Goal: Task Accomplishment & Management: Manage account settings

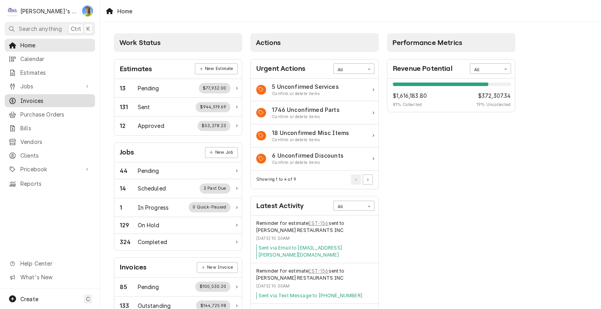
click at [33, 97] on span "Invoices" at bounding box center [55, 101] width 71 height 8
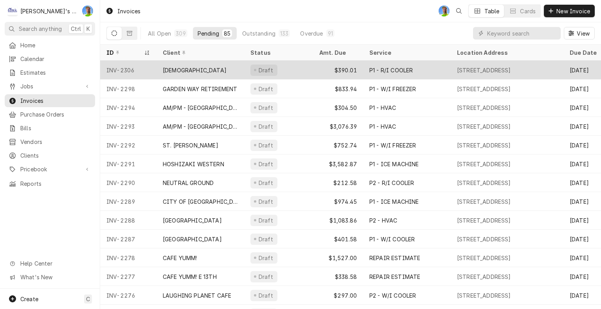
click at [191, 72] on div "NATIVITY CHURCH" at bounding box center [195, 70] width 64 height 8
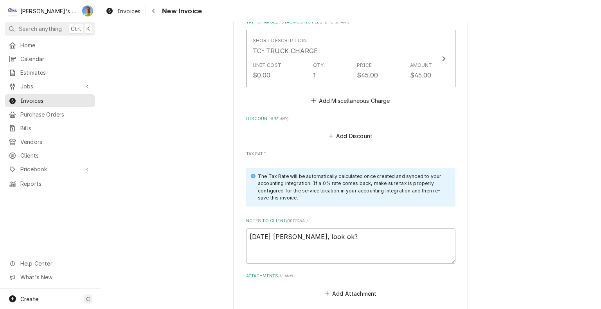
scroll to position [1035, 0]
click at [411, 227] on textarea "9/5/2025 Sarah - Greg, look ok?" at bounding box center [350, 244] width 209 height 35
type textarea "x"
type textarea "9/5/2025 Sarah - Greg, look ok?"
type textarea "x"
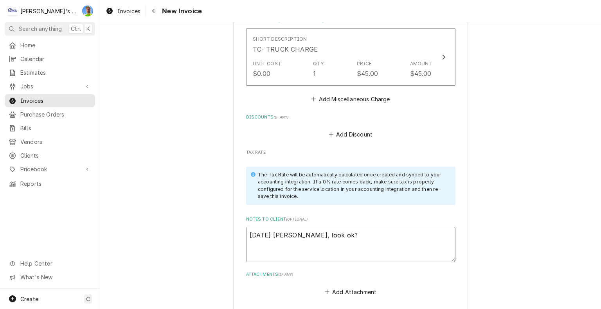
type textarea "9/5/2025 Sarah - Greg, look ok? *"
type textarea "x"
type textarea "9/5/2025 Sarah - Greg, look ok?"
type textarea "x"
type textarea "9/5/2025 Sarah - Greg, look ok? -"
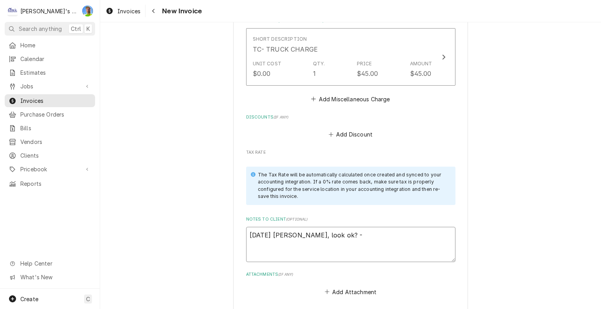
type textarea "x"
type textarea "9/5/2025 Sarah - Greg, look ok? -"
type textarea "x"
type textarea "9/5/2025 Sarah - Greg, look ok? - 9"
type textarea "x"
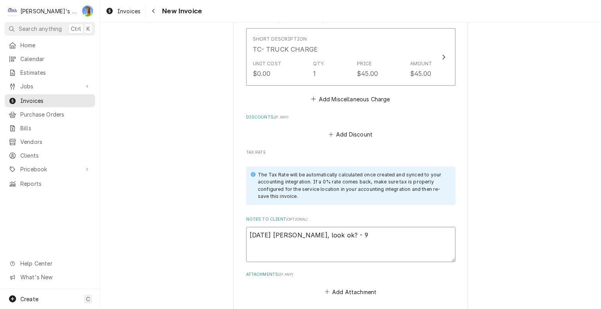
type textarea "9/5/2025 Sarah - Greg, look ok? - 9/"
type textarea "x"
type textarea "9/5/2025 Sarah - Greg, look ok? - 9/7"
type textarea "x"
type textarea "9/5/2025 Sarah - Greg, look ok? - 9/7"
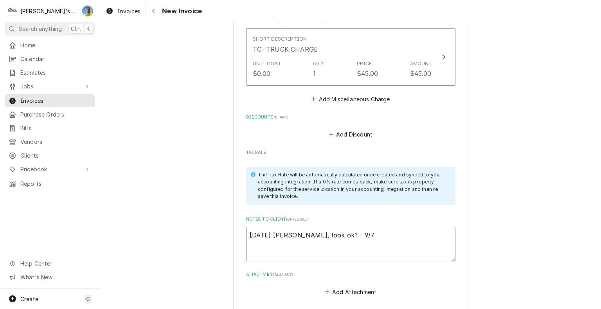
type textarea "x"
type textarea "9/5/2025 Sarah - Greg, look ok? - 9/7 G"
type textarea "x"
type textarea "9/5/2025 Sarah - Greg, look ok? - 9/7 GA"
type textarea "x"
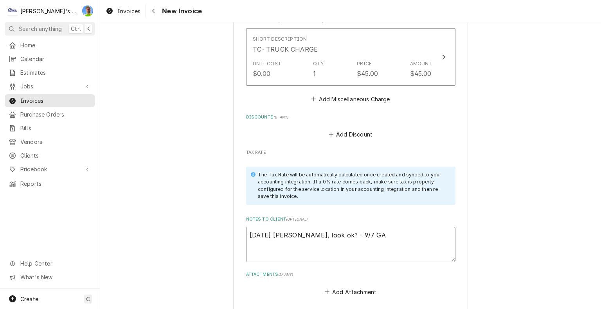
type textarea "9/5/2025 Sarah - Greg, look ok? - 9/7 GA"
type textarea "x"
type textarea "9/5/2025 Sarah - Greg, look ok? - 9/7 GA -"
type textarea "x"
type textarea "9/5/2025 Sarah - Greg, look ok? - 9/7 GA -"
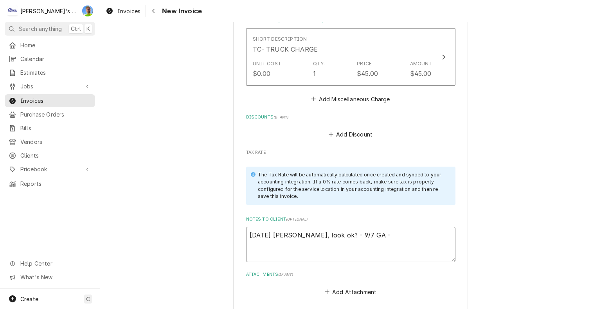
type textarea "x"
type textarea "9/5/2025 Sarah - Greg, look ok? - 9/7 GA - 1"
type textarea "x"
type textarea "9/5/2025 Sarah - Greg, look ok? - 9/7 GA - 15"
type textarea "x"
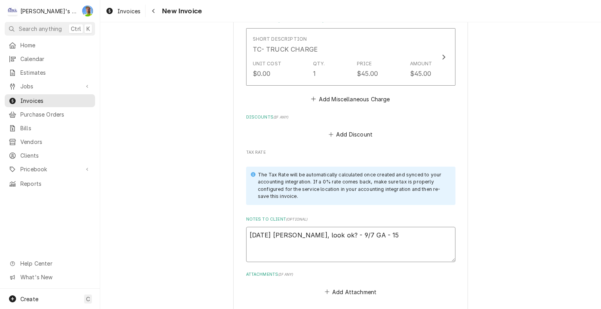
type textarea "9/5/2025 Sarah - Greg, look ok? - 9/7 GA - 15%"
type textarea "x"
type textarea "9/5/2025 Sarah - Greg, look ok? - 9/7 GA - 15%"
type textarea "x"
type textarea "9/5/2025 Sarah - Greg, look ok? - 9/7 GA - 15% n"
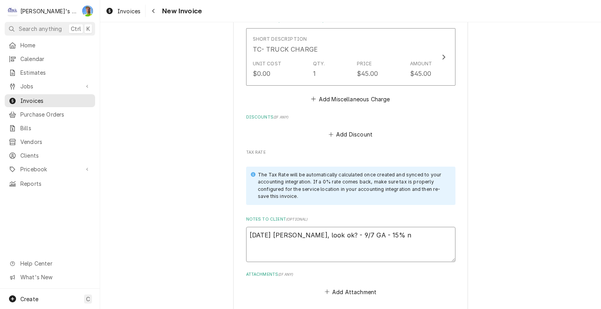
type textarea "x"
type textarea "9/5/2025 Sarah - Greg, look ok? - 9/7 GA - 15% no"
type textarea "x"
type textarea "9/5/2025 Sarah - Greg, look ok? - 9/7 GA - 15% no"
type textarea "x"
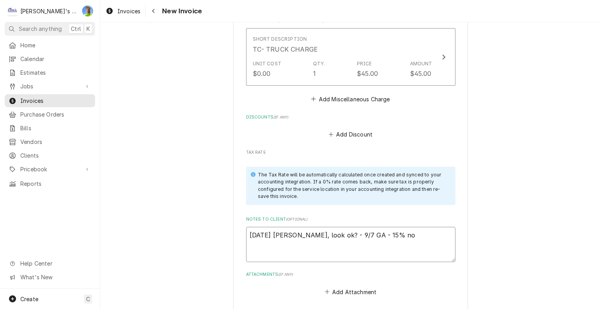
type textarea "9/5/2025 Sarah - Greg, look ok? - 9/7 GA - 15% no"
type textarea "x"
type textarea "9/5/2025 Sarah - Greg, look ok? - 9/7 GA - 15% non"
type textarea "x"
type textarea "9/5/2025 Sarah - Greg, look ok? - 9/7 GA - 15% non-"
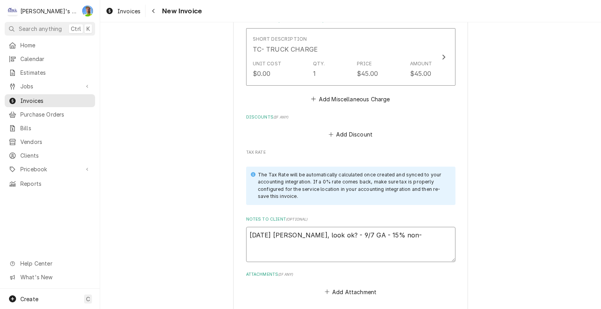
type textarea "x"
type textarea "9/5/2025 Sarah - Greg, look ok? - 9/7 GA - 15% non-p"
type textarea "x"
type textarea "9/5/2025 Sarah - Greg, look ok? - 9/7 GA - 15% non-pr"
type textarea "x"
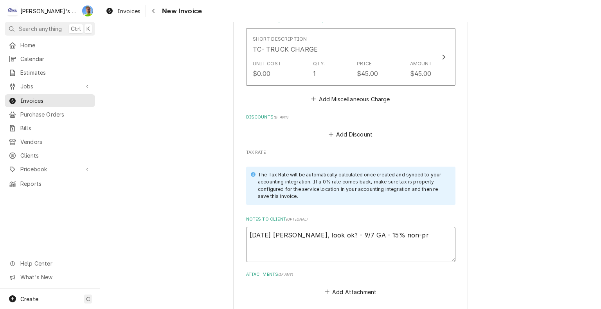
type textarea "9/5/2025 Sarah - Greg, look ok? - 9/7 GA - 15% non-pro"
type textarea "x"
type textarea "9/5/2025 Sarah - Greg, look ok? - 9/7 GA - 15% non-prof"
type textarea "x"
type textarea "9/5/2025 Sarah - Greg, look ok? - 9/7 GA - 15% non-profi"
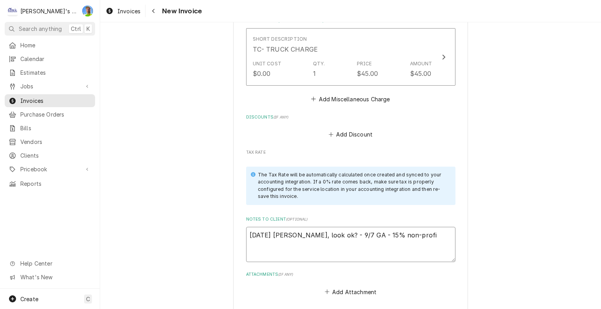
type textarea "x"
type textarea "9/5/2025 Sarah - Greg, look ok? - 9/7 GA - 15% non-profit"
type textarea "x"
type textarea "9/5/2025 Sarah - Greg, look ok? - 9/7 GA - 15% non-profit"
type textarea "x"
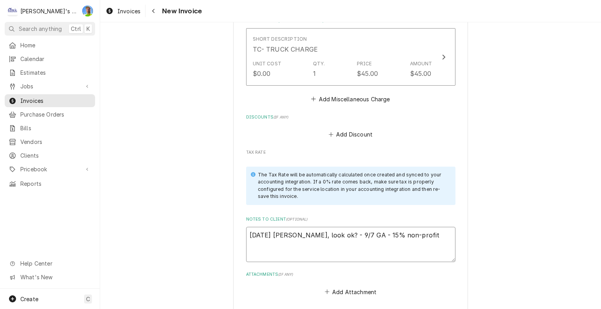
type textarea "9/5/2025 Sarah - Greg, look ok? - 9/7 GA - 15% non-profit d"
type textarea "x"
type textarea "9/5/2025 Sarah - Greg, look ok? - 9/7 GA - 15% non-profit di"
type textarea "x"
type textarea "9/5/2025 Sarah - Greg, look ok? - 9/7 GA - 15% non-profit dis"
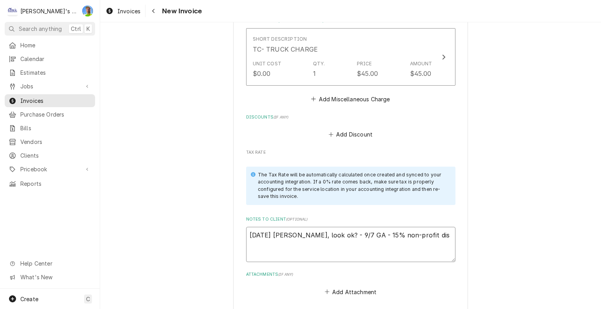
type textarea "x"
type textarea "9/5/2025 Sarah - Greg, look ok? - 9/7 GA - 15% non-profit disc"
type textarea "x"
type textarea "9/5/2025 Sarah - Greg, look ok? - 9/7 GA - 15% non-profit disco"
type textarea "x"
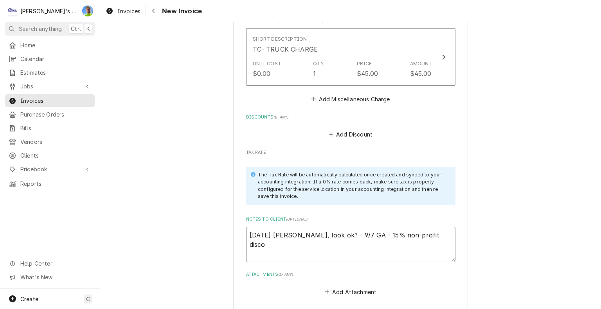
type textarea "9/5/2025 Sarah - Greg, look ok? - 9/7 GA - 15% non-profit discou"
type textarea "x"
type textarea "9/5/2025 Sarah - Greg, look ok? - 9/7 GA - 15% non-profit discoun"
type textarea "x"
type textarea "9/5/2025 Sarah - Greg, look ok? - 9/7 GA - 15% non-profit discount"
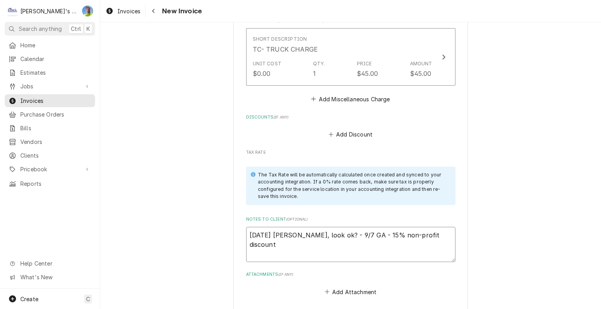
type textarea "x"
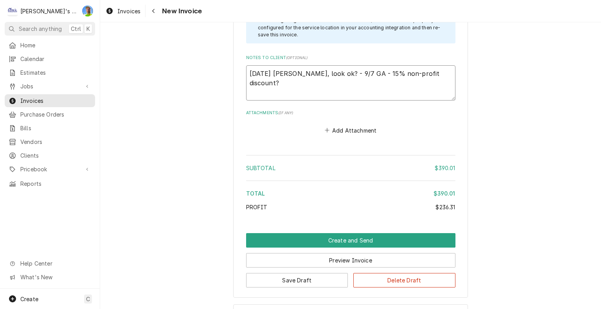
scroll to position [1216, 0]
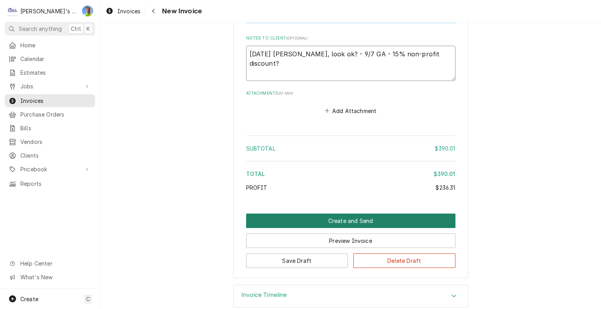
type textarea "9/5/2025 Sarah - Greg, look ok? - 9/7 GA - 15% non-profit discount?"
click at [343, 214] on button "Create and Send" at bounding box center [350, 221] width 209 height 14
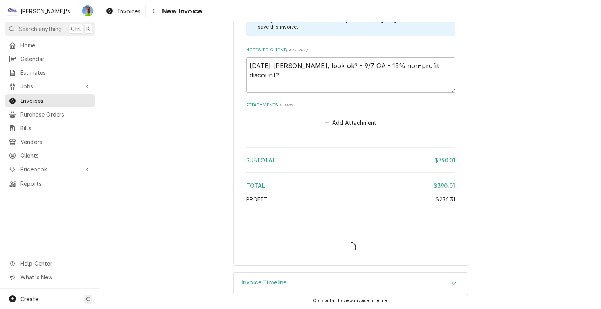
scroll to position [1193, 0]
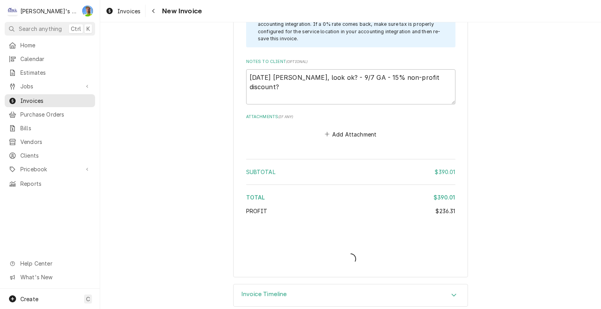
type textarea "x"
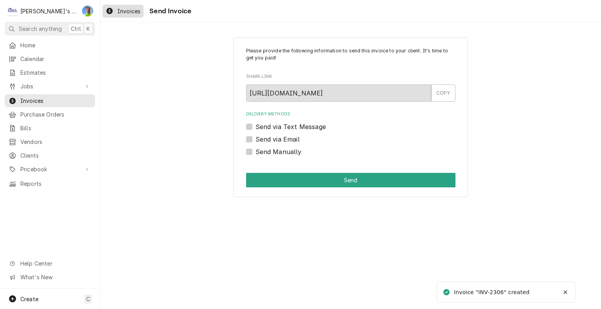
click at [123, 11] on span "Invoices" at bounding box center [128, 11] width 23 height 8
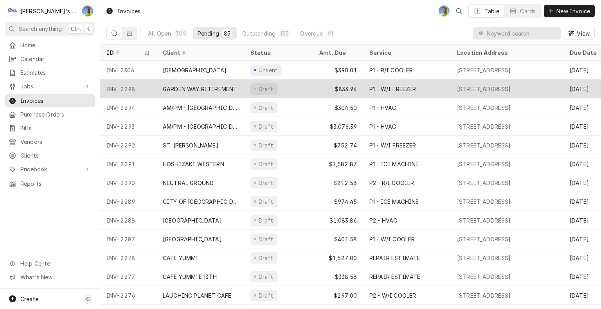
click at [186, 89] on div "GARDEN WAY RETIREMENT" at bounding box center [200, 89] width 74 height 8
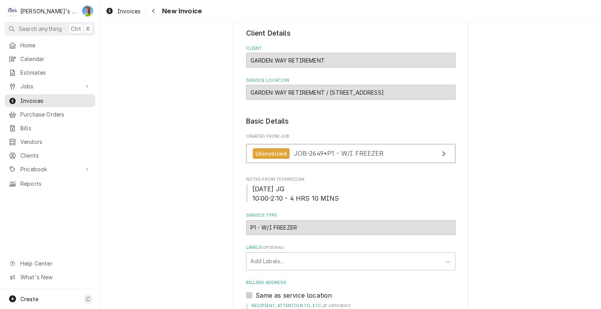
scroll to position [49, 0]
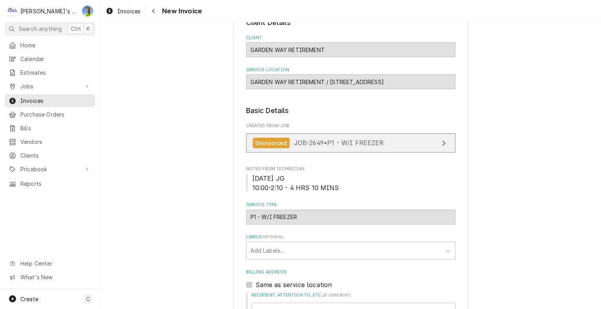
click at [425, 141] on link "Uninvoiced JOB-2649 • P1 - W/I FREEZER" at bounding box center [350, 142] width 209 height 19
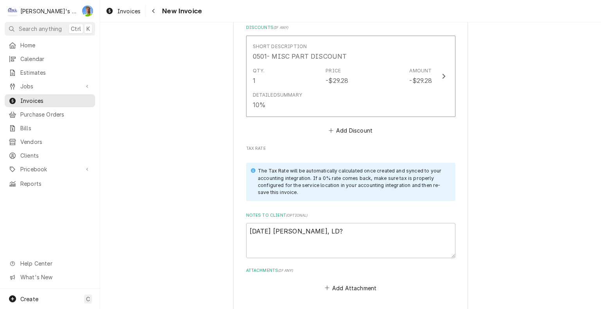
scroll to position [1090, 0]
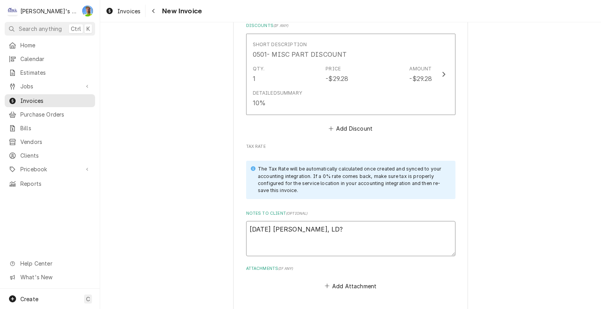
click at [427, 222] on textarea "9/5/2025 Sarah - Greg, LD?" at bounding box center [350, 238] width 209 height 35
type textarea "x"
type textarea "9/5/2025 Sarah - Greg, LD?"
type textarea "x"
type textarea "9/5/2025 Sarah - Greg, LD? 9"
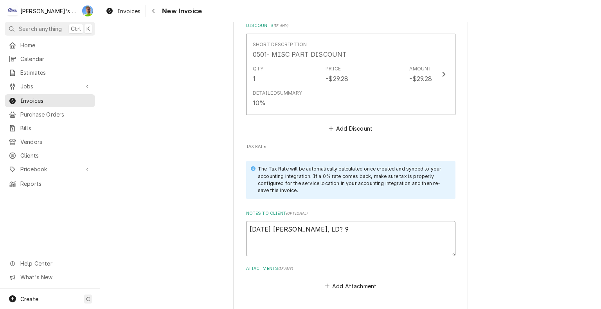
type textarea "x"
type textarea "9/5/2025 Sarah - Greg, LD? 9/"
type textarea "x"
type textarea "9/5/2025 Sarah - Greg, LD? 9/7"
type textarea "x"
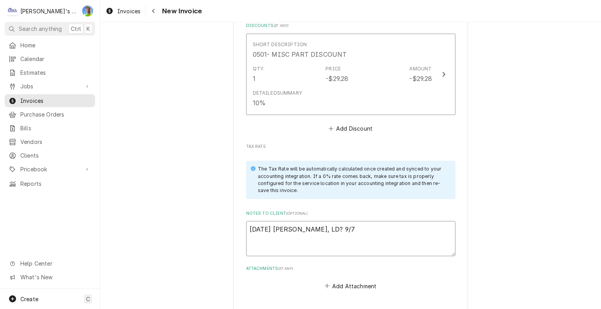
type textarea "9/5/2025 Sarah - Greg, LD? 9/7"
type textarea "x"
type textarea "9/5/2025 Sarah - Greg, LD? - 9/7"
type textarea "x"
type textarea "9/5/2025 Sarah - Greg, LD? - 9/7"
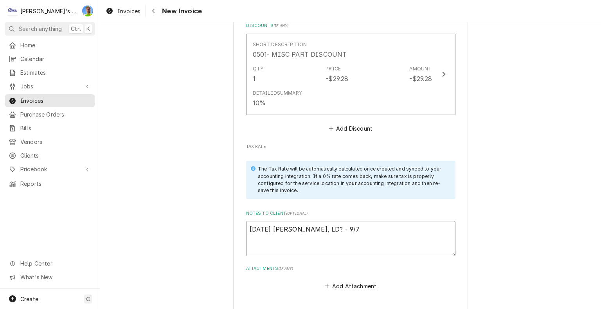
type textarea "x"
type textarea "9/5/2025 Sarah - Greg, LD? - 9/7 G"
type textarea "x"
type textarea "9/5/2025 Sarah - Greg, LD? - 9/7 GA"
type textarea "x"
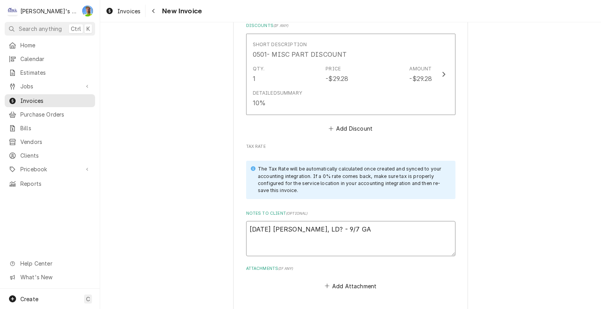
type textarea "9/5/2025 Sarah - Greg, LD? - 9/7 GA"
type textarea "x"
type textarea "9/5/2025 Sarah - Greg, LD? - 9/7 GA -"
type textarea "x"
type textarea "9/5/2025 Sarah - Greg, LD? - 9/7 GA - h"
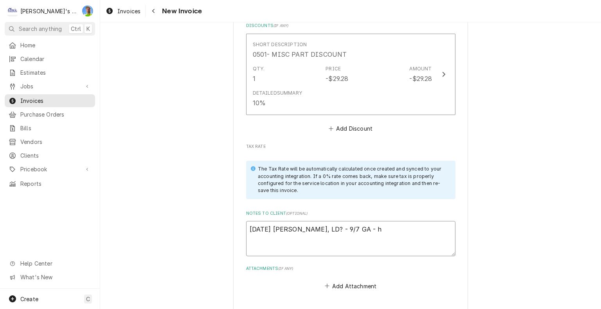
type textarea "x"
type textarea "9/5/2025 Sarah - Greg, LD? - 9/7 GA - ho"
type textarea "x"
type textarea "9/5/2025 Sarah - Greg, LD? - 9/7 GA - hol"
type textarea "x"
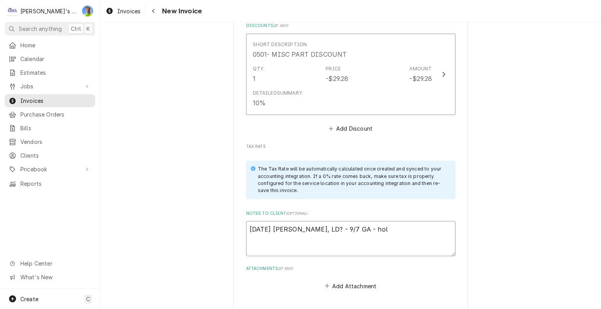
type textarea "9/5/2025 Sarah - Greg, LD? - 9/7 GA - hold"
type textarea "x"
type textarea "9/5/2025 Sarah - Greg, LD? - 9/7 GA - hold"
type textarea "x"
type textarea "9/5/2025 Sarah - Greg, LD? - 9/7 GA - hold f"
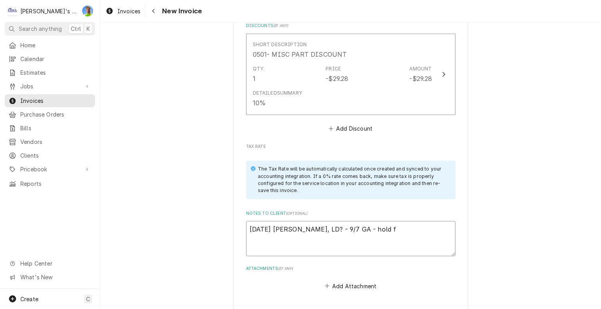
type textarea "x"
type textarea "9/5/2025 Sarah - Greg, LD? - 9/7 GA - hold fo"
type textarea "x"
type textarea "9/5/2025 Sarah - Greg, LD? - 9/7 GA - hold for"
type textarea "x"
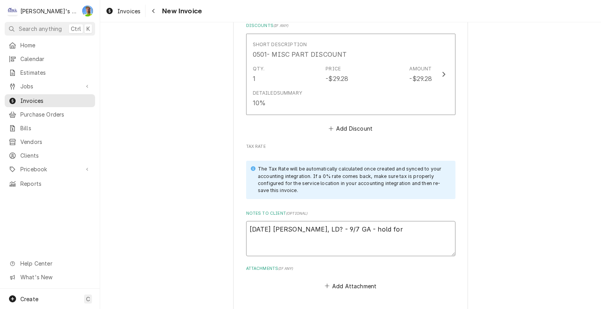
type textarea "9/5/2025 Sarah - Greg, LD? - 9/7 GA - hold for"
type textarea "x"
type textarea "9/5/2025 Sarah - Greg, LD? - 9/7 GA - hold for n"
type textarea "x"
type textarea "9/5/2025 Sarah - Greg, LD? - 9/7 GA - hold for no"
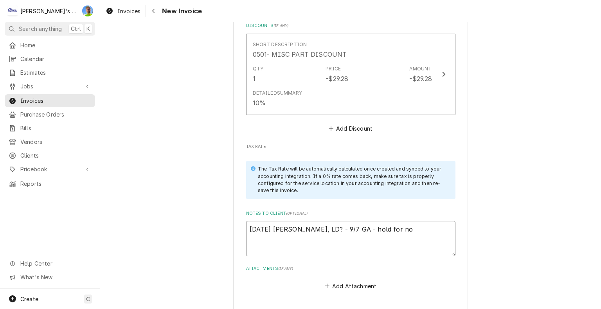
type textarea "x"
type textarea "9/5/2025 Sarah - Greg, LD? - 9/7 GA - hold for now"
type textarea "x"
type textarea "9/5/2025 Sarah - Greg, LD? - 9/7 GA - hold for now,"
type textarea "x"
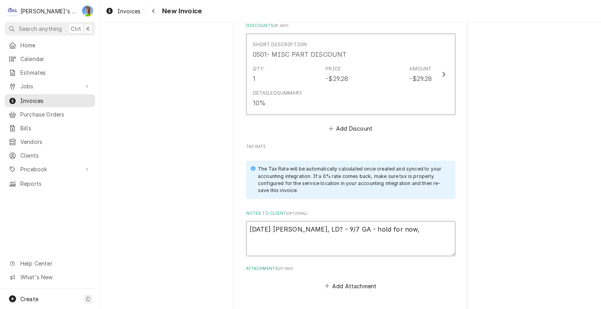
type textarea "9/5/2025 Sarah - Greg, LD? - 9/7 GA - hold for now,"
type textarea "x"
type textarea "9/5/2025 Sarah - Greg, LD? - 9/7 GA - hold for now, n"
type textarea "x"
type textarea "9/5/2025 Sarah - Greg, LD? - 9/7 GA - hold for now, ne"
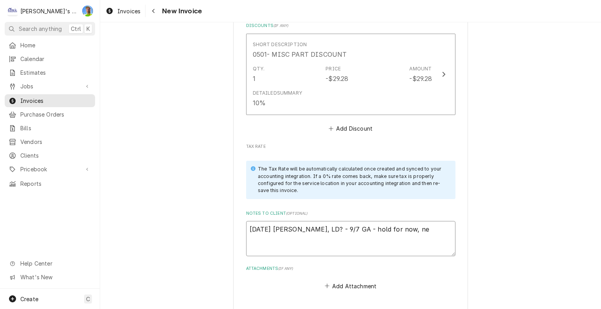
type textarea "x"
type textarea "9/5/2025 Sarah - Greg, LD? - 9/7 GA - hold for now, nee"
type textarea "x"
type textarea "9/5/2025 Sarah - Greg, LD? - 9/7 GA - hold for now, need"
type textarea "x"
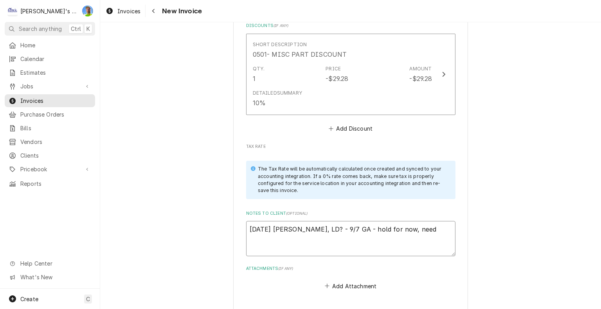
type textarea "9/5/2025 Sarah - Greg, LD? - 9/7 GA - hold for now, need"
type textarea "x"
type textarea "9/5/2025 Sarah - Greg, LD? - 9/7 GA - hold for now, need t"
type textarea "x"
type textarea "9/5/2025 Sarah - Greg, LD? - 9/7 GA - hold for now, need to"
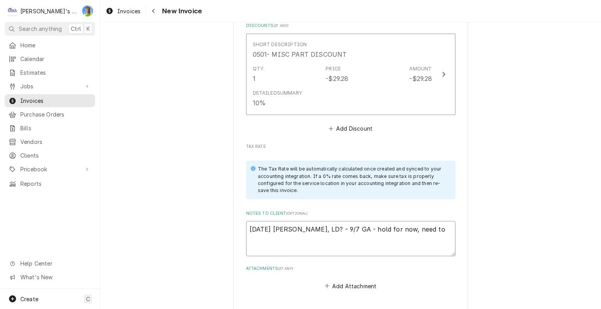
type textarea "x"
type textarea "9/5/2025 Sarah - Greg, LD? - 9/7 GA - hold for now, need to r"
type textarea "x"
type textarea "9/5/2025 Sarah - Greg, LD? - 9/7 GA - hold for now, need to re"
type textarea "x"
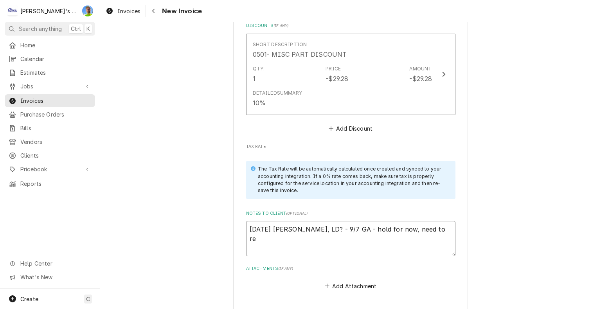
type textarea "9/5/2025 Sarah - Greg, LD? - 9/7 GA - hold for now, need to rev"
type textarea "x"
type textarea "9/5/2025 Sarah - Greg, LD? - 9/7 GA - hold for now, need to revi"
type textarea "x"
type textarea "9/5/2025 Sarah - Greg, LD? - 9/7 GA - hold for now, need to revie"
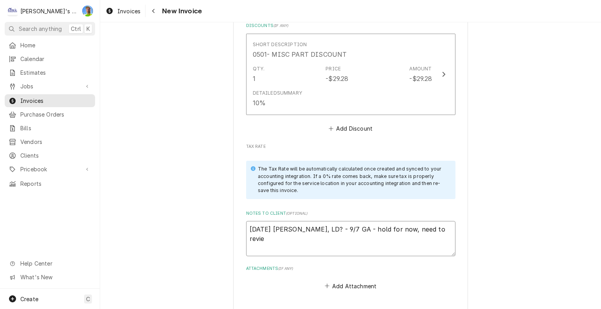
type textarea "x"
type textarea "9/5/2025 Sarah - Greg, LD? - 9/7 GA - hold for now, need to review"
type textarea "x"
type textarea "9/5/2025 Sarah - Greg, LD? - 9/7 GA - hold for now, need to review"
type textarea "x"
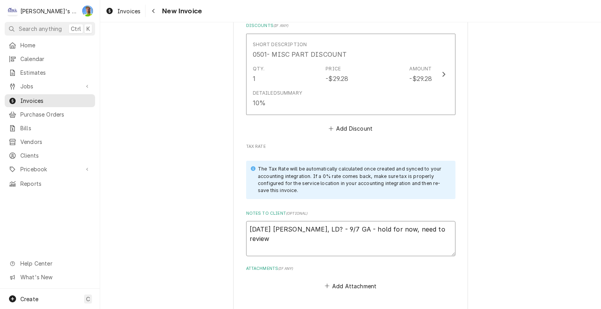
type textarea "9/5/2025 Sarah - Greg, LD? - 9/7 GA - hold for now, need to review w"
type textarea "x"
type textarea "9/5/2025 Sarah - Greg, LD? - 9/7 GA - hold for now, need to review wi"
type textarea "x"
type textarea "9/5/2025 Sarah - Greg, LD? - 9/7 GA - hold for now, need to review wit"
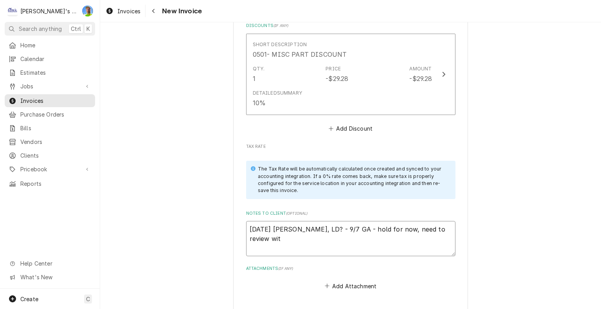
type textarea "x"
type textarea "9/5/2025 Sarah - Greg, LD? - 9/7 GA - hold for now, need to review with"
type textarea "x"
type textarea "9/5/2025 Sarah - Greg, LD? - 9/7 GA - hold for now, need to review with"
type textarea "x"
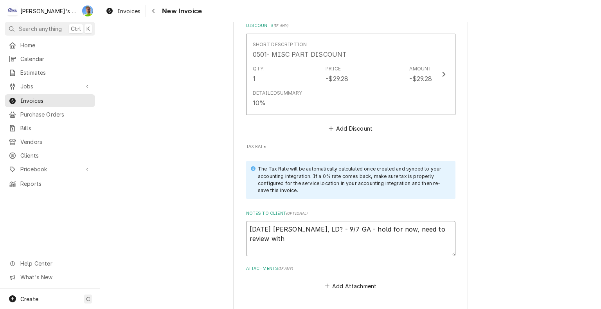
type textarea "9/5/2025 Sarah - Greg, LD? - 9/7 GA - hold for now, need to review with J"
type textarea "x"
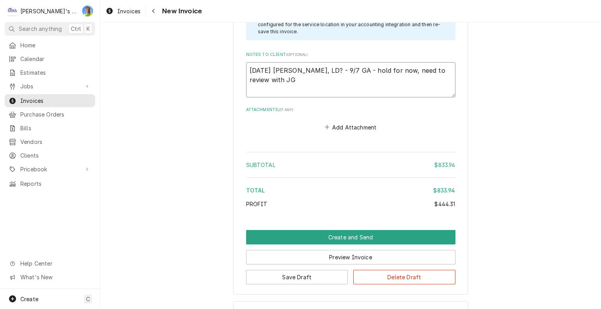
scroll to position [1260, 0]
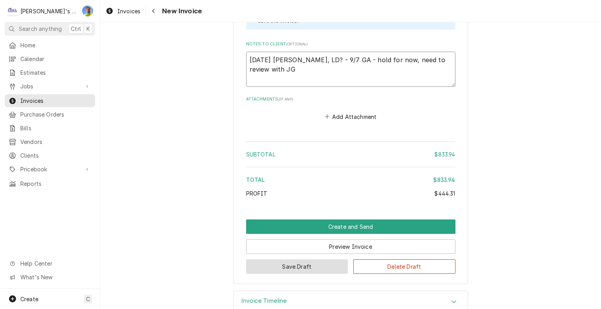
type textarea "9/5/2025 Sarah - Greg, LD? - 9/7 GA - hold for now, need to review with JG"
click at [305, 264] on button "Save Draft" at bounding box center [297, 266] width 102 height 14
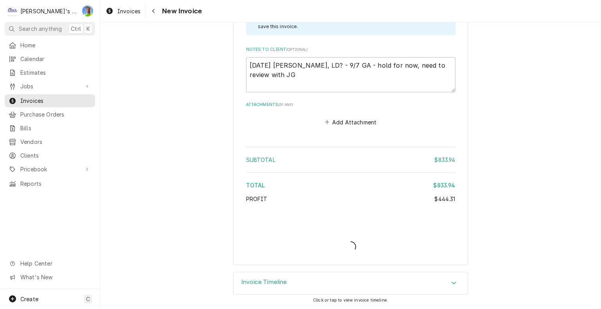
scroll to position [1251, 0]
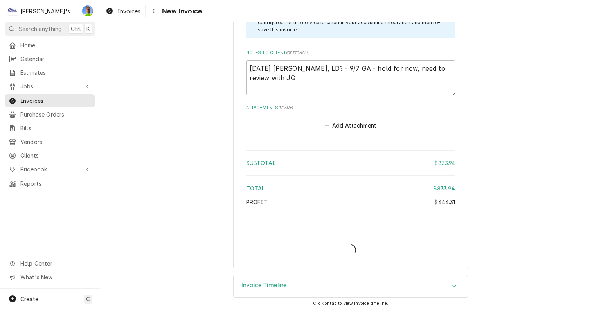
type textarea "x"
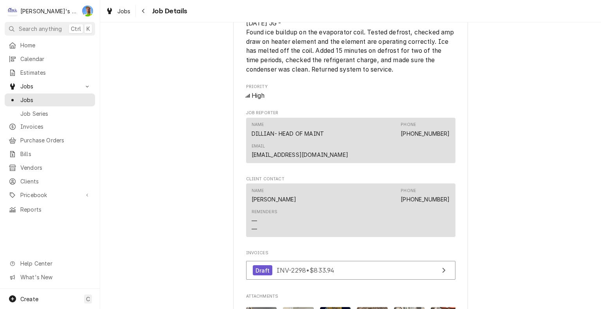
scroll to position [654, 0]
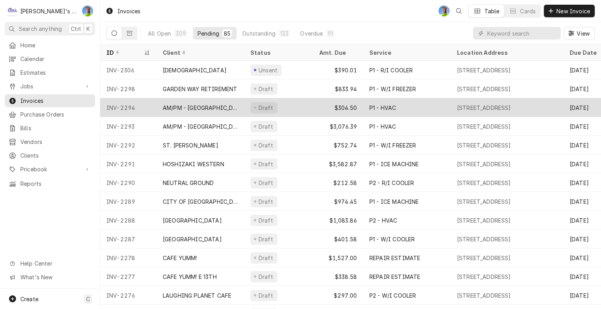
click at [396, 110] on div "P1 - HVAC" at bounding box center [407, 107] width 88 height 19
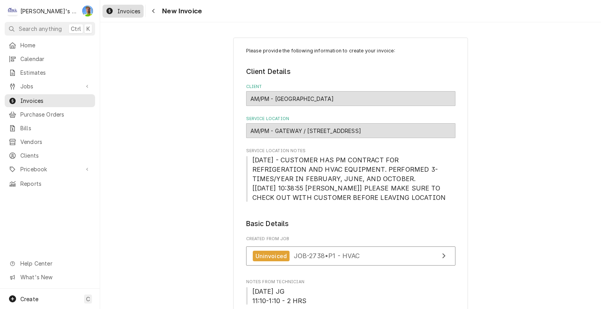
click at [124, 13] on span "Invoices" at bounding box center [128, 11] width 23 height 8
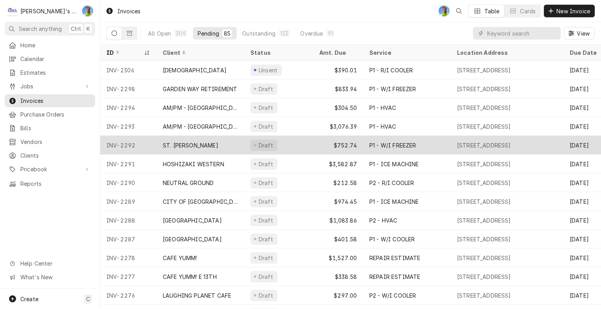
click at [158, 136] on div "ST. [PERSON_NAME]" at bounding box center [201, 145] width 88 height 19
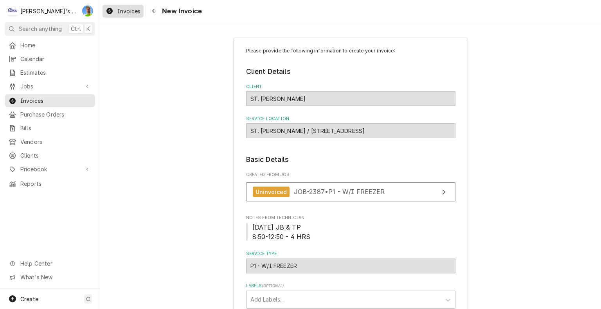
click at [126, 10] on span "Invoices" at bounding box center [128, 11] width 23 height 8
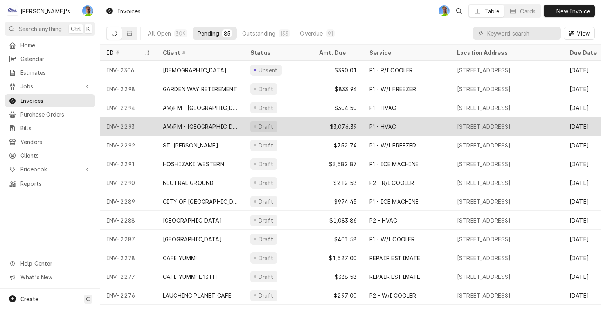
click at [383, 124] on div "P1 - HVAC" at bounding box center [382, 127] width 27 height 8
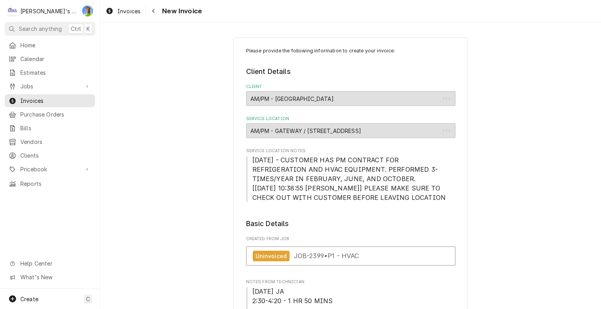
type textarea "x"
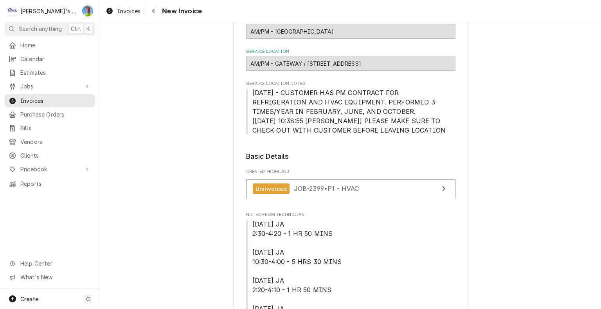
scroll to position [65, 0]
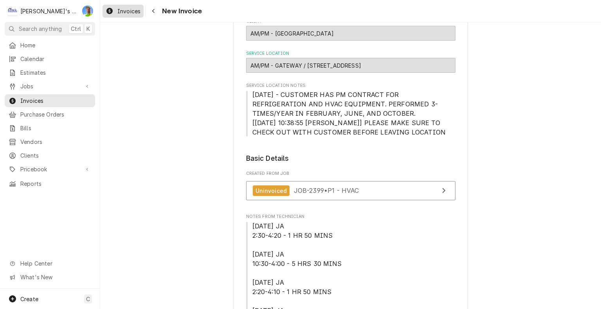
click at [130, 13] on span "Invoices" at bounding box center [128, 11] width 23 height 8
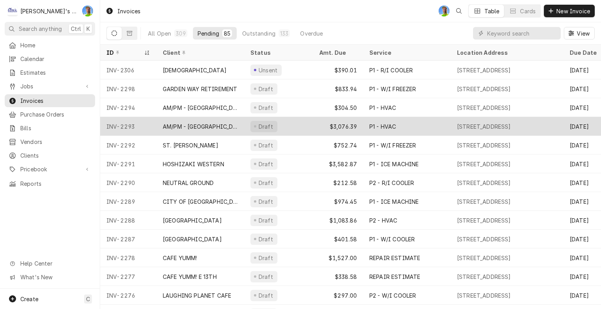
click at [306, 120] on div "Draft" at bounding box center [278, 126] width 69 height 19
click at [305, 124] on div "Draft" at bounding box center [278, 126] width 69 height 19
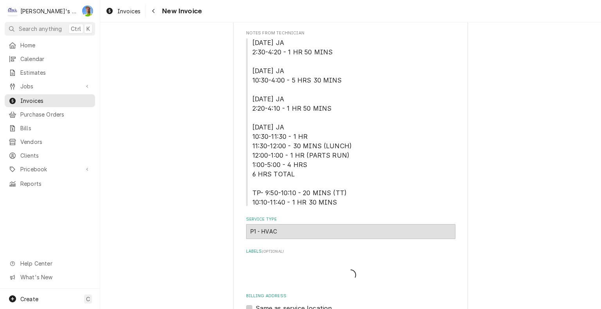
scroll to position [248, 0]
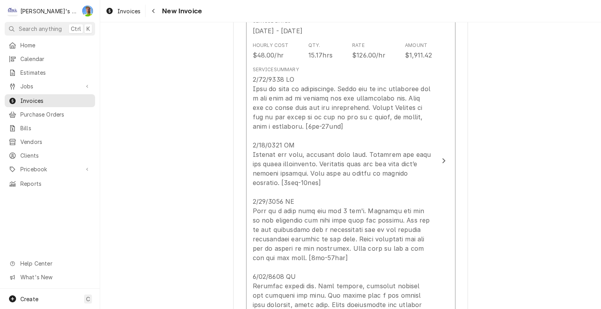
scroll to position [941, 0]
click at [124, 13] on span "Invoices" at bounding box center [128, 11] width 23 height 8
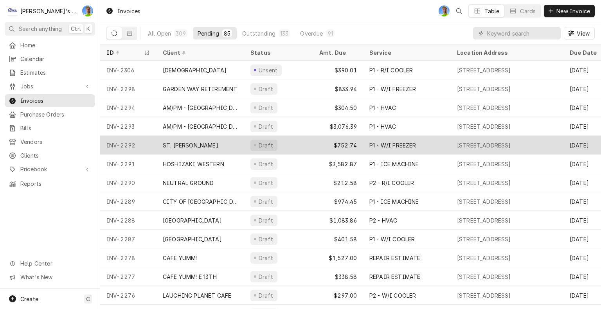
click at [307, 144] on div "Draft" at bounding box center [278, 145] width 69 height 19
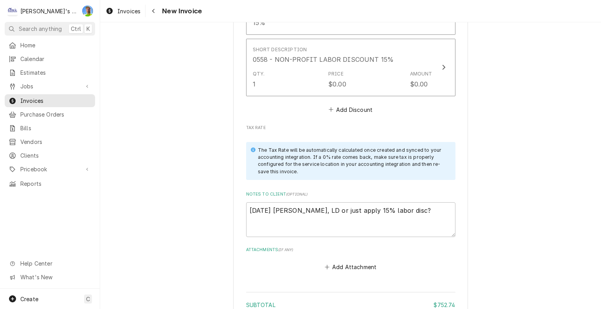
scroll to position [1240, 0]
click at [343, 108] on button "Add Discount" at bounding box center [350, 110] width 47 height 11
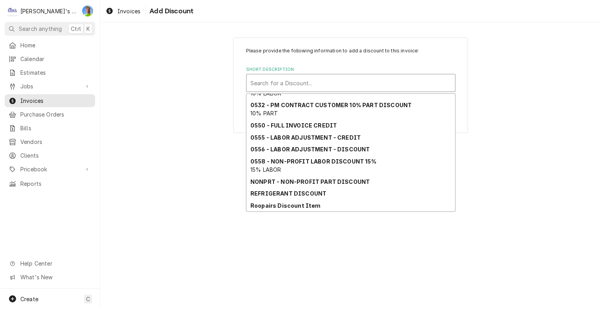
scroll to position [108, 0]
click at [344, 139] on strong "0555 - LABOR ADJUSTMENT - CREDIT" at bounding box center [305, 137] width 110 height 7
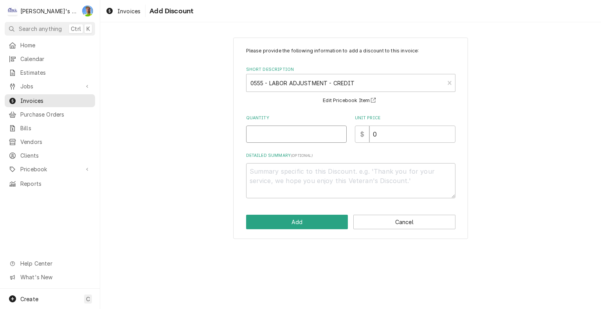
click at [296, 132] on input "Quantity" at bounding box center [296, 134] width 101 height 17
type textarea "x"
type input "1"
type textarea "x"
type input "1"
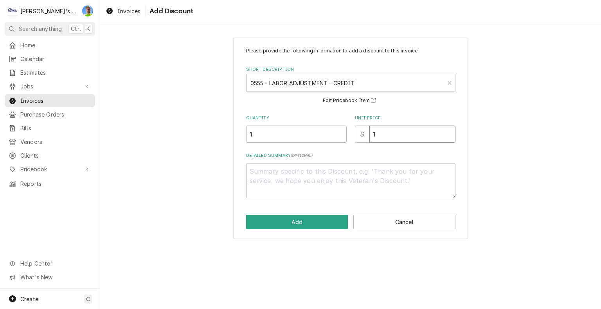
type textarea "x"
type input "12"
type textarea "x"
type input "126"
click at [308, 223] on button "Add" at bounding box center [297, 222] width 102 height 14
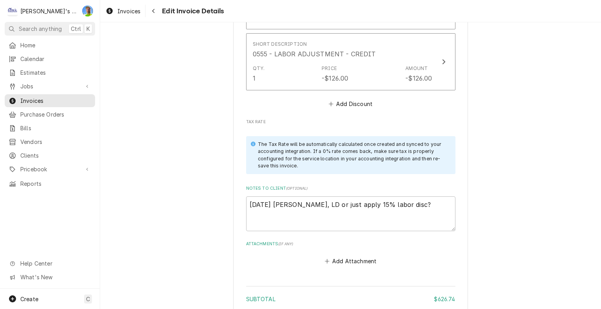
scroll to position [1307, 0]
click at [435, 204] on textarea "9/5/2025 Sarah - Greg, LD or just apply 15% labor disc?" at bounding box center [350, 213] width 209 height 35
type textarea "x"
type textarea "9/5/2025 Sarah - Greg, LD or just apply 15% labor disc?"
type textarea "x"
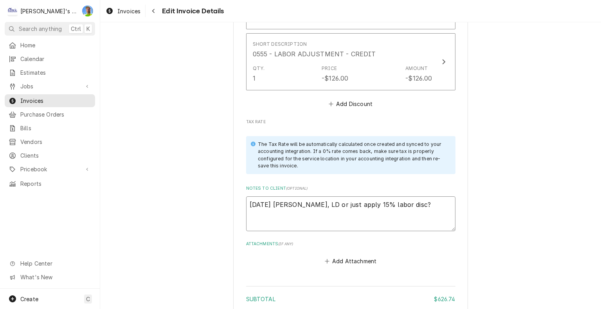
type textarea "9/5/2025 Sarah - Greg, LD or just apply 15% labor disc? -"
type textarea "x"
type textarea "9/5/2025 Sarah - Greg, LD or just apply 15% labor disc? -"
type textarea "x"
type textarea "9/5/2025 Sarah - Greg, LD or just apply 15% labor disc? - 9"
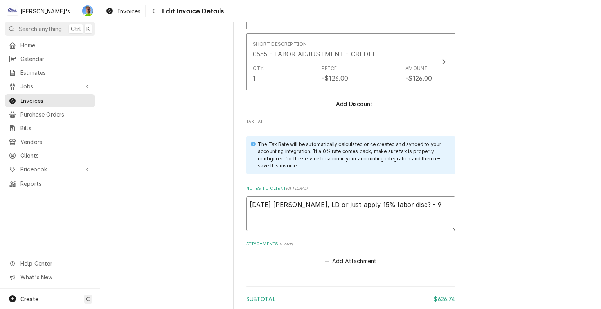
type textarea "x"
type textarea "9/5/2025 Sarah - Greg, LD or just apply 15% labor disc? - 9/"
type textarea "x"
type textarea "9/5/2025 Sarah - Greg, LD or just apply 15% labor disc? - 9/7"
type textarea "x"
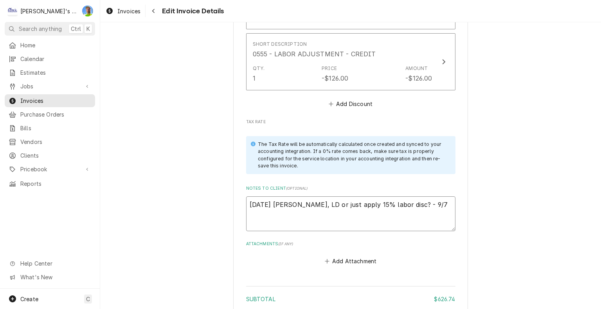
type textarea "9/5/2025 Sarah - Greg, LD or just apply 15% labor disc? - 9/7"
type textarea "x"
type textarea "9/5/2025 Sarah - Greg, LD or just apply 15% labor disc? - 9/7 G"
type textarea "x"
type textarea "9/5/2025 Sarah - Greg, LD or just apply 15% labor disc? - 9/7 GA"
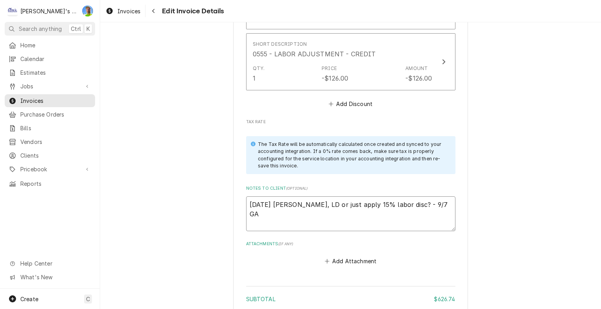
type textarea "x"
type textarea "9/5/2025 Sarah - Greg, LD or just apply 15% labor disc? - 9/7 GA"
type textarea "x"
type textarea "9/5/2025 Sarah - Greg, LD or just apply 15% labor disc? - 9/7 GA i"
type textarea "x"
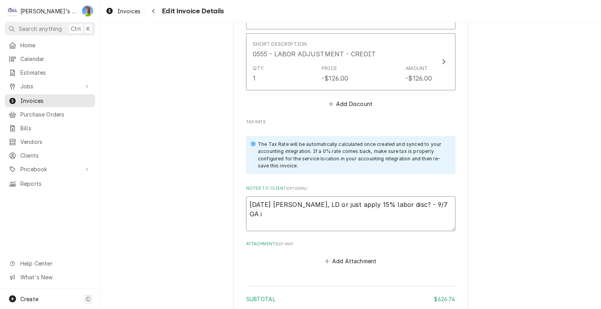
type textarea "9/5/2025 Sarah - Greg, LD or just apply 15% labor disc? - 9/7 GA i"
type textarea "x"
type textarea "9/5/2025 Sarah - Greg, LD or just apply 15% labor disc? - 9/7 GA i"
type textarea "x"
type textarea "9/5/2025 Sarah - Greg, LD or just apply 15% labor disc? - 9/7 GA"
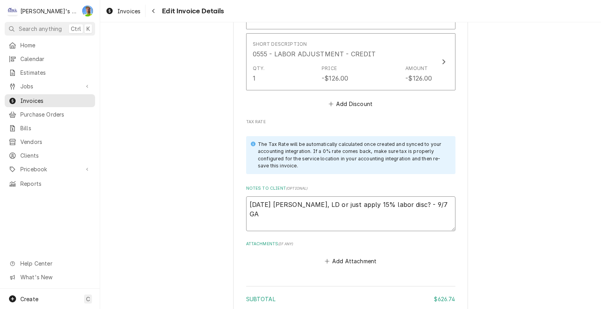
type textarea "x"
type textarea "9/5/2025 Sarah - Greg, LD or just apply 15% labor disc? - 9/7 GA I"
type textarea "x"
type textarea "9/5/2025 Sarah - Greg, LD or just apply 15% labor disc? - 9/7 GA I"
type textarea "x"
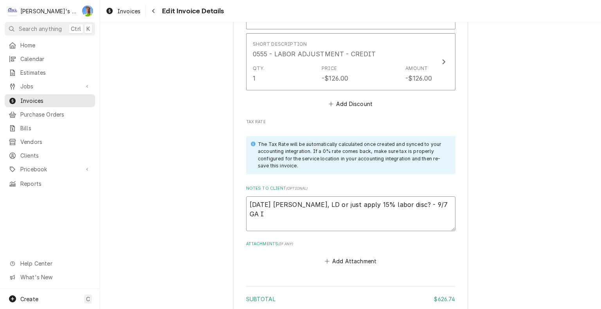
type textarea "9/5/2025 Sarah - Greg, LD or just apply 15% labor disc? - 9/7 GA I g"
type textarea "x"
type textarea "9/5/2025 Sarah - Greg, LD or just apply 15% labor disc? - 9/7 GA I ga"
type textarea "x"
type textarea "9/5/2025 Sarah - Greg, LD or just apply 15% labor disc? - 9/7 GA I gav"
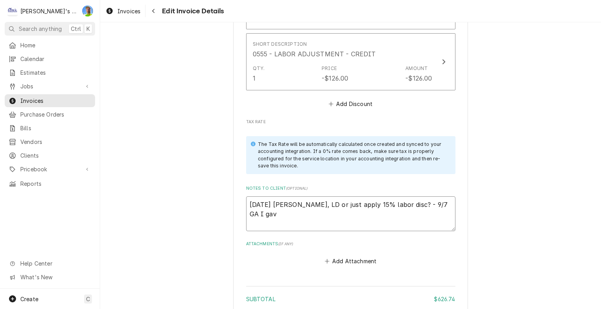
type textarea "x"
type textarea "9/5/2025 Sarah - Greg, LD or just apply 15% labor disc? - 9/7 GA I gave"
type textarea "x"
type textarea "9/5/2025 Sarah - Greg, LD or just apply 15% labor disc? - 9/7 GA I gave"
type textarea "x"
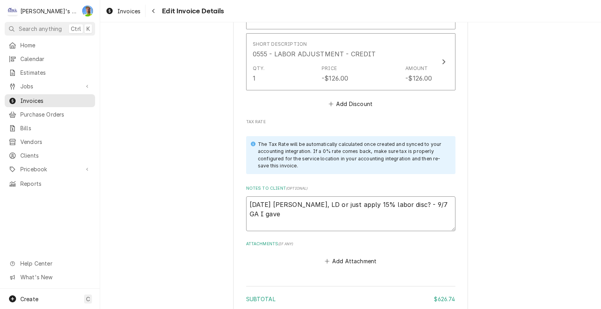
type textarea "9/5/2025 Sarah - Greg, LD or just apply 15% labor disc? - 9/7 GA I gave a"
type textarea "x"
type textarea "9/5/2025 Sarah - Greg, LD or just apply 15% labor disc? - 9/7 GA I gave a"
type textarea "x"
type textarea "9/5/2025 Sarah - Greg, LD or just apply 15% labor disc? - 9/7 GA I gave a 1"
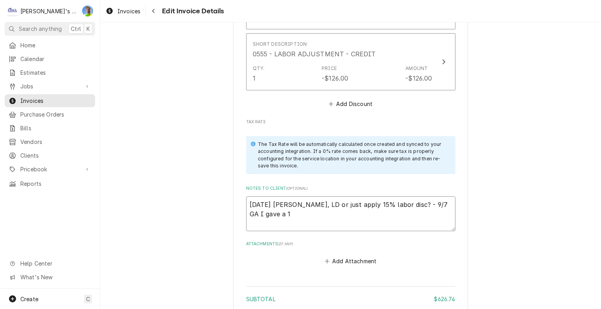
type textarea "x"
type textarea "9/5/2025 Sarah - Greg, LD or just apply 15% labor disc? - 9/7 GA I gave a 1"
type textarea "x"
type textarea "9/5/2025 Sarah - Greg, LD or just apply 15% labor disc? - 9/7 GA I gave a 1 h"
type textarea "x"
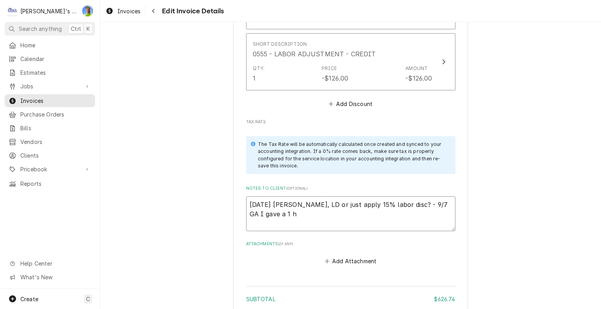
type textarea "9/5/2025 Sarah - Greg, LD or just apply 15% labor disc? - 9/7 GA I gave a 1"
type textarea "x"
type textarea "9/5/2025 Sarah - Greg, LD or just apply 15% labor disc? - 9/7 GA I gave a 1"
type textarea "x"
type textarea "9/5/2025 Sarah - Greg, LD or just apply 15% labor disc? - 9/7 GA I gave a 1h"
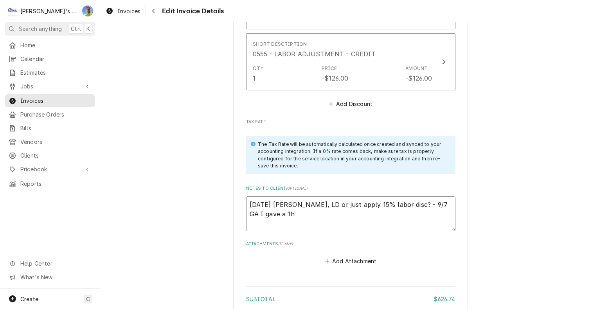
type textarea "x"
type textarea "9/5/2025 Sarah - Greg, LD or just apply 15% labor disc? - 9/7 GA I gave a 1hr"
type textarea "x"
type textarea "9/5/2025 Sarah - Greg, LD or just apply 15% labor disc? - 9/7 GA I gave a 1hr"
type textarea "x"
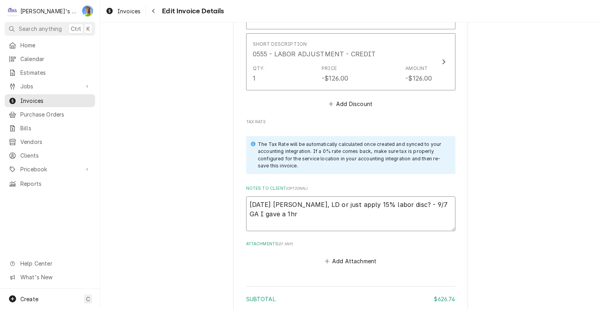
type textarea "9/5/2025 Sarah - Greg, LD or just apply 15% labor disc? - 9/7 GA I gave a 1hr c"
type textarea "x"
type textarea "9/5/2025 Sarah - Greg, LD or just apply 15% labor disc? - 9/7 GA I gave a 1hr cr"
type textarea "x"
type textarea "9/5/2025 Sarah - Greg, LD or just apply 15% labor disc? - 9/7 GA I gave a 1hr c…"
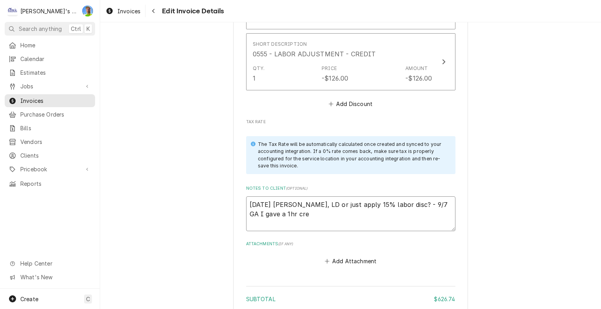
type textarea "x"
type textarea "9/5/2025 Sarah - Greg, LD or just apply 15% labor disc? - 9/7 GA I gave a 1hr c…"
type textarea "x"
type textarea "9/5/2025 Sarah - Greg, LD or just apply 15% labor disc? - 9/7 GA I gave a 1hr c…"
type textarea "x"
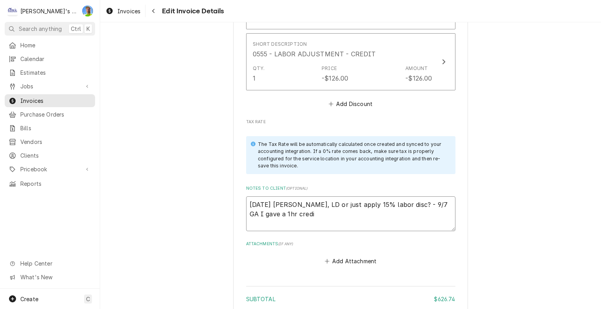
type textarea "9/5/2025 Sarah - Greg, LD or just apply 15% labor disc? - 9/7 GA I gave a 1hr c…"
type textarea "x"
type textarea "9/5/2025 Sarah - Greg, LD or just apply 15% labor disc? - 9/7 GA I gave a 1hr c…"
type textarea "x"
type textarea "9/5/2025 Sarah - Greg, LD or just apply 15% labor disc? - 9/7 GA I gave a 1hr c…"
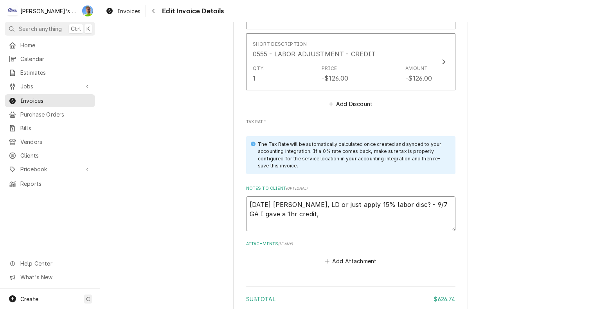
type textarea "x"
type textarea "9/5/2025 Sarah - Greg, LD or just apply 15% labor disc? - 9/7 GA I gave a 1hr c…"
type textarea "x"
type textarea "9/5/2025 Sarah - Greg, LD or just apply 15% labor disc? - 9/7 GA I gave a 1hr c…"
type textarea "x"
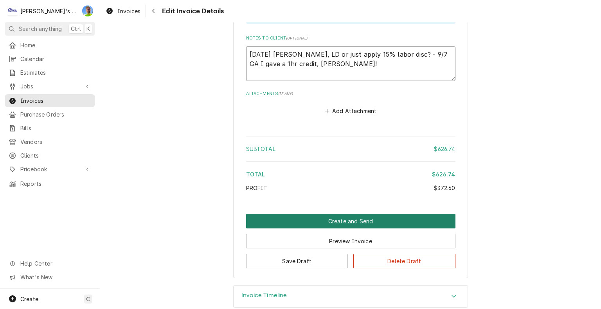
type textarea "9/5/2025 Sarah - Greg, LD or just apply 15% labor disc? - 9/7 GA I gave a 1hr c…"
click at [440, 219] on button "Create and Send" at bounding box center [350, 221] width 209 height 14
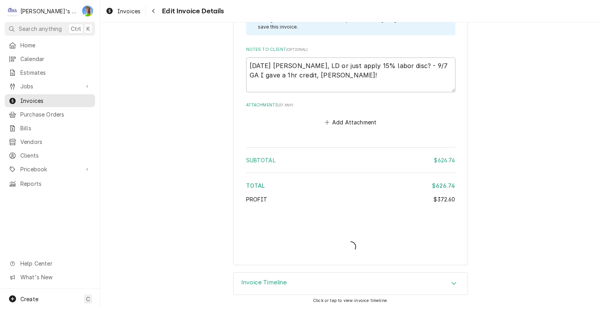
scroll to position [1443, 0]
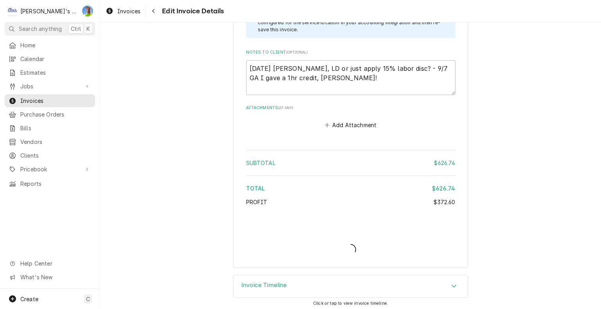
type textarea "x"
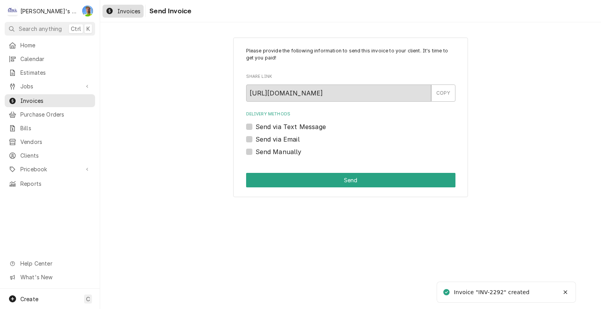
click at [124, 10] on span "Invoices" at bounding box center [128, 11] width 23 height 8
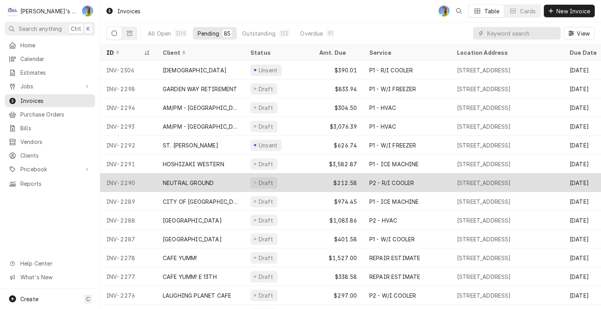
click at [146, 179] on div "INV-2290" at bounding box center [128, 182] width 56 height 19
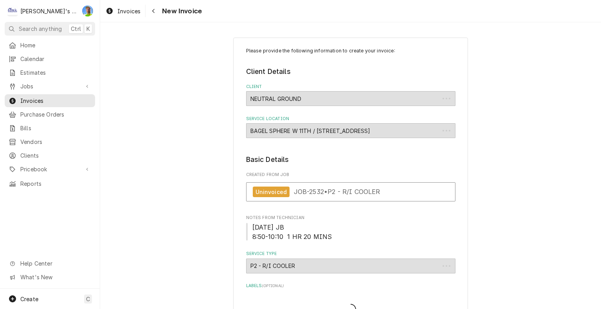
type textarea "x"
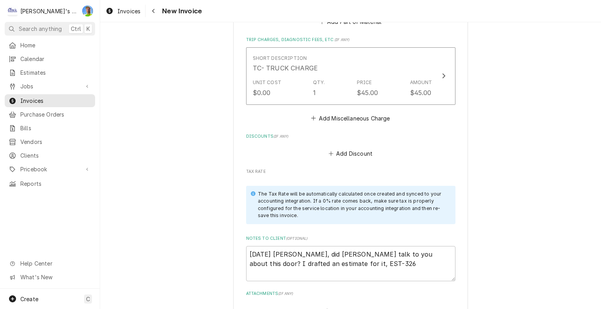
scroll to position [971, 0]
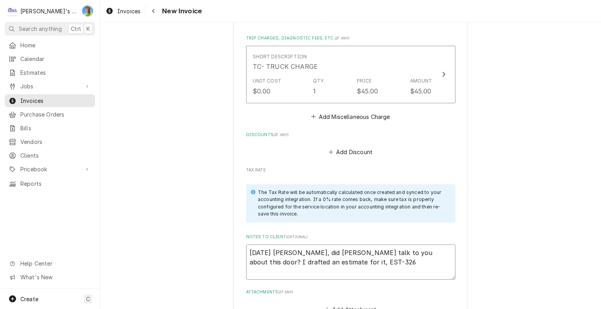
click at [422, 245] on textarea "9/5/2025 Sarah - Greg, did Joey talk to you about this door? I drafted an estim…" at bounding box center [350, 262] width 209 height 35
type textarea "9/5/2025 Sarah - Greg, did Joey talk to you about this door? I drafted an estim…"
type textarea "x"
type textarea "9/5/2025 Sarah - Greg, did Joey talk to you about this door? I drafted an estim…"
type textarea "x"
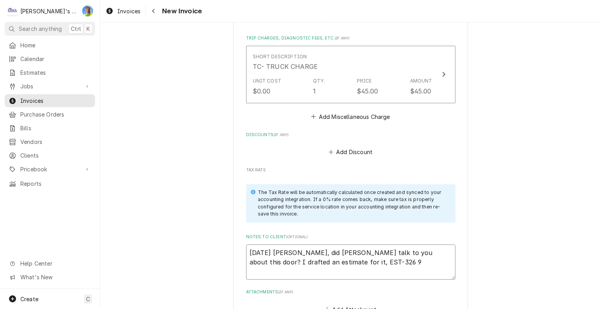
type textarea "9/5/2025 Sarah - Greg, did Joey talk to you about this door? I drafted an estim…"
type textarea "x"
type textarea "9/5/2025 Sarah - Greg, did Joey talk to you about this door? I drafted an estim…"
type textarea "x"
type textarea "9/5/2025 Sarah - Greg, did Joey talk to you about this door? I drafted an estim…"
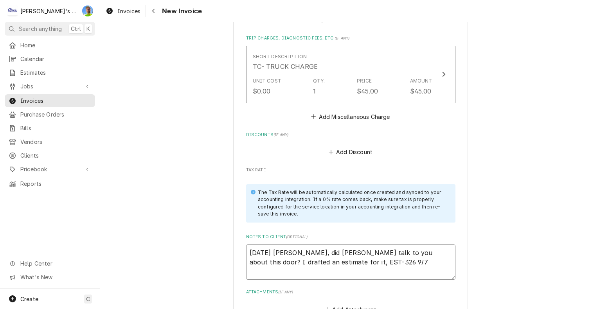
type textarea "x"
type textarea "9/5/2025 Sarah - Greg, did Joey talk to you about this door? I drafted an estim…"
type textarea "x"
type textarea "9/5/2025 Sarah - Greg, did Joey talk to you about this door? I drafted an estim…"
type textarea "x"
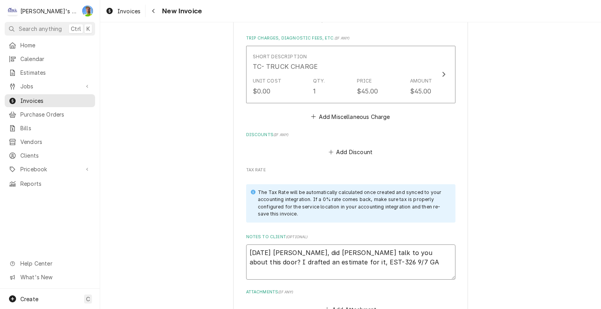
type textarea "9/5/2025 Sarah - Greg, did Joey talk to you about this door? I drafted an estim…"
type textarea "x"
type textarea "9/5/2025 Sarah - Greg, did Joey talk to you about this door? I drafted an estim…"
type textarea "x"
type textarea "9/5/2025 Sarah - Greg, did Joey talk to you about this door? I drafted an estim…"
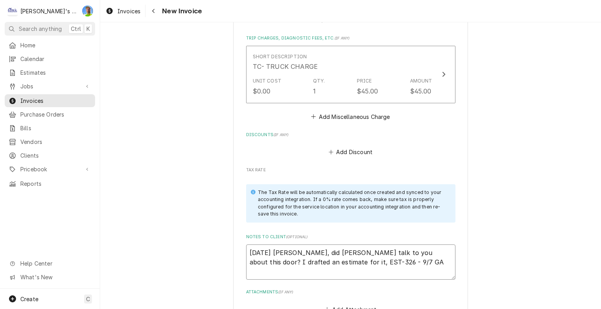
type textarea "x"
type textarea "9/5/2025 Sarah - Greg, did Joey talk to you about this door? I drafted an estim…"
type textarea "x"
type textarea "9/5/2025 Sarah - Greg, did Joey talk to you about this door? I drafted an estim…"
type textarea "x"
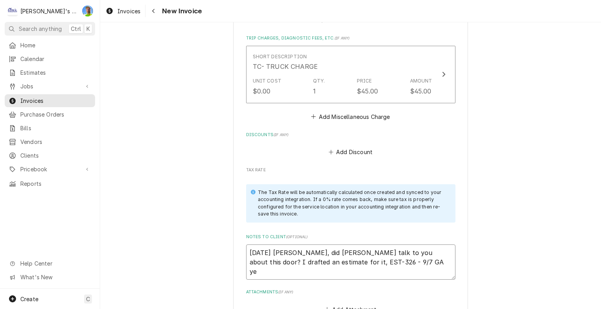
type textarea "9/5/2025 Sarah - Greg, did Joey talk to you about this door? I drafted an estim…"
type textarea "x"
type textarea "9/5/2025 Sarah - Greg, did Joey talk to you about this door? I drafted an estim…"
type textarea "x"
type textarea "9/5/2025 Sarah - Greg, did Joey talk to you about this door? I drafted an estim…"
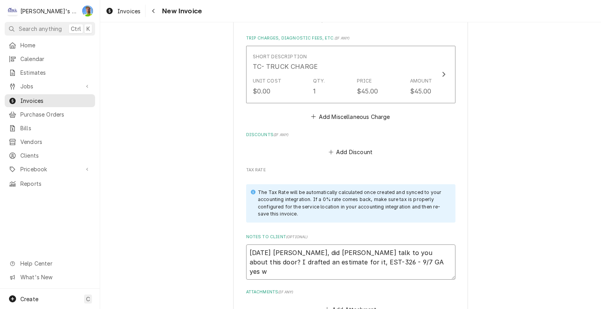
type textarea "x"
type textarea "9/5/2025 Sarah - Greg, did Joey talk to you about this door? I drafted an estim…"
type textarea "x"
type textarea "9/5/2025 Sarah - Greg, did Joey talk to you about this door? I drafted an estim…"
type textarea "x"
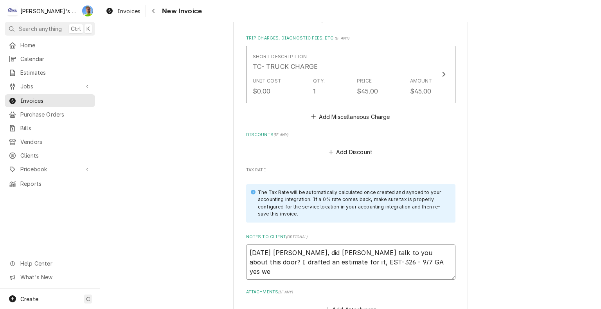
type textarea "9/5/2025 Sarah - Greg, did Joey talk to you about this door? I drafted an estim…"
type textarea "x"
type textarea "9/5/2025 Sarah - Greg, did Joey talk to you about this door? I drafted an estim…"
type textarea "x"
type textarea "9/5/2025 Sarah - Greg, did Joey talk to you about this door? I drafted an estim…"
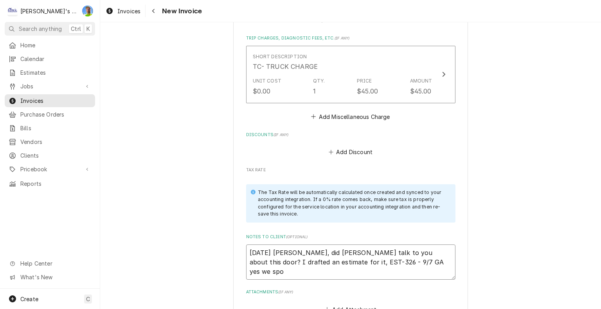
type textarea "x"
type textarea "9/5/2025 Sarah - Greg, did Joey talk to you about this door? I drafted an estim…"
type textarea "x"
type textarea "9/5/2025 Sarah - Greg, did Joey talk to you about this door? I drafted an estim…"
type textarea "x"
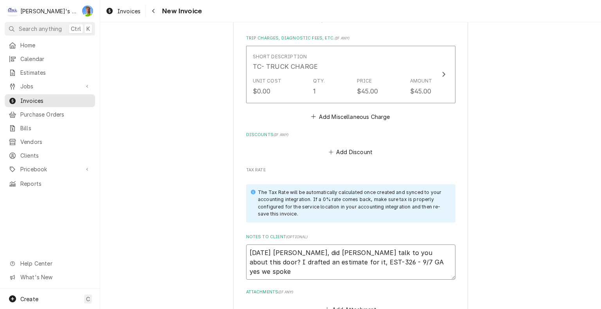
type textarea "9/5/2025 Sarah - Greg, did Joey talk to you about this door? I drafted an estim…"
type textarea "x"
type textarea "9/5/2025 Sarah - Greg, did Joey talk to you about this door? I drafted an estim…"
type textarea "x"
type textarea "9/5/2025 Sarah - Greg, did Joey talk to you about this door? I drafted an estim…"
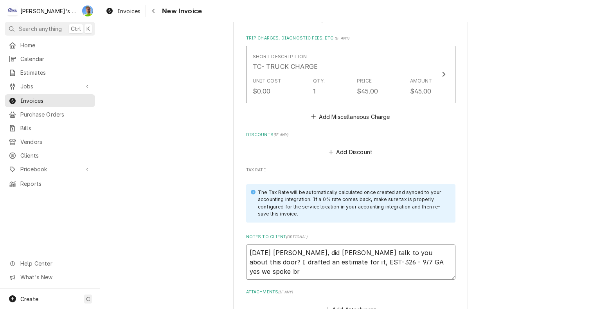
type textarea "x"
type textarea "9/5/2025 Sarah - Greg, did Joey talk to you about this door? I drafted an estim…"
type textarea "x"
type textarea "9/5/2025 Sarah - Greg, did Joey talk to you about this door? I drafted an estim…"
type textarea "x"
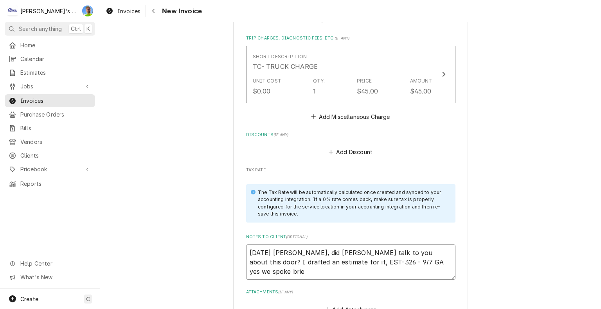
type textarea "9/5/2025 Sarah - Greg, did Joey talk to you about this door? I drafted an estim…"
type textarea "x"
type textarea "9/5/2025 Sarah - Greg, did Joey talk to you about this door? I drafted an estim…"
type textarea "x"
type textarea "9/5/2025 Sarah - Greg, did Joey talk to you about this door? I drafted an estim…"
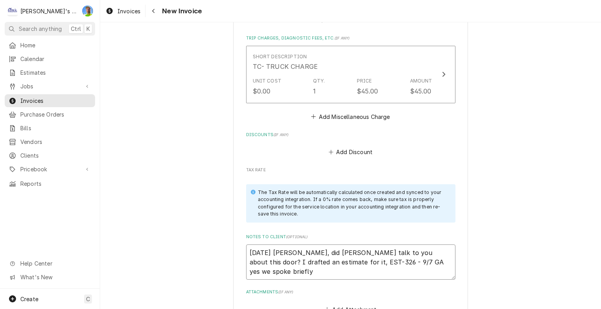
type textarea "x"
type textarea "9/5/2025 Sarah - Greg, did Joey talk to you about this door? I drafted an estim…"
type textarea "x"
type textarea "9/5/2025 Sarah - Greg, did Joey talk to you about this door? I drafted an estim…"
type textarea "x"
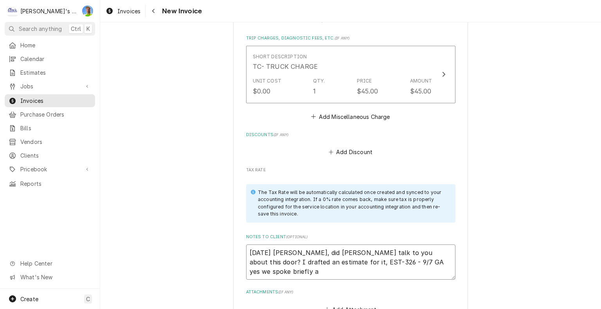
type textarea "9/5/2025 Sarah - Greg, did Joey talk to you about this door? I drafted an estim…"
type textarea "x"
type textarea "9/5/2025 Sarah - Greg, did Joey talk to you about this door? I drafted an estim…"
type textarea "x"
type textarea "9/5/2025 Sarah - Greg, did Joey talk to you about this door? I drafted an estim…"
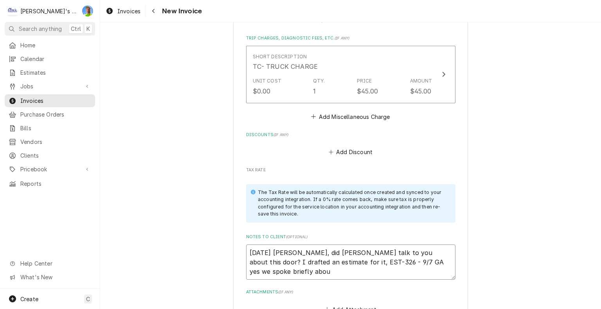
type textarea "x"
type textarea "9/5/2025 Sarah - Greg, did Joey talk to you about this door? I drafted an estim…"
type textarea "x"
type textarea "9/5/2025 Sarah - Greg, did Joey talk to you about this door? I drafted an estim…"
type textarea "x"
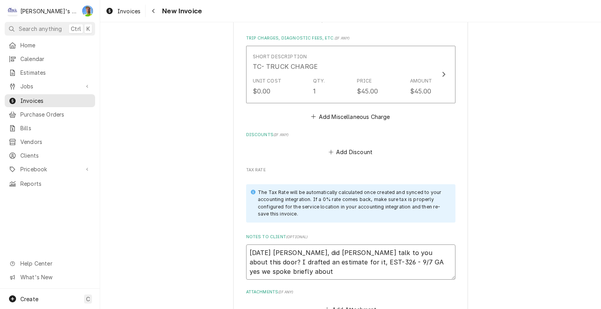
type textarea "9/5/2025 Sarah - Greg, did Joey talk to you about this door? I drafted an estim…"
type textarea "x"
type textarea "9/5/2025 Sarah - Greg, did Joey talk to you about this door? I drafted an estim…"
type textarea "x"
type textarea "9/5/2025 Sarah - Greg, did Joey talk to you about this door? I drafted an estim…"
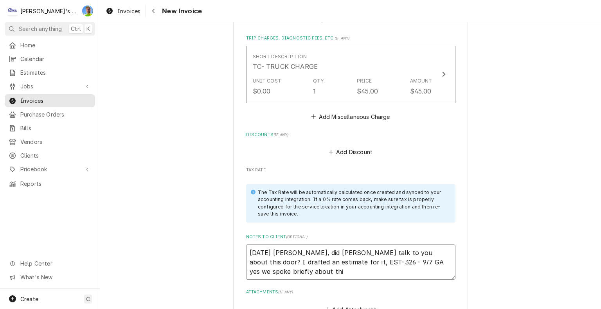
type textarea "x"
type textarea "9/5/2025 Sarah - Greg, did Joey talk to you about this door? I drafted an estim…"
type textarea "x"
type textarea "9/5/2025 Sarah - Greg, did Joey talk to you about this door? I drafted an estim…"
type textarea "x"
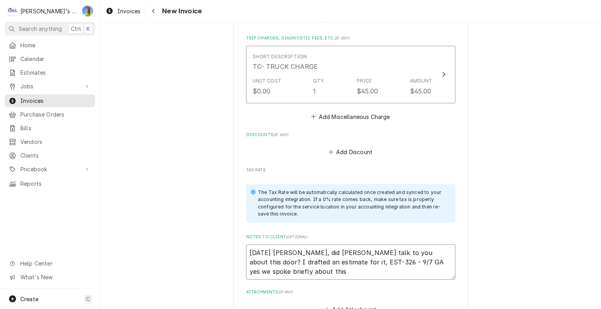
type textarea "9/5/2025 Sarah - Greg, did Joey talk to you about this door? I drafted an estim…"
type textarea "x"
type textarea "9/5/2025 Sarah - Greg, did Joey talk to you about this door? I drafted an estim…"
type textarea "x"
type textarea "9/5/2025 Sarah - Greg, did Joey talk to you about this door? I drafted an estim…"
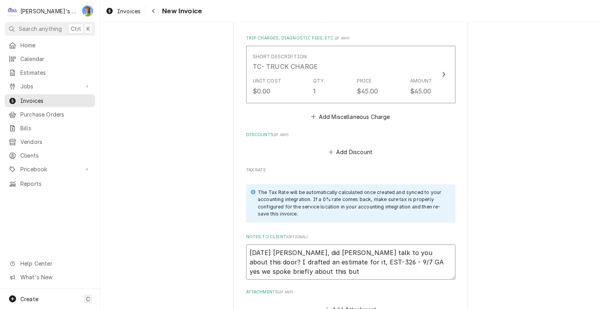
type textarea "x"
type textarea "9/5/2025 Sarah - Greg, did Joey talk to you about this door? I drafted an estim…"
type textarea "x"
type textarea "9/5/2025 Sarah - Greg, did Joey talk to you about this door? I drafted an estim…"
type textarea "x"
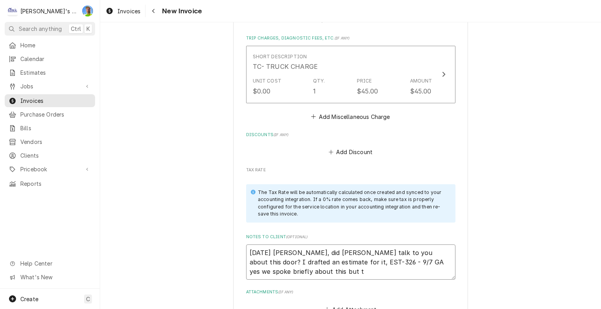
type textarea "9/5/2025 Sarah - Greg, did Joey talk to you about this door? I drafted an estim…"
type textarea "x"
type textarea "9/5/2025 Sarah - Greg, did Joey talk to you about this door? I drafted an estim…"
type textarea "x"
type textarea "9/5/2025 Sarah - Greg, did Joey talk to you about this door? I drafted an estim…"
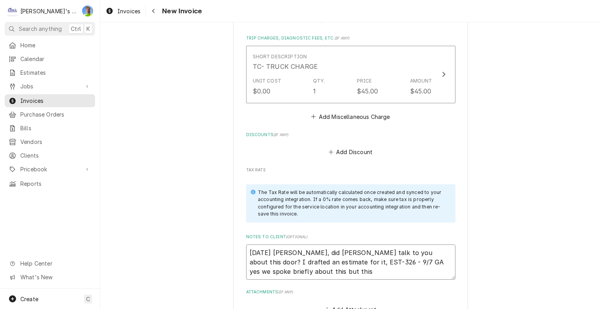
type textarea "x"
type textarea "9/5/2025 Sarah - Greg, did Joey talk to you about this door? I drafted an estim…"
type textarea "x"
type textarea "9/5/2025 Sarah - Greg, did Joey talk to you about this door? I drafted an estim…"
type textarea "x"
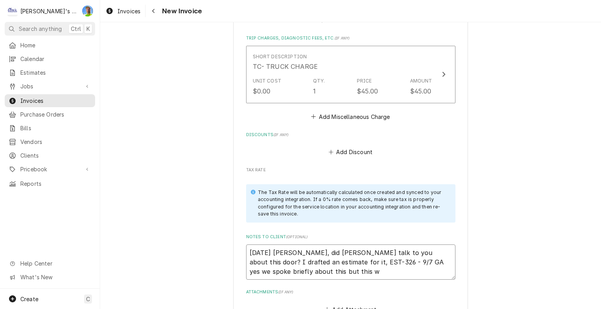
type textarea "9/5/2025 Sarah - Greg, did Joey talk to you about this door? I drafted an estim…"
type textarea "x"
type textarea "9/5/2025 Sarah - Greg, did Joey talk to you about this door? I drafted an estim…"
type textarea "x"
type textarea "9/5/2025 Sarah - Greg, did Joey talk to you about this door? I drafted an estim…"
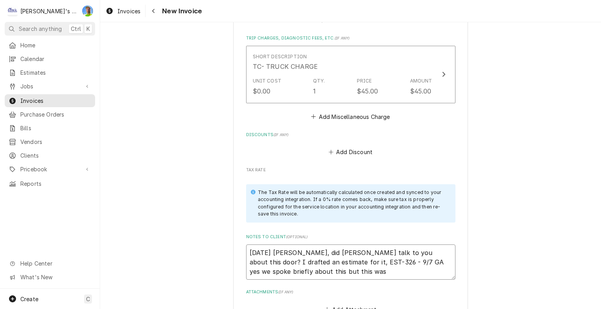
type textarea "x"
type textarea "9/5/2025 Sarah - Greg, did Joey talk to you about this door? I drafted an estim…"
type textarea "x"
type textarea "9/5/2025 Sarah - Greg, did Joey talk to you about this door? I drafted an estim…"
type textarea "x"
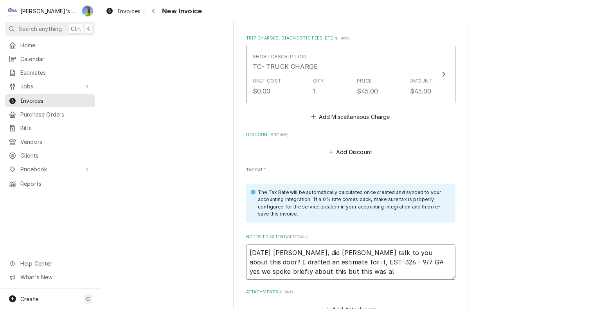
type textarea "9/5/2025 Sarah - Greg, did Joey talk to you about this door? I drafted an estim…"
type textarea "x"
type textarea "9/5/2025 Sarah - Greg, did Joey talk to you about this door? I drafted an estim…"
type textarea "x"
type textarea "9/5/2025 Sarah - Greg, did Joey talk to you about this door? I drafted an estim…"
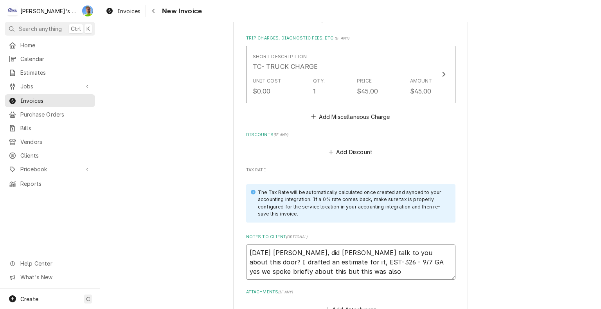
type textarea "x"
type textarea "9/5/2025 Sarah - Greg, did Joey talk to you about this door? I drafted an estim…"
type textarea "x"
type textarea "9/5/2025 Sarah - Greg, did Joey talk to you about this door? I drafted an estim…"
type textarea "x"
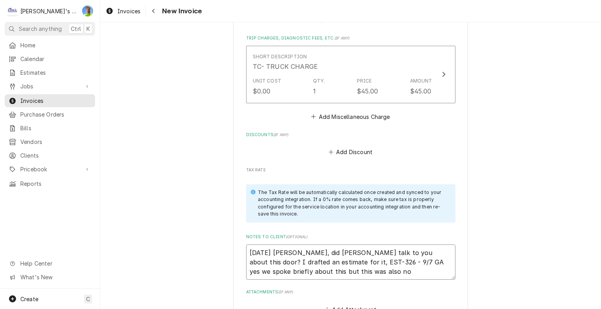
type textarea "9/5/2025 Sarah - Greg, did Joey talk to you about this door? I drafted an estim…"
type textarea "x"
type textarea "9/5/2025 Sarah - Greg, did Joey talk to you about this door? I drafted an estim…"
type textarea "x"
type textarea "9/5/2025 Sarah - Greg, did Joey talk to you about this door? I drafted an estim…"
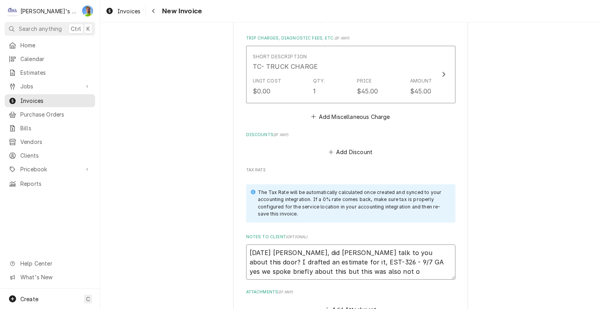
type textarea "x"
type textarea "9/5/2025 Sarah - Greg, did Joey talk to you about this door? I drafted an estim…"
type textarea "x"
type textarea "9/5/2025 Sarah - Greg, did Joey talk to you about this door? I drafted an estim…"
type textarea "x"
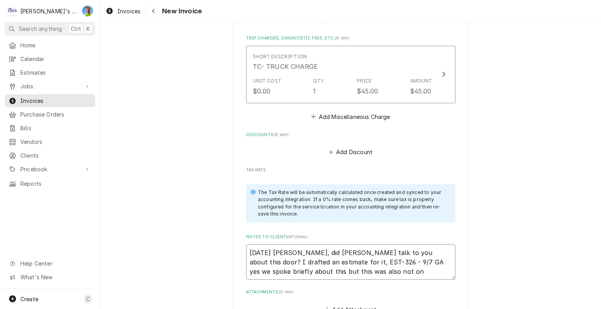
type textarea "9/5/2025 Sarah - Greg, did Joey talk to you about this door? I drafted an estim…"
type textarea "x"
type textarea "9/5/2025 Sarah - Greg, did Joey talk to you about this door? I drafted an estim…"
type textarea "x"
type textarea "9/5/2025 Sarah - Greg, did Joey talk to you about this door? I drafted an estim…"
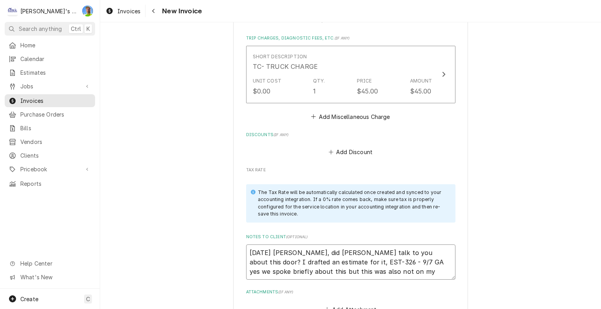
type textarea "x"
type textarea "9/5/2025 Sarah - Greg, did Joey talk to you about this door? I drafted an estim…"
type textarea "x"
type textarea "9/5/2025 Sarah - Greg, did Joey talk to you about this door? I drafted an estim…"
type textarea "x"
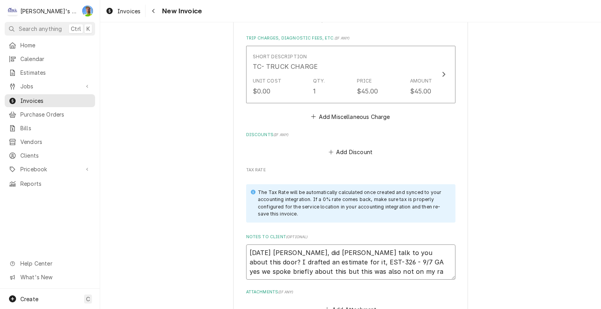
type textarea "9/5/2025 Sarah - Greg, did Joey talk to you about this door? I drafted an estim…"
type textarea "x"
type textarea "9/5/2025 Sarah - Greg, did Joey talk to you about this door? I drafted an estim…"
type textarea "x"
type textarea "9/5/2025 Sarah - Greg, did Joey talk to you about this door? I drafted an estim…"
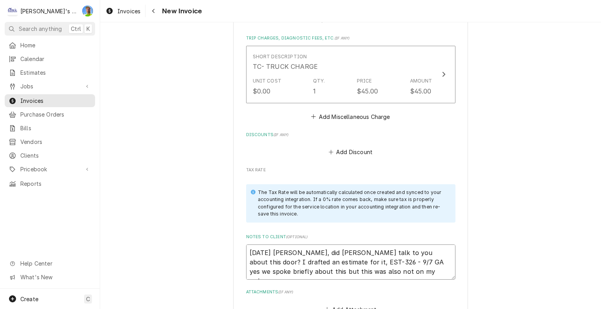
type textarea "x"
type textarea "9/5/2025 Sarah - Greg, did Joey talk to you about this door? I drafted an estim…"
type textarea "x"
type textarea "9/5/2025 Sarah - Greg, did Joey talk to you about this door? I drafted an estim…"
type textarea "x"
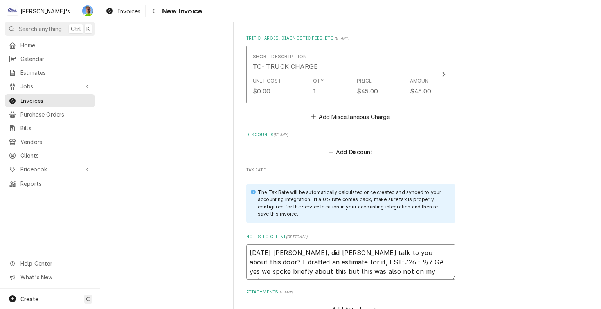
type textarea "9/5/2025 Sarah - Greg, did Joey talk to you about this door? I drafted an estim…"
type textarea "x"
type textarea "9/5/2025 Sarah - Greg, did Joey talk to you about this door? I drafted an estim…"
type textarea "x"
type textarea "9/5/2025 Sarah - Greg, did Joey talk to you about this door? I drafted an estim…"
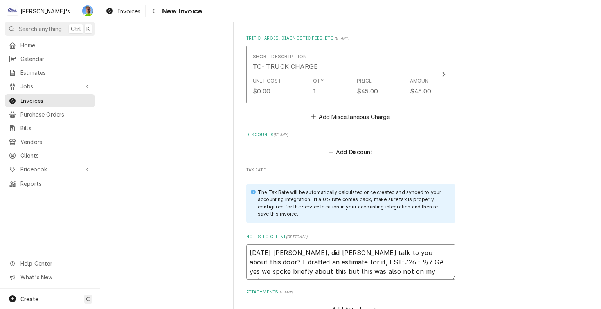
type textarea "x"
type textarea "9/5/2025 Sarah - Greg, did Joey talk to you about this door? I drafted an estim…"
type textarea "x"
type textarea "9/5/2025 Sarah - Greg, did Joey talk to you about this door? I drafted an estim…"
type textarea "x"
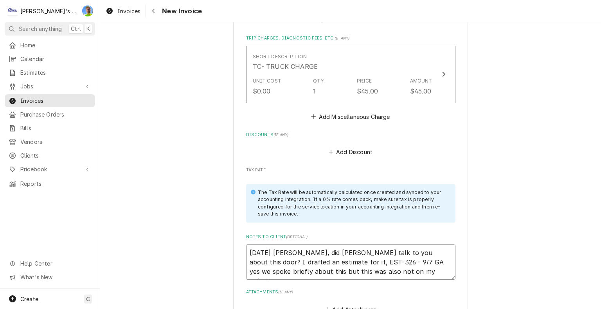
type textarea "9/5/2025 Sarah - Greg, did Joey talk to you about this door? I drafted an estim…"
type textarea "x"
type textarea "9/5/2025 Sarah - Greg, did Joey talk to you about this door? I drafted an estim…"
type textarea "x"
type textarea "9/5/2025 Sarah - Greg, did Joey talk to you about this door? I drafted an estim…"
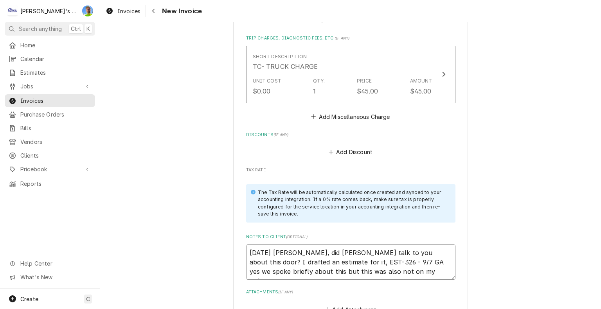
type textarea "x"
type textarea "9/5/2025 Sarah - Greg, did Joey talk to you about this door? I drafted an estim…"
type textarea "x"
type textarea "9/5/2025 Sarah - Greg, did Joey talk to you about this door? I drafted an estim…"
type textarea "x"
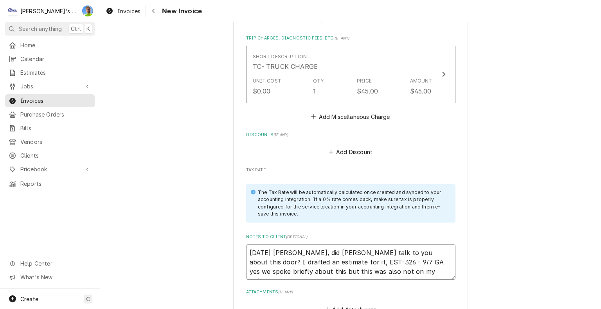
type textarea "9/5/2025 Sarah - Greg, did Joey talk to you about this door? I drafted an estim…"
type textarea "x"
type textarea "9/5/2025 Sarah - Greg, did Joey talk to you about this door? I drafted an estim…"
type textarea "x"
type textarea "9/5/2025 Sarah - Greg, did Joey talk to you about this door? I drafted an estim…"
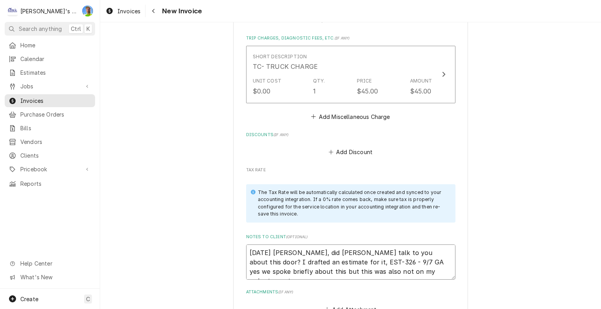
type textarea "x"
type textarea "9/5/2025 Sarah - Greg, did Joey talk to you about this door? I drafted an estim…"
type textarea "x"
type textarea "9/5/2025 Sarah - Greg, did Joey talk to you about this door? I drafted an estim…"
type textarea "x"
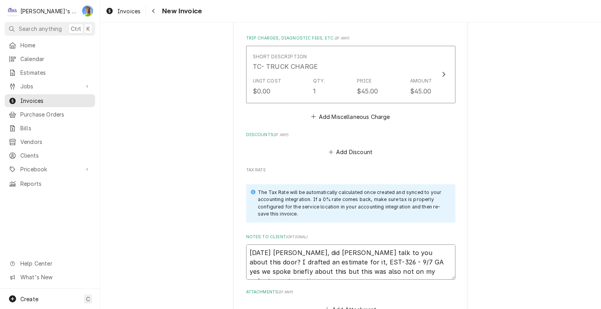
type textarea "9/5/2025 Sarah - Greg, did Joey talk to you about this door? I drafted an estim…"
type textarea "x"
type textarea "9/5/2025 Sarah - Greg, did Joey talk to you about this door? I drafted an estim…"
type textarea "x"
type textarea "9/5/2025 Sarah - Greg, did Joey talk to you about this door? I drafted an estim…"
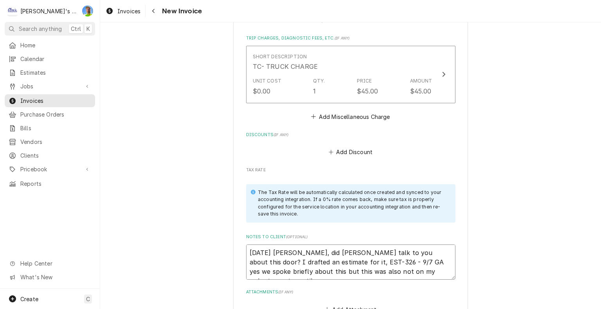
type textarea "x"
type textarea "9/5/2025 Sarah - Greg, did Joey talk to you about this door? I drafted an estim…"
type textarea "x"
type textarea "9/5/2025 Sarah - Greg, did Joey talk to you about this door? I drafted an estim…"
type textarea "x"
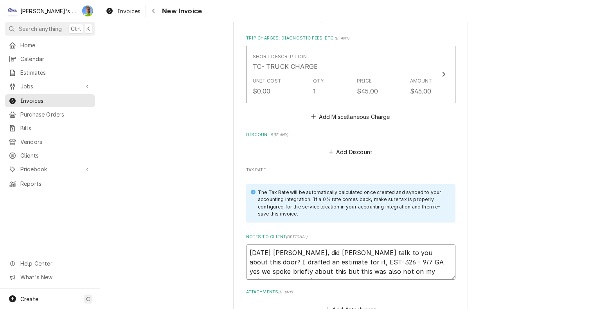
type textarea "9/5/2025 Sarah - Greg, did Joey talk to you about this door? I drafted an estim…"
type textarea "x"
type textarea "9/5/2025 Sarah - Greg, did Joey talk to you about this door? I drafted an estim…"
type textarea "x"
type textarea "9/5/2025 Sarah - Greg, did Joey talk to you about this door? I drafted an estim…"
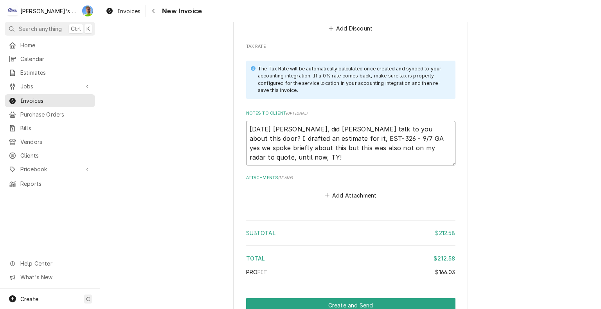
scroll to position [1097, 0]
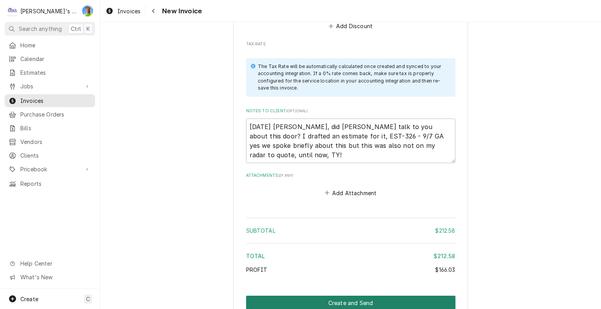
click at [249, 296] on button "Create and Send" at bounding box center [350, 303] width 209 height 14
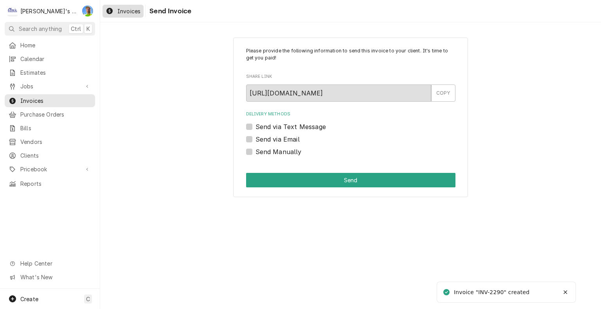
click at [114, 13] on div "Invoices" at bounding box center [123, 11] width 38 height 10
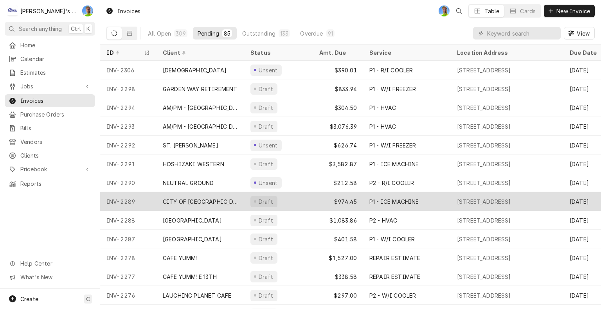
click at [189, 203] on div "CITY OF [GEOGRAPHIC_DATA]" at bounding box center [200, 202] width 75 height 8
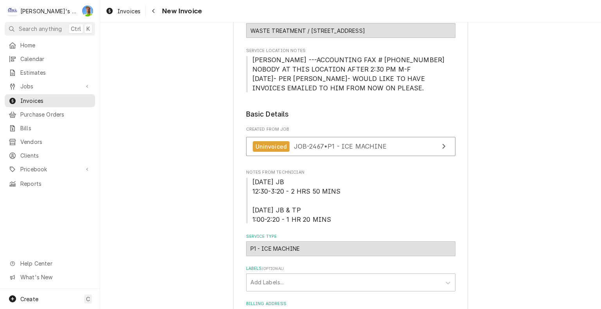
scroll to position [126, 0]
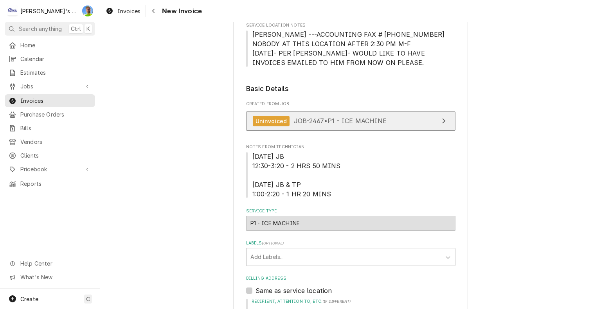
click at [434, 121] on link "Uninvoiced JOB-2467 • P1 - ICE MACHINE" at bounding box center [350, 121] width 209 height 19
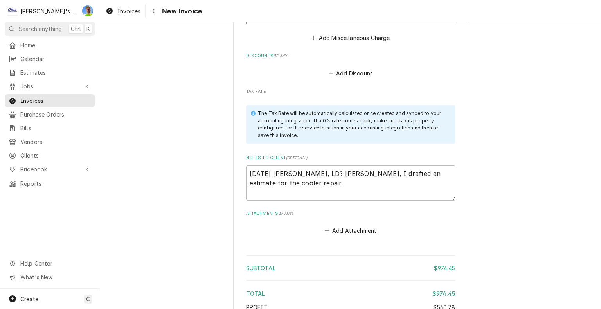
scroll to position [1455, 0]
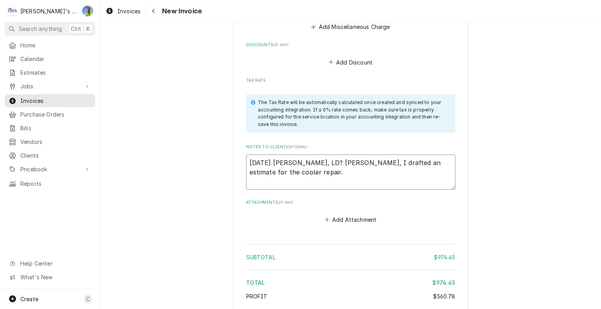
click at [324, 175] on textarea "9/5/2025 Sarah - Greg, LD? Fyi, I drafted an estimate for the cooler repair." at bounding box center [350, 172] width 209 height 35
type textarea "x"
type textarea "9/5/2025 Sarah - Greg, LD? Fyi, I drafted an estimate for the cooler repair."
type textarea "x"
type textarea "9/5/2025 Sarah - Greg, LD? Fyi, I drafted an estimate for the cooler repair. 9"
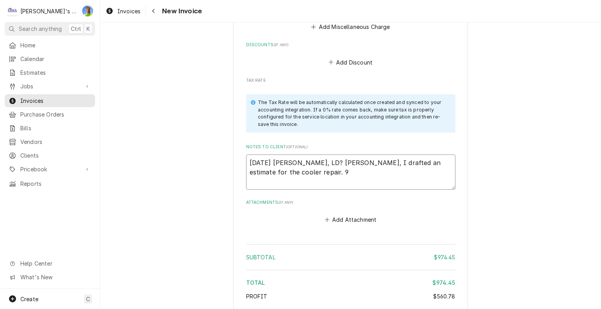
type textarea "x"
type textarea "9/5/2025 Sarah - Greg, LD? Fyi, I drafted an estimate for the cooler repair. 9/"
type textarea "x"
type textarea "9/5/2025 Sarah - Greg, LD? Fyi, I drafted an estimate for the cooler repair. 9/7"
type textarea "x"
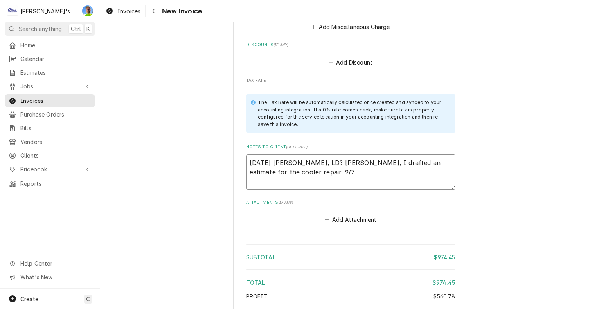
type textarea "9/5/2025 Sarah - Greg, LD? Fyi, I drafted an estimate for the cooler repair. 9/7"
type textarea "x"
type textarea "9/5/2025 Sarah - Greg, LD? Fyi, I drafted an estimate for the cooler repair. 9/…"
type textarea "x"
type textarea "9/5/2025 Sarah - Greg, LD? Fyi, I drafted an estimate for the cooler repair. 9/…"
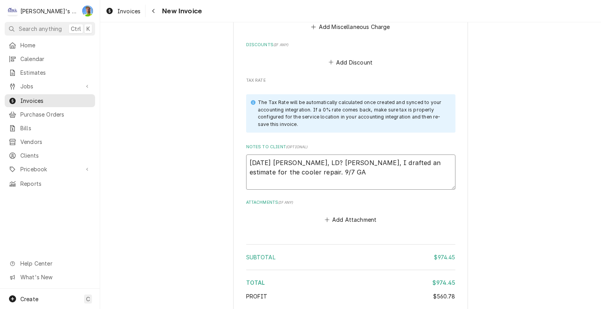
type textarea "x"
type textarea "9/5/2025 Sarah - Greg, LD? Fyi, I drafted an estimate for the cooler repair. 9/…"
type textarea "x"
type textarea "9/5/2025 Sarah - Greg, LD? Fyi, I drafted an estimate for the cooler repair. -9…"
type textarea "x"
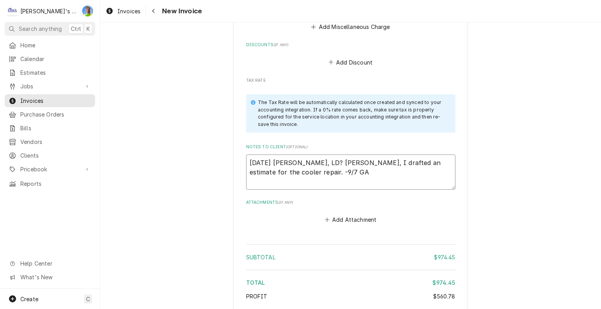
type textarea "9/5/2025 Sarah - Greg, LD? Fyi, I drafted an estimate for the cooler repair. - …"
type textarea "x"
type textarea "9/5/2025 Sarah - Greg, LD? Fyi, I drafted an estimate for the cooler repair. - …"
type textarea "x"
type textarea "9/5/2025 Sarah - Greg, LD? Fyi, I drafted an estimate for the cooler repair. - …"
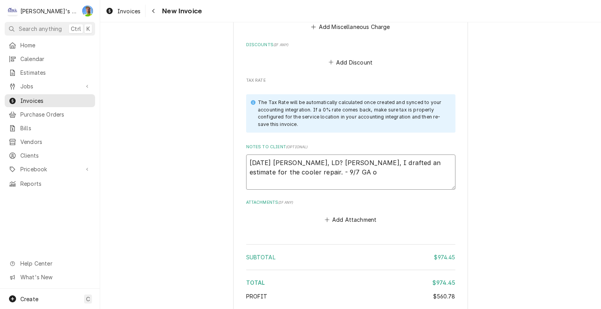
type textarea "x"
type textarea "9/5/2025 Sarah - Greg, LD? Fyi, I drafted an estimate for the cooler repair. - …"
type textarea "x"
type textarea "9/5/2025 Sarah - Greg, LD? Fyi, I drafted an estimate for the cooler repair. - …"
type textarea "x"
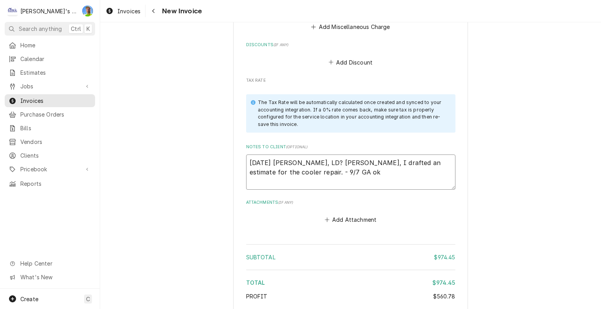
type textarea "9/5/2025 Sarah - Greg, LD? Fyi, I drafted an estimate for the cooler repair. - …"
type textarea "x"
type textarea "9/5/2025 Sarah - Greg, LD? Fyi, I drafted an estimate for the cooler repair. - …"
type textarea "x"
type textarea "9/5/2025 Sarah - Greg, LD? Fyi, I drafted an estimate for the cooler repair. - …"
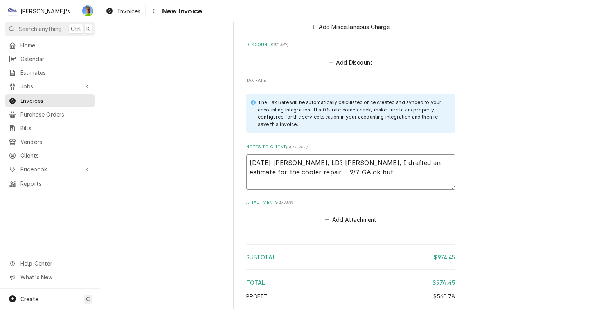
type textarea "x"
type textarea "9/5/2025 Sarah - Greg, LD? Fyi, I drafted an estimate for the cooler repair. - …"
type textarea "x"
type textarea "9/5/2025 Sarah - Greg, LD? Fyi, I drafted an estimate for the cooler repair. - …"
type textarea "x"
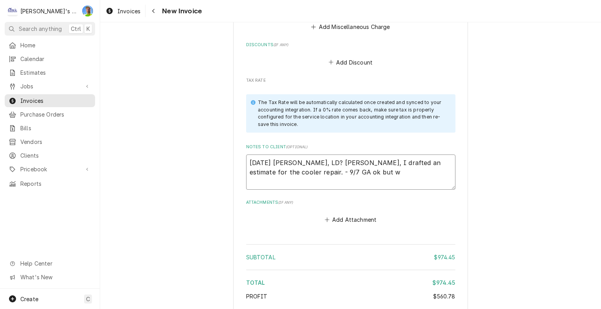
type textarea "9/5/2025 Sarah - Greg, LD? Fyi, I drafted an estimate for the cooler repair. - …"
type textarea "x"
type textarea "9/5/2025 Sarah - Greg, LD? Fyi, I drafted an estimate for the cooler repair. - …"
type textarea "x"
type textarea "9/5/2025 Sarah - Greg, LD? Fyi, I drafted an estimate for the cooler repair. - …"
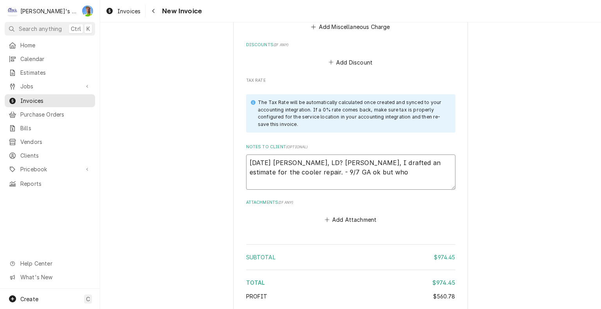
type textarea "x"
type textarea "9/5/2025 Sarah - Greg, LD? Fyi, I drafted an estimate for the cooler repair. - …"
type textarea "x"
type textarea "9/5/2025 Sarah - Greg, LD? Fyi, I drafted an estimate for the cooler repair. - …"
type textarea "x"
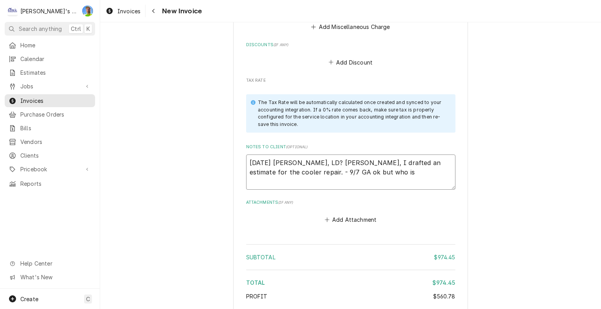
type textarea "9/5/2025 Sarah - Greg, LD? Fyi, I drafted an estimate for the cooler repair. - …"
type textarea "x"
type textarea "9/5/2025 Sarah - Greg, LD? Fyi, I drafted an estimate for the cooler repair. - …"
type textarea "x"
type textarea "9/5/2025 Sarah - Greg, LD? Fyi, I drafted an estimate for the cooler repair. - …"
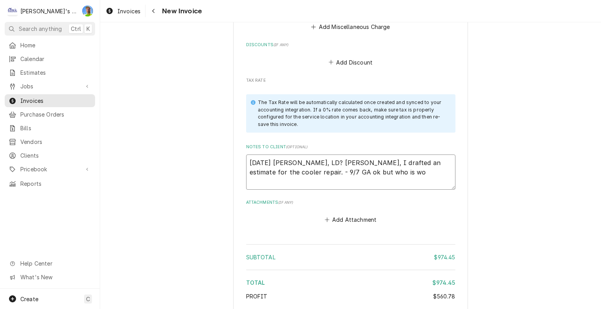
type textarea "x"
type textarea "9/5/2025 Sarah - Greg, LD? Fyi, I drafted an estimate for the cooler repair. - …"
type textarea "x"
type textarea "9/5/2025 Sarah - Greg, LD? Fyi, I drafted an estimate for the cooler repair. - …"
type textarea "x"
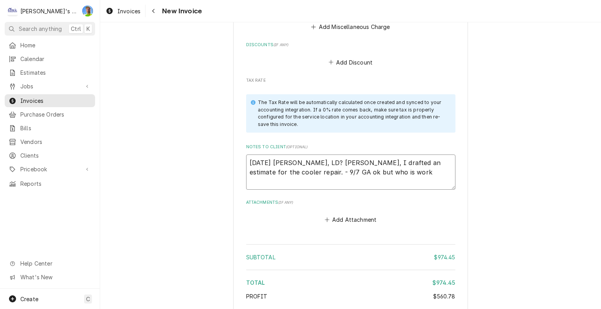
type textarea "9/5/2025 Sarah - Greg, LD? Fyi, I drafted an estimate for the cooler repair. - …"
type textarea "x"
type textarea "9/5/2025 Sarah - Greg, LD? Fyi, I drafted an estimate for the cooler repair. - …"
type textarea "x"
type textarea "9/5/2025 Sarah - Greg, LD? Fyi, I drafted an estimate for the cooler repair. - …"
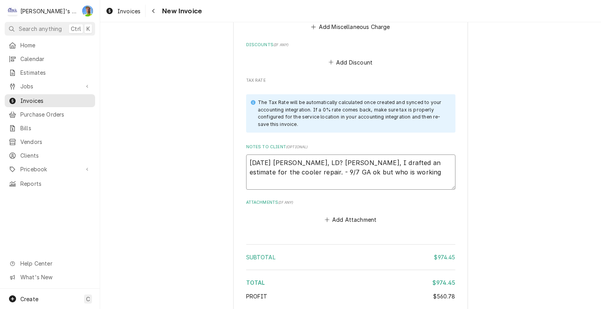
type textarea "x"
type textarea "9/5/2025 Sarah - Greg, LD? Fyi, I drafted an estimate for the cooler repair. - …"
type textarea "x"
type textarea "9/5/2025 Sarah - Greg, LD? Fyi, I drafted an estimate for the cooler repair. - …"
type textarea "x"
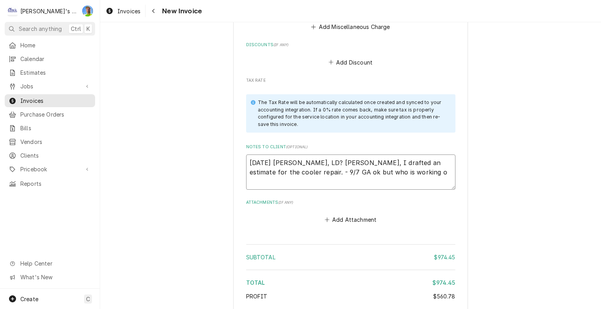
type textarea "9/5/2025 Sarah - Greg, LD? Fyi, I drafted an estimate for the cooler repair. - …"
type textarea "x"
type textarea "9/5/2025 Sarah - Greg, LD? Fyi, I drafted an estimate for the cooler repair. - …"
type textarea "x"
type textarea "9/5/2025 Sarah - Greg, LD? Fyi, I drafted an estimate for the cooler repair. - …"
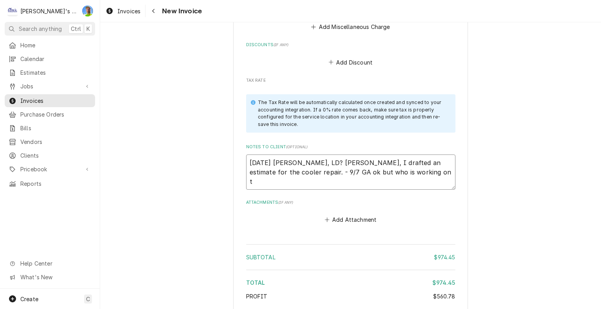
type textarea "x"
type textarea "9/5/2025 Sarah - Greg, LD? Fyi, I drafted an estimate for the cooler repair. - …"
type textarea "x"
type textarea "9/5/2025 Sarah - Greg, LD? Fyi, I drafted an estimate for the cooler repair. - …"
type textarea "x"
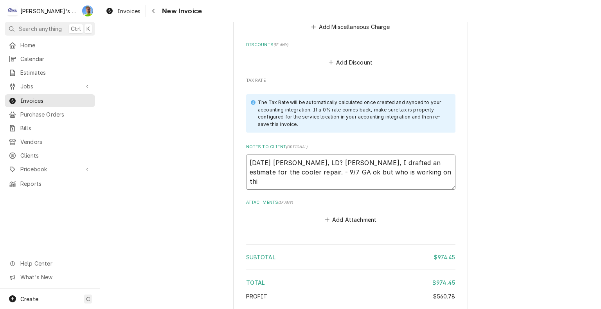
type textarea "9/5/2025 Sarah - Greg, LD? Fyi, I drafted an estimate for the cooler repair. - …"
type textarea "x"
type textarea "9/5/2025 Sarah - Greg, LD? Fyi, I drafted an estimate for the cooler repair. - …"
click at [122, 7] on span "Invoices" at bounding box center [128, 11] width 23 height 8
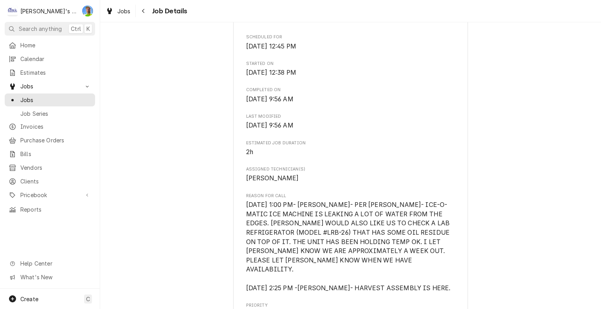
scroll to position [280, 0]
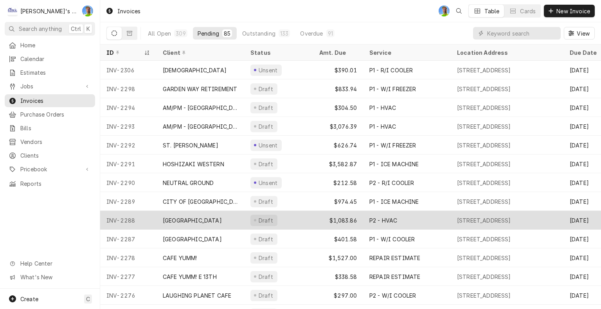
click at [205, 222] on div "[GEOGRAPHIC_DATA]" at bounding box center [192, 220] width 59 height 8
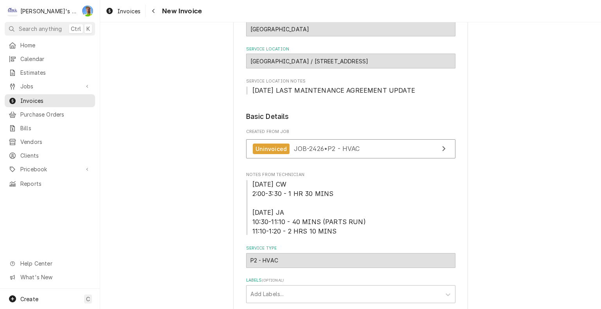
scroll to position [55, 0]
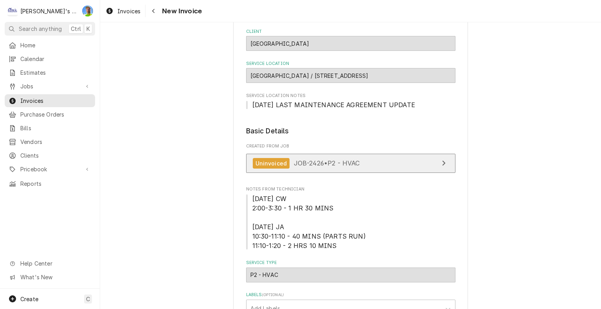
click at [408, 159] on link "Uninvoiced JOB-2426 • P2 - HVAC" at bounding box center [350, 163] width 209 height 19
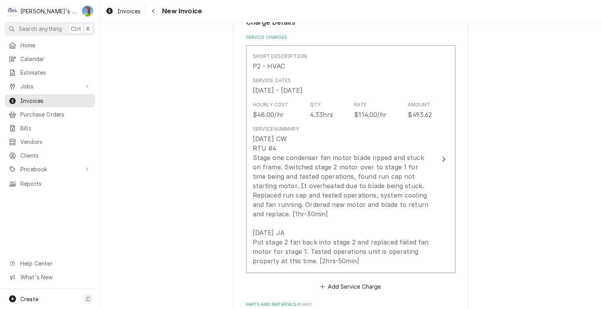
scroll to position [733, 0]
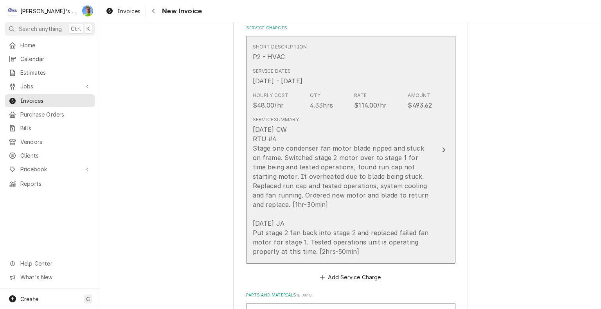
click at [441, 128] on button "Short Description P2 - HVAC Service Dates Jul 16, 2025 - Jul 31, 2025 Hourly Co…" at bounding box center [350, 150] width 209 height 228
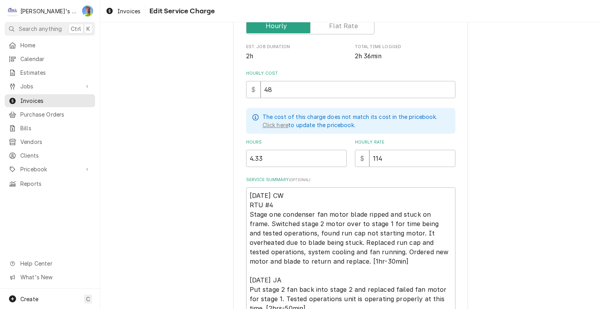
scroll to position [151, 0]
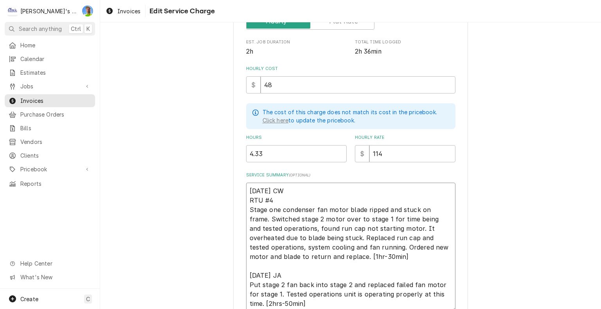
click at [247, 207] on textarea "7/16/2025 CW RTU #4 Stage one condenser fan motor blade ripped and stuck on fra…" at bounding box center [350, 247] width 209 height 129
type textarea "x"
type textarea "7/16/2025 CW FRTU #4 Stage one condenser fan motor blade ripped and stuck on fr…"
type textarea "x"
type textarea "7/16/2025 CW FoRTU #4 Stage one condenser fan motor blade ripped and stuck on f…"
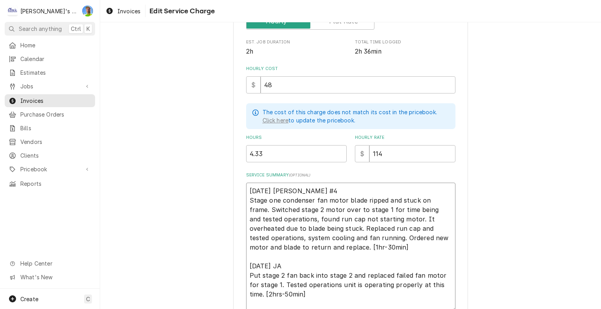
type textarea "x"
type textarea "7/16/2025 CW FouRTU #4 Stage one condenser fan motor blade ripped and stuck on …"
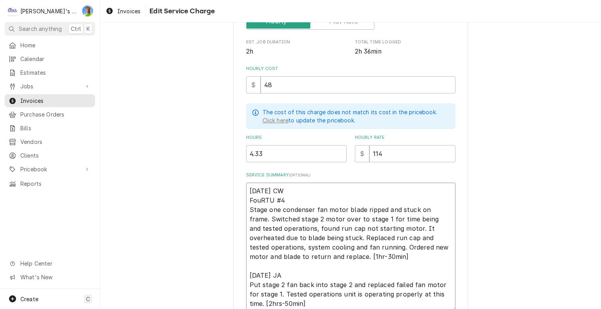
type textarea "x"
type textarea "7/16/2025 CW FounRTU #4 Stage one condenser fan motor blade ripped and stuck on…"
type textarea "x"
type textarea "7/16/2025 CW FoundRTU #4 Stage one condenser fan motor blade ripped and stuck o…"
type textarea "x"
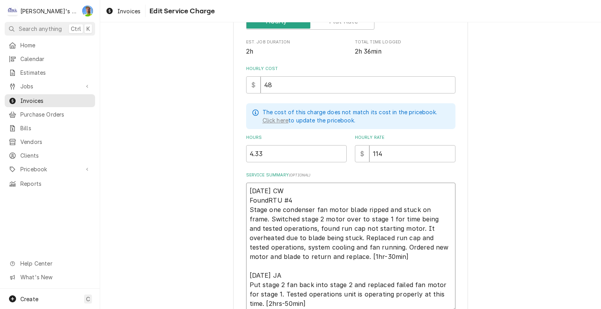
type textarea "7/16/2025 CW Found RTU #4 Stage one condenser fan motor blade ripped and stuck …"
type textarea "x"
type textarea "7/16/2025 CW Found iRTU #4 Stage one condenser fan motor blade ripped and stuck…"
type textarea "x"
type textarea "7/16/2025 CW Found isRTU #4 Stage one condenser fan motor blade ripped and stuc…"
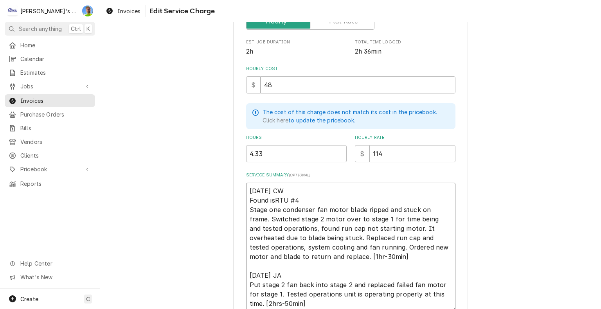
type textarea "x"
type textarea "7/16/2025 CW Found issRTU #4 Stage one condenser fan motor blade ripped and stu…"
type textarea "x"
type textarea "7/16/2025 CW Found issuRTU #4 Stage one condenser fan motor blade ripped and st…"
type textarea "x"
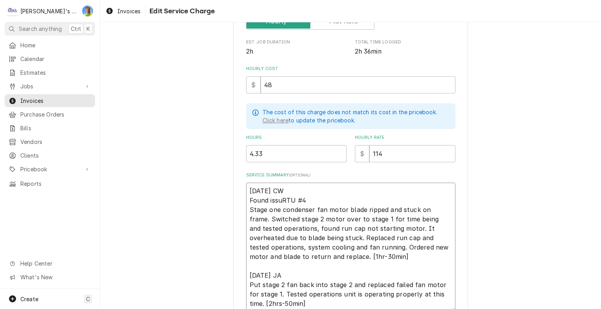
type textarea "7/16/2025 CW Found issueRTU #4 Stage one condenser fan motor blade ripped and s…"
type textarea "x"
type textarea "7/16/2025 CW Found issuesRTU #4 Stage one condenser fan motor blade ripped and …"
type textarea "x"
type textarea "7/16/2025 CW Found issues RTU #4 Stage one condenser fan motor blade ripped and…"
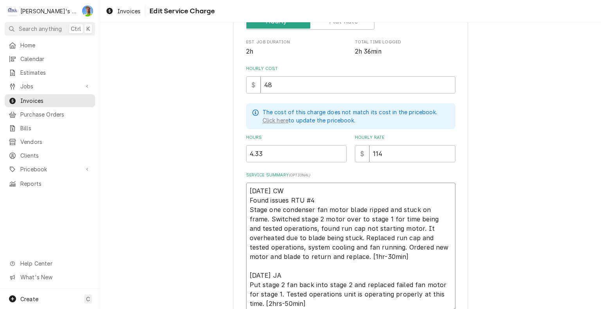
type textarea "x"
type textarea "7/16/2025 CW Found issues wRTU #4 Stage one condenser fan motor blade ripped an…"
type textarea "x"
type textarea "7/16/2025 CW Found issues wiRTU #4 Stage one condenser fan motor blade ripped a…"
type textarea "x"
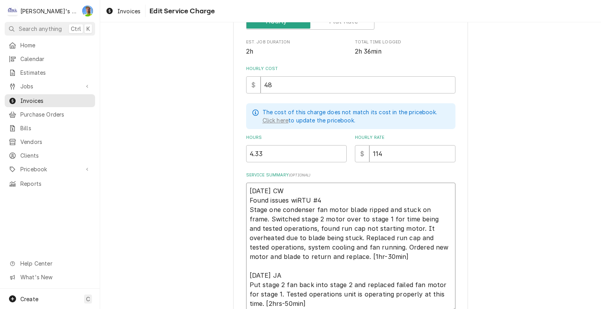
type textarea "7/16/2025 CW Found issues witRTU #4 Stage one condenser fan motor blade ripped …"
type textarea "x"
type textarea "7/16/2025 CW Found issues withRTU #4 Stage one condenser fan motor blade ripped…"
type textarea "x"
type textarea "7/16/2025 CW Found issues with RTU #4 Stage one condenser fan motor blade rippe…"
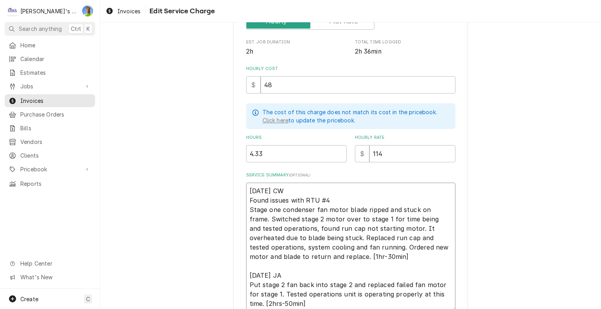
type textarea "x"
type textarea "7/16/2025 CW Found issues with RTU #4 Stage one condenser fan motor blade rippe…"
type textarea "x"
type textarea "7/16/2025 CW Found issues with RTU #4 d Stage one condenser fan motor blade rip…"
type textarea "x"
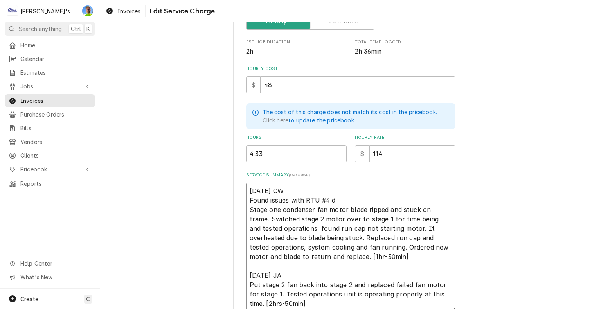
type textarea "7/16/2025 CW Found issues with RTU #4 du Stage one condenser fan motor blade ri…"
type textarea "x"
type textarea "7/16/2025 CW Found issues with RTU #4 dur Stage one condenser fan motor blade r…"
type textarea "x"
type textarea "7/16/2025 CW Found issues with RTU #4 duri Stage one condenser fan motor blade …"
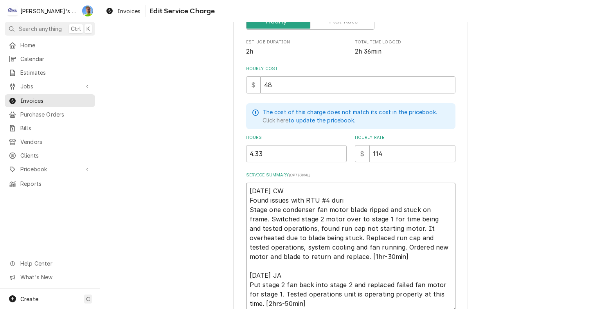
type textarea "x"
type textarea "7/16/2025 CW Found issues with RTU #4 durin Stage one condenser fan motor blade…"
type textarea "x"
type textarea "7/16/2025 CW Found issues with RTU #4 during Stage one condenser fan motor blad…"
type textarea "x"
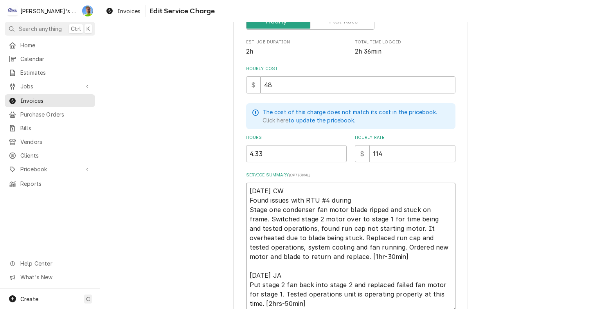
type textarea "7/16/2025 CW Found issues with RTU #4 during Stage one condenser fan motor blad…"
type textarea "x"
type textarea "7/16/2025 CW Found issues with RTU #4 during P Stage one condenser fan motor bl…"
type textarea "x"
type textarea "7/16/2025 CW Found issues with RTU #4 during PM Stage one condenser fan motor b…"
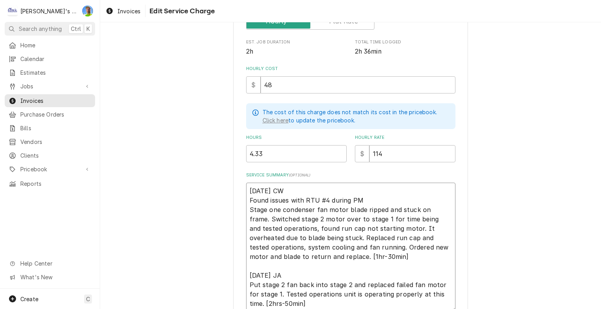
type textarea "x"
type textarea "7/16/2025 CW Found issues with RTU #4 during PM Stage one condenser fan motor b…"
type textarea "x"
type textarea "7/16/2025 CW Found issues with RTU #4 during PM - Stage one condenser fan motor…"
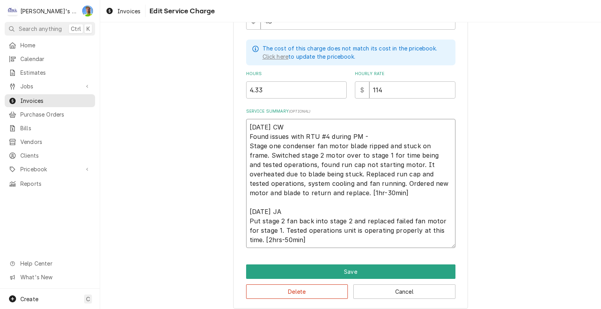
scroll to position [219, 0]
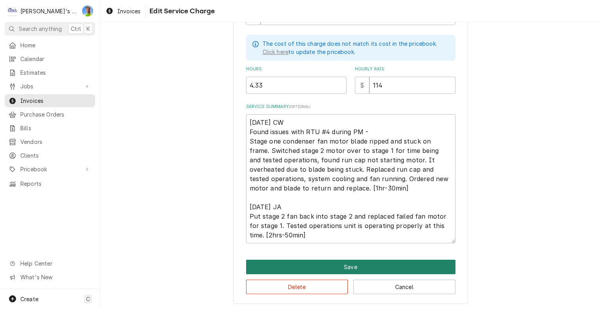
click at [440, 267] on button "Save" at bounding box center [350, 267] width 209 height 14
type textarea "x"
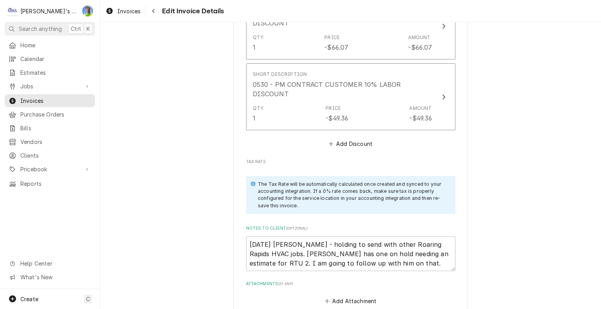
scroll to position [1584, 0]
click at [413, 252] on textarea "9/5/2025 Sarah - holding to send with other Roaring Rapids HVAC jobs. Johnny ha…" at bounding box center [350, 252] width 209 height 35
type textarea "9/5/2025 Sarah - holding to send with other Roaring Rapids HVAC jobs. Johnny ha…"
type textarea "x"
type textarea "9/5/2025 Sarah - holding to send with other Roaring Rapids HVAC jobs. Johnny ha…"
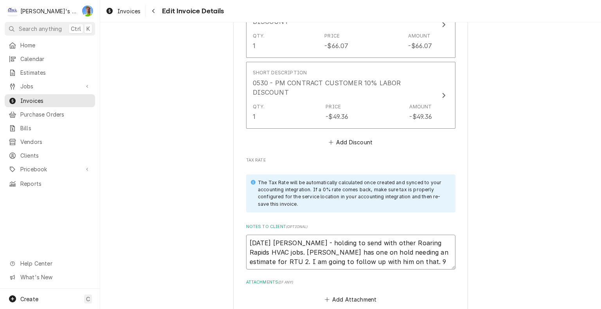
type textarea "x"
type textarea "9/5/2025 Sarah - holding to send with other Roaring Rapids HVAC jobs. Johnny ha…"
type textarea "x"
type textarea "9/5/2025 Sarah - holding to send with other Roaring Rapids HVAC jobs. Johnny ha…"
type textarea "x"
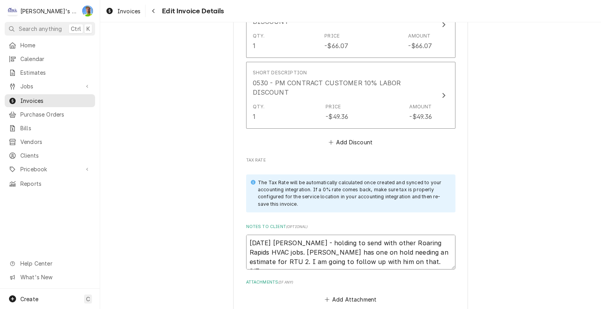
type textarea "9/5/2025 Sarah - holding to send with other Roaring Rapids HVAC jobs. Johnny ha…"
type textarea "x"
type textarea "9/5/2025 Sarah - holding to send with other Roaring Rapids HVAC jobs. Johnny ha…"
type textarea "x"
type textarea "9/5/2025 Sarah - holding to send with other Roaring Rapids HVAC jobs. Johnny ha…"
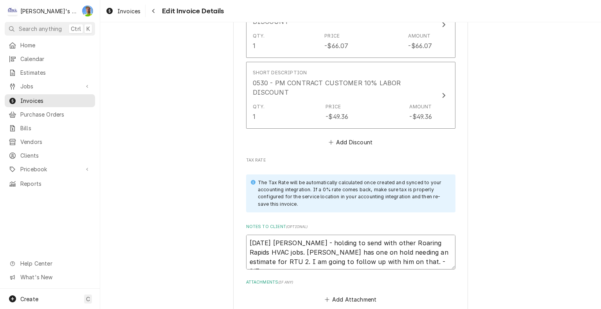
type textarea "x"
type textarea "9/5/2025 Sarah - holding to send with other Roaring Rapids HVAC jobs. Johnny ha…"
type textarea "x"
type textarea "9/5/2025 Sarah - holding to send with other Roaring Rapids HVAC jobs. Johnny ha…"
type textarea "x"
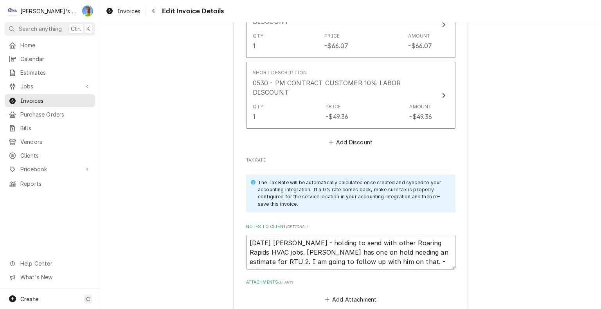
type textarea "9/5/2025 Sarah - holding to send with other Roaring Rapids HVAC jobs. Johnny ha…"
type textarea "x"
type textarea "9/5/2025 Sarah - holding to send with other Roaring Rapids HVAC jobs. Johnny ha…"
type textarea "x"
type textarea "9/5/2025 Sarah - holding to send with other Roaring Rapids HVAC jobs. Johnny ha…"
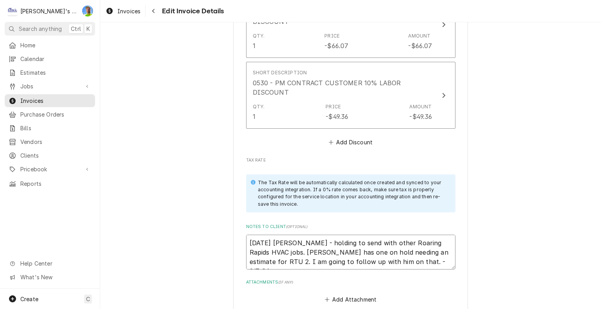
type textarea "x"
type textarea "9/5/2025 Sarah - holding to send with other Roaring Rapids HVAC jobs. Johnny ha…"
type textarea "x"
type textarea "9/5/2025 Sarah - holding to send with other Roaring Rapids HVAC jobs. Johnny ha…"
type textarea "x"
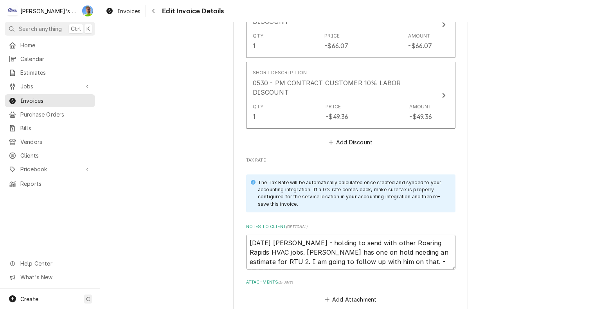
type textarea "9/5/2025 Sarah - holding to send with other Roaring Rapids HVAC jobs. Johnny ha…"
type textarea "x"
type textarea "9/5/2025 Sarah - holding to send with other Roaring Rapids HVAC jobs. Johnny ha…"
type textarea "x"
type textarea "9/5/2025 Sarah - holding to send with other Roaring Rapids HVAC jobs. Johnny ha…"
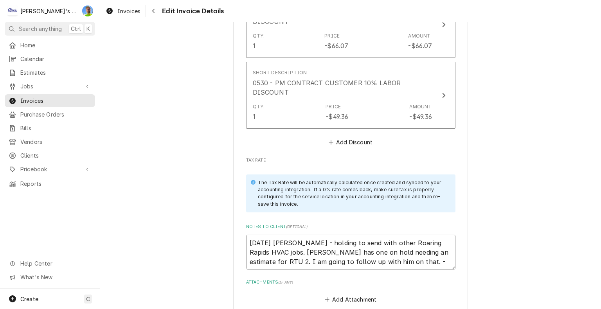
type textarea "x"
type textarea "9/5/2025 Sarah - holding to send with other Roaring Rapids HVAC jobs. Johnny ha…"
type textarea "x"
type textarea "9/5/2025 Sarah - holding to send with other Roaring Rapids HVAC jobs. Johnny ha…"
type textarea "x"
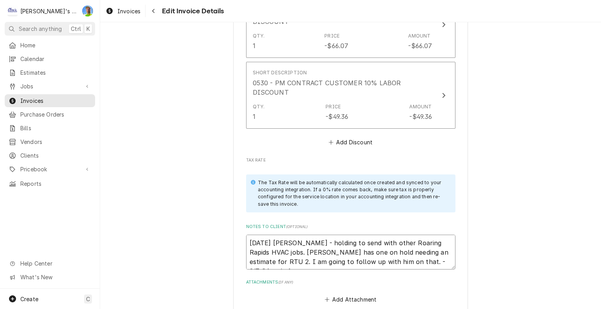
type textarea "9/5/2025 Sarah - holding to send with other Roaring Rapids HVAC jobs. Johnny ha…"
type textarea "x"
type textarea "9/5/2025 Sarah - holding to send with other Roaring Rapids HVAC jobs. Johnny ha…"
type textarea "x"
type textarea "9/5/2025 Sarah - holding to send with other Roaring Rapids HVAC jobs. Johnny ha…"
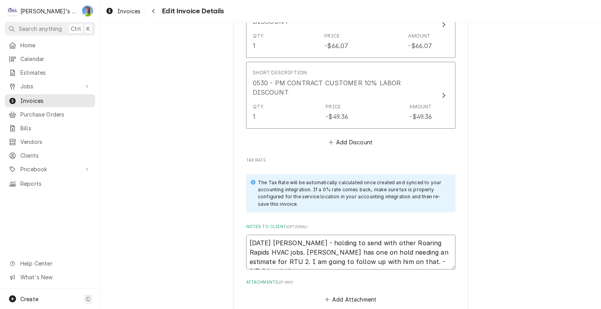
type textarea "x"
type textarea "9/5/2025 Sarah - holding to send with other Roaring Rapids HVAC jobs. Johnny ha…"
type textarea "x"
type textarea "9/5/2025 Sarah - holding to send with other Roaring Rapids HVAC jobs. Johnny ha…"
type textarea "x"
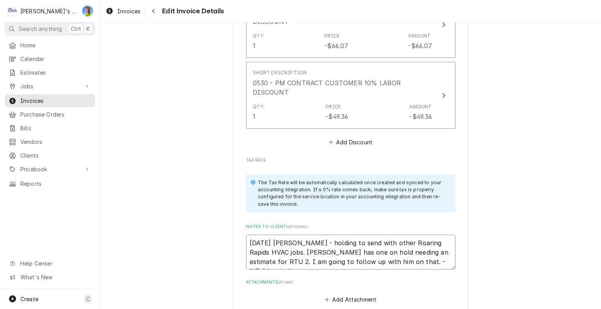
type textarea "9/5/2025 Sarah - holding to send with other Roaring Rapids HVAC jobs. Johnny ha…"
type textarea "x"
type textarea "9/5/2025 Sarah - holding to send with other Roaring Rapids HVAC jobs. Johnny ha…"
type textarea "x"
type textarea "9/5/2025 Sarah - holding to send with other Roaring Rapids HVAC jobs. Johnny ha…"
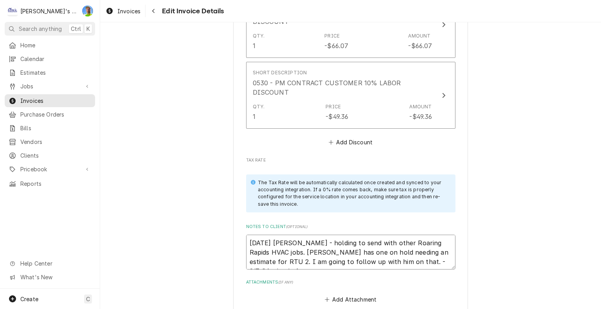
type textarea "x"
type textarea "9/5/2025 Sarah - holding to send with other Roaring Rapids HVAC jobs. Johnny ha…"
type textarea "x"
type textarea "9/5/2025 Sarah - holding to send with other Roaring Rapids HVAC jobs. Johnny ha…"
type textarea "x"
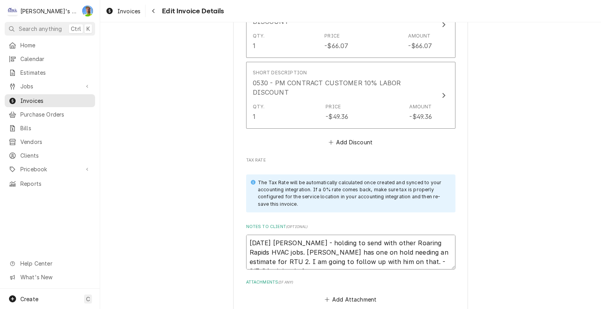
type textarea "9/5/2025 Sarah - holding to send with other Roaring Rapids HVAC jobs. Johnny ha…"
type textarea "x"
type textarea "9/5/2025 Sarah - holding to send with other Roaring Rapids HVAC jobs. Johnny ha…"
type textarea "x"
type textarea "9/5/2025 Sarah - holding to send with other Roaring Rapids HVAC jobs. Johnny ha…"
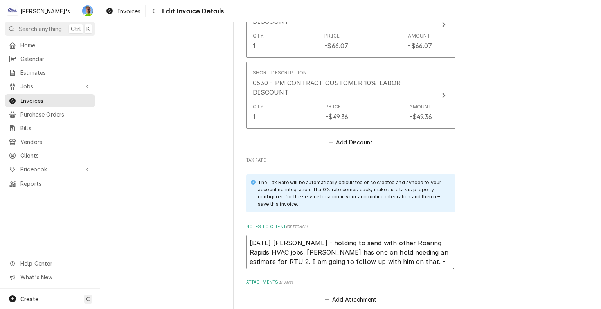
type textarea "x"
type textarea "9/5/2025 Sarah - holding to send with other Roaring Rapids HVAC jobs. Johnny ha…"
type textarea "x"
type textarea "9/5/2025 Sarah - holding to send with other Roaring Rapids HVAC jobs. Johnny ha…"
type textarea "x"
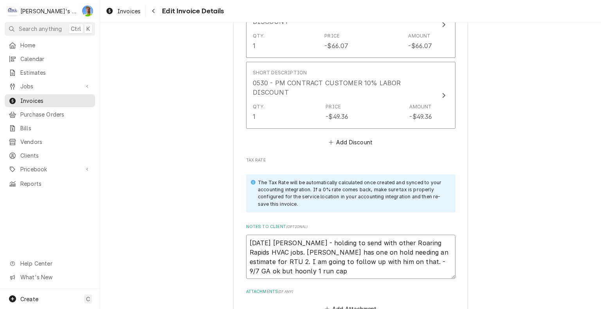
type textarea "9/5/2025 Sarah - holding to send with other Roaring Rapids HVAC jobs. Johnny ha…"
type textarea "x"
type textarea "9/5/2025 Sarah - holding to send with other Roaring Rapids HVAC jobs. Johnny ha…"
type textarea "x"
type textarea "9/5/2025 Sarah - holding to send with other Roaring Rapids HVAC jobs. Johnny ha…"
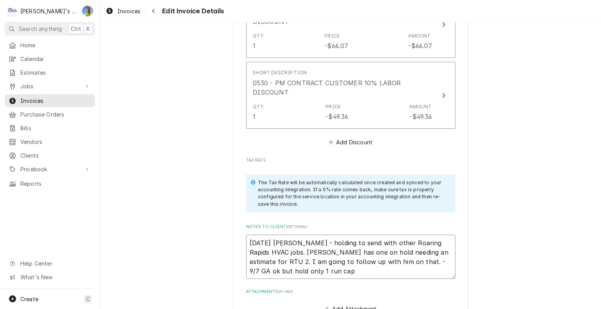
type textarea "x"
type textarea "9/5/2025 Sarah - holding to send with other Roaring Rapids HVAC jobs. Johnny ha…"
type textarea "x"
type textarea "9/5/2025 Sarah - holding to send with other Roaring Rapids HVAC jobs. Johnny ha…"
type textarea "x"
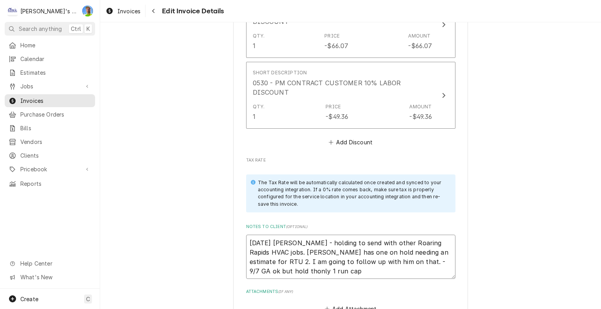
type textarea "9/5/2025 Sarah - holding to send with other Roaring Rapids HVAC jobs. Johnny ha…"
type textarea "x"
type textarea "9/5/2025 Sarah - holding to send with other Roaring Rapids HVAC jobs. Johnny ha…"
type textarea "x"
type textarea "9/5/2025 Sarah - holding to send with other Roaring Rapids HVAC jobs. Johnny ha…"
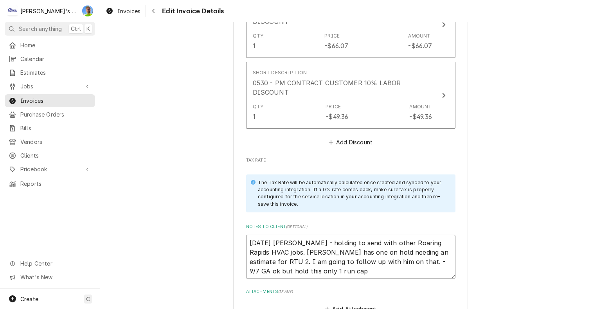
type textarea "x"
type textarea "9/5/2025 Sarah - holding to send with other Roaring Rapids HVAC jobs. Johnny ha…"
type textarea "x"
type textarea "9/5/2025 Sarah - holding to send with other Roaring Rapids HVAC jobs. Johnny ha…"
type textarea "x"
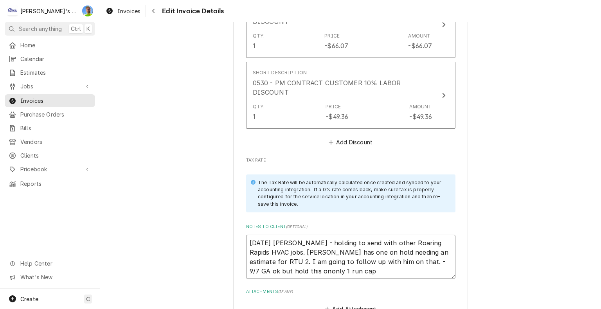
type textarea "9/5/2025 Sarah - holding to send with other Roaring Rapids HVAC jobs. Johnny ha…"
type textarea "x"
type textarea "9/5/2025 Sarah - holding to send with other Roaring Rapids HVAC jobs. Johnny ha…"
type textarea "x"
type textarea "9/5/2025 Sarah - holding to send with other Roaring Rapids HVAC jobs. Johnny ha…"
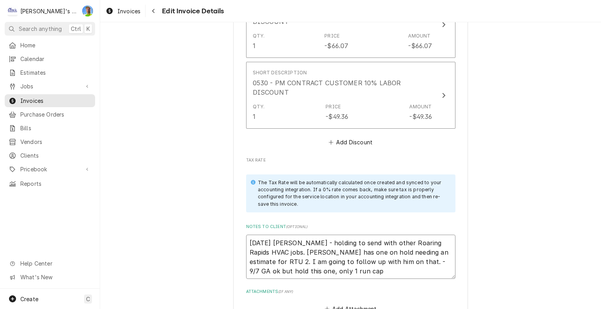
type textarea "x"
type textarea "9/5/2025 Sarah - holding to send with other Roaring Rapids HVAC jobs. Johnny ha…"
type textarea "x"
type textarea "9/5/2025 Sarah - holding to send with other Roaring Rapids HVAC jobs. Johnny ha…"
click at [118, 14] on span "Invoices" at bounding box center [128, 11] width 23 height 8
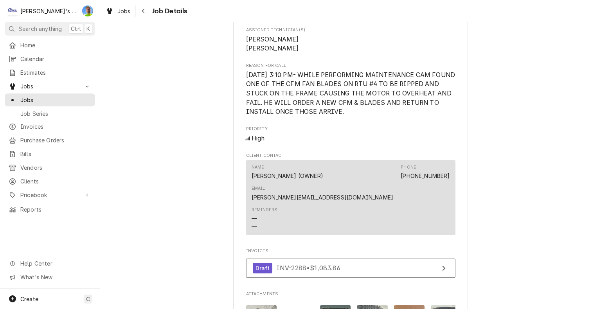
scroll to position [366, 0]
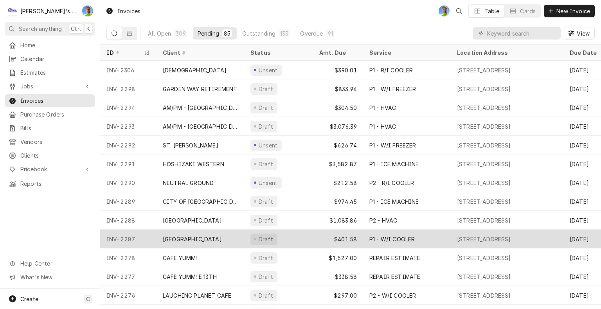
click at [235, 239] on div "[GEOGRAPHIC_DATA]" at bounding box center [201, 239] width 88 height 19
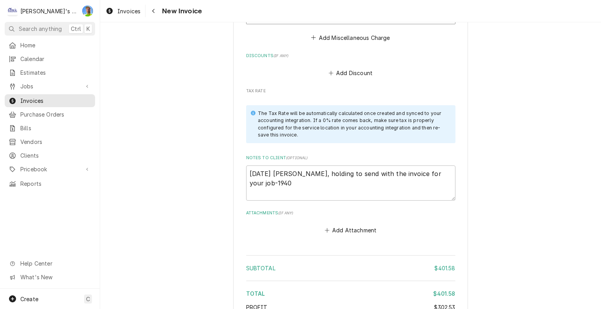
scroll to position [1141, 0]
click at [123, 11] on span "Invoices" at bounding box center [128, 11] width 23 height 8
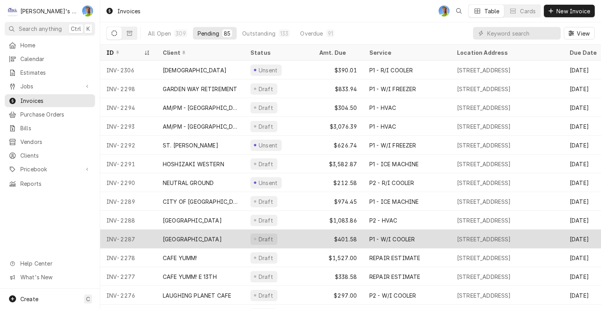
click at [394, 238] on div "P1 - W/I COOLER" at bounding box center [391, 239] width 45 height 8
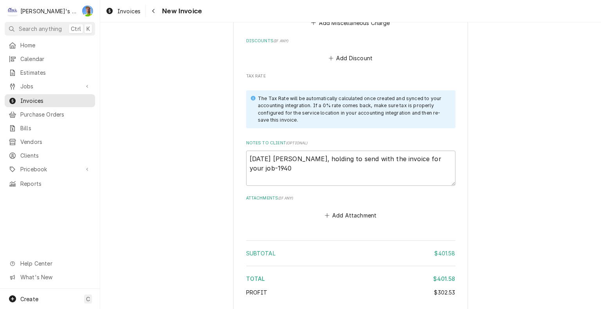
scroll to position [1161, 0]
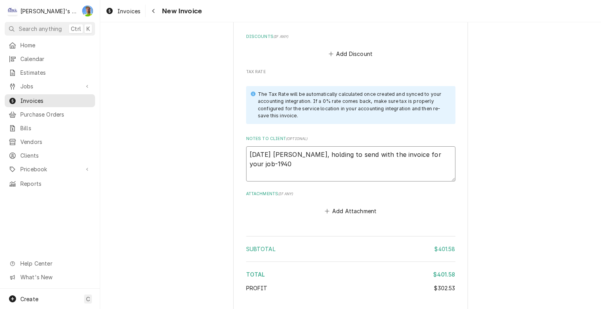
click at [305, 154] on textarea "[DATE] [PERSON_NAME], holding to send with the invoice for your job-1940" at bounding box center [350, 163] width 209 height 35
type textarea "x"
type textarea "[DATE] [PERSON_NAME], holding to send with the invoice for your job-1940"
type textarea "x"
type textarea "[DATE] [PERSON_NAME], holding to send with the invoice for your job-1940 -"
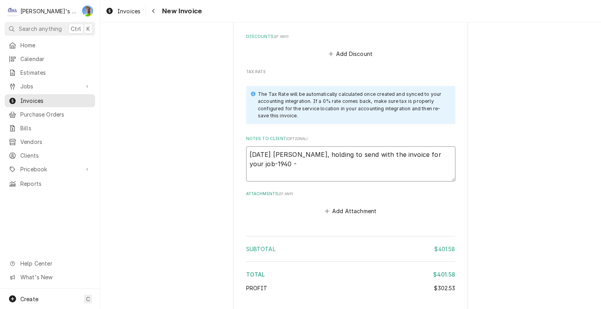
type textarea "x"
type textarea "9/5/2025 Sarah - Greg, holding to send with the invoice for your job-1940 -9"
type textarea "x"
type textarea "9/5/2025 Sarah - Greg, holding to send with the invoice for your job-1940 -9/"
type textarea "x"
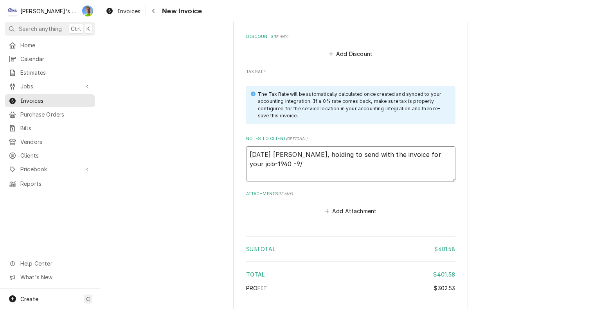
type textarea "9/5/2025 Sarah - Greg, holding to send with the invoice for your job-1940 -9/7"
type textarea "x"
type textarea "9/5/2025 Sarah - Greg, holding to send with the invoice for your job-1940 -9/7"
type textarea "x"
type textarea "9/5/2025 Sarah - Greg, holding to send with the invoice for your job-1940 -9/7 G"
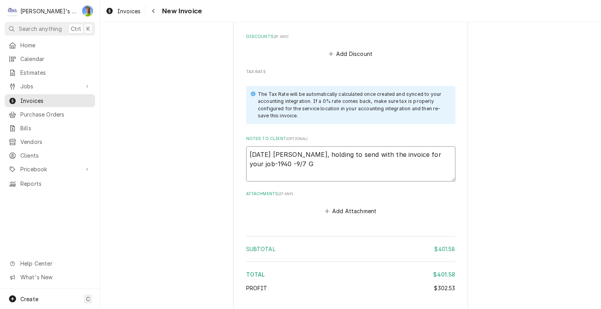
type textarea "x"
type textarea "9/5/2025 Sarah - Greg, holding to send with the invoice for your job-1940 -9/7 …"
type textarea "x"
type textarea "9/5/2025 Sarah - Greg, holding to send with the invoice for your job-1940 -9/7 …"
type textarea "x"
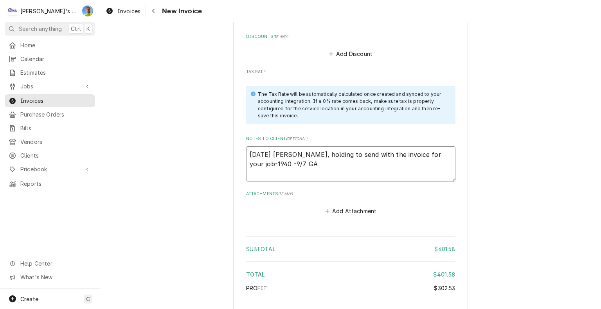
type textarea "9/5/2025 Sarah - Greg, holding to send with the invoice for your job-1940 -9/7 …"
type textarea "x"
type textarea "9/5/2025 Sarah - Greg, holding to send with the invoice for your job-1940 -9/7 …"
type textarea "x"
type textarea "9/5/2025 Sarah - Greg, holding to send with the invoice for your job-1940 -9/7 …"
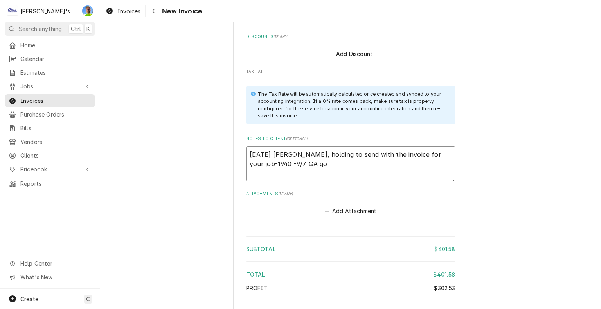
type textarea "x"
type textarea "9/5/2025 Sarah - Greg, holding to send with the invoice for your job-1940 -9/7 …"
type textarea "x"
type textarea "9/5/2025 Sarah - Greg, holding to send with the invoice for your job-1940 -9/7 …"
type textarea "x"
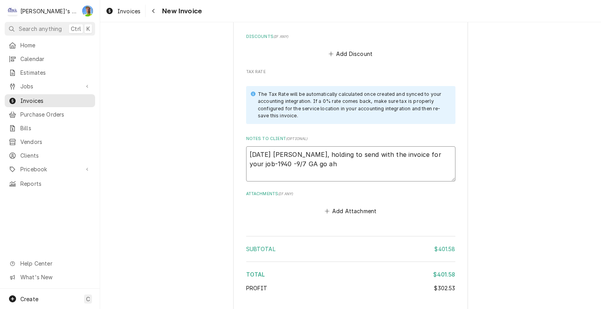
type textarea "9/5/2025 Sarah - Greg, holding to send with the invoice for your job-1940 -9/7 …"
type textarea "x"
type textarea "9/5/2025 Sarah - Greg, holding to send with the invoice for your job-1940 -9/7 …"
type textarea "x"
type textarea "9/5/2025 Sarah - Greg, holding to send with the invoice for your job-1940 -9/7 …"
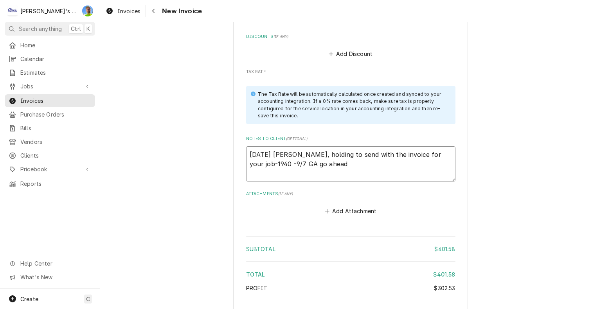
type textarea "x"
type textarea "9/5/2025 Sarah - Greg, holding to send with the invoice for your job-1940 -9/7 …"
type textarea "x"
type textarea "9/5/2025 Sarah - Greg, holding to send with the invoice for your job-1940 -9/7 …"
type textarea "x"
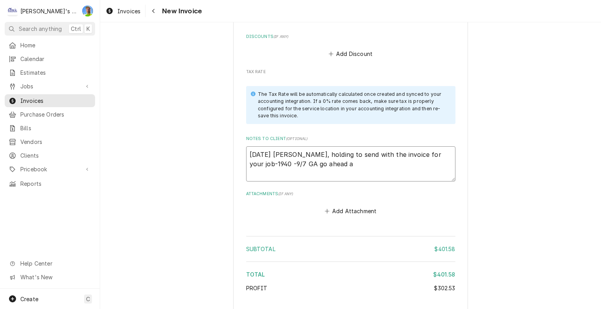
type textarea "9/5/2025 Sarah - Greg, holding to send with the invoice for your job-1940 -9/7 …"
type textarea "x"
type textarea "9/5/2025 Sarah - Greg, holding to send with the invoice for your job-1940 -9/7 …"
type textarea "x"
type textarea "9/5/2025 Sarah - Greg, holding to send with the invoice for your job-1940 -9/7 …"
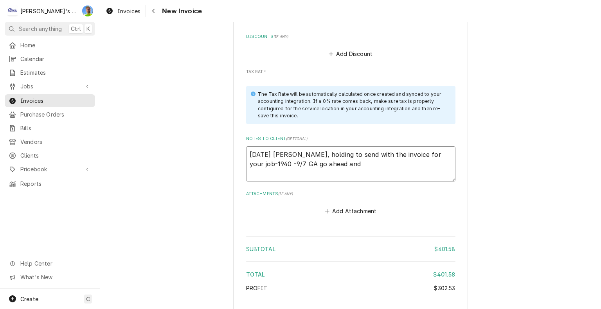
type textarea "x"
type textarea "9/5/2025 Sarah - Greg, holding to send with the invoice for your job-1940 -9/7 …"
type textarea "x"
type textarea "9/5/2025 Sarah - Greg, holding to send with the invoice for your job-1940 -9/7 …"
type textarea "x"
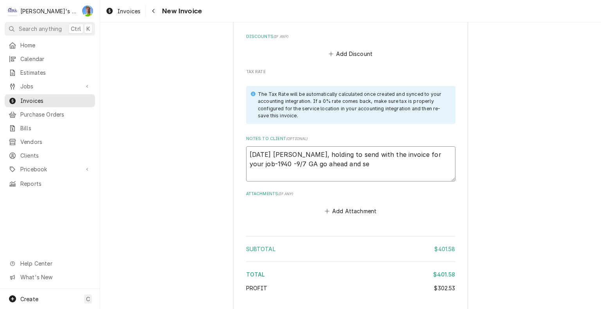
type textarea "9/5/2025 Sarah - Greg, holding to send with the invoice for your job-1940 -9/7 …"
type textarea "x"
type textarea "9/5/2025 Sarah - Greg, holding to send with the invoice for your job-1940 -9/7 …"
type textarea "x"
type textarea "9/5/2025 Sarah - Greg, holding to send with the invoice for your job-1940 -9/7 …"
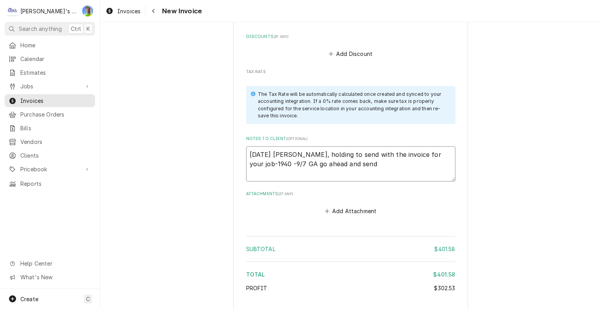
type textarea "x"
type textarea "9/5/2025 Sarah - Greg, holding to send with the invoice for your job-1940 -9/7 …"
type textarea "x"
type textarea "9/5/2025 Sarah - Greg, holding to send with the invoice for your job-1940 -9/7 …"
type textarea "x"
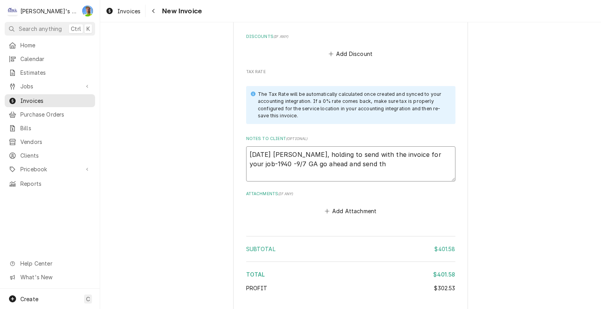
type textarea "9/5/2025 Sarah - Greg, holding to send with the invoice for your job-1940 -9/7 …"
type textarea "x"
type textarea "9/5/2025 Sarah - Greg, holding to send with the invoice for your job-1940 -9/7 …"
type textarea "x"
type textarea "9/5/2025 Sarah - Greg, holding to send with the invoice for your job-1940 -9/7 …"
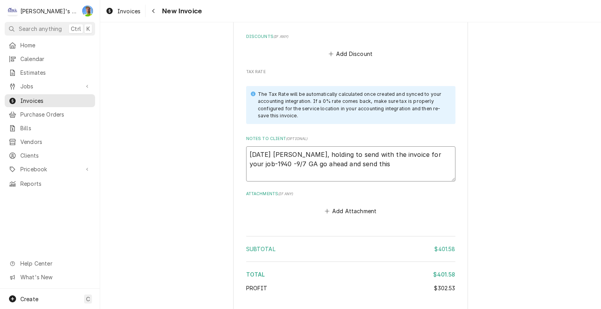
type textarea "x"
type textarea "9/5/2025 Sarah - Greg, holding to send with the invoice for your job-1940 -9/7 …"
type textarea "x"
type textarea "9/5/2025 Sarah - Greg, holding to send with the invoice for your job-1940 -9/7 …"
type textarea "x"
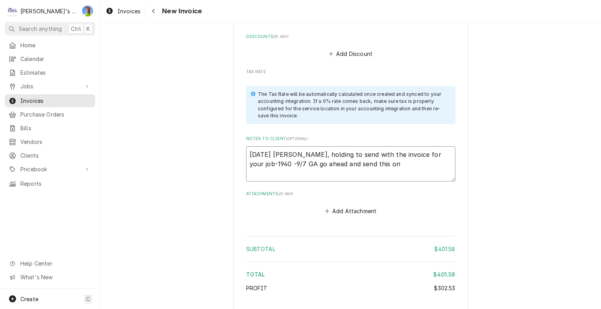
type textarea "9/5/2025 Sarah - Greg, holding to send with the invoice for your job-1940 -9/7 …"
type textarea "x"
type textarea "9/5/2025 Sarah - Greg, holding to send with the invoice for your job-1940 -9/7 …"
type textarea "x"
type textarea "9/5/2025 Sarah - Greg, holding to send with the invoice for your job-1940 -9/7 …"
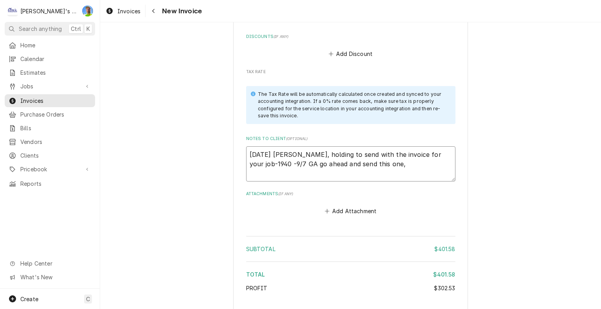
type textarea "x"
type textarea "9/5/2025 Sarah - Greg, holding to send with the invoice for your job-1940 -9/7 …"
type textarea "x"
type textarea "9/5/2025 Sarah - Greg, holding to send with the invoice for your job-1940 -9/7 …"
type textarea "x"
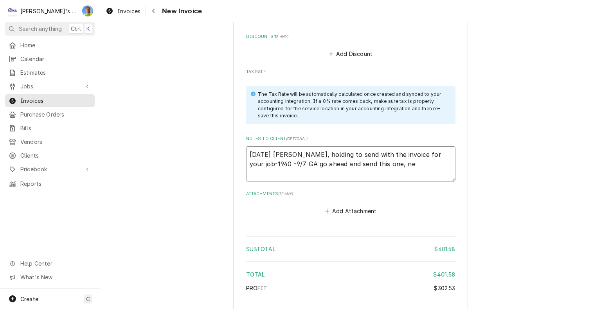
type textarea "9/5/2025 Sarah - Greg, holding to send with the invoice for your job-1940 -9/7 …"
type textarea "x"
type textarea "9/5/2025 Sarah - Greg, holding to send with the invoice for your job-1940 -9/7 …"
type textarea "x"
type textarea "9/5/2025 Sarah - Greg, holding to send with the invoice for your job-1940 -9/7 …"
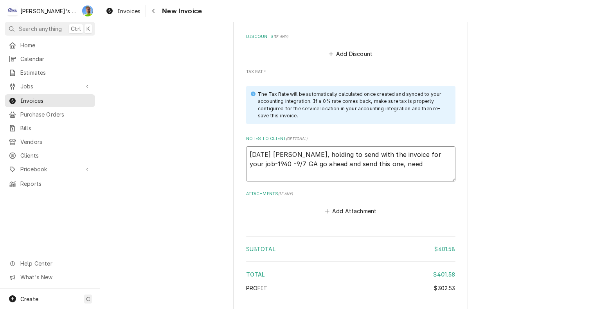
type textarea "x"
type textarea "9/5/2025 Sarah - Greg, holding to send with the invoice for your job-1940 -9/7 …"
type textarea "x"
type textarea "9/5/2025 Sarah - Greg, holding to send with the invoice for your job-1940 -9/7 …"
type textarea "x"
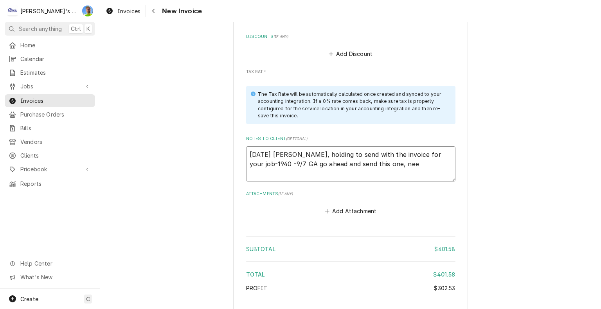
type textarea "9/5/2025 Sarah - Greg, holding to send with the invoice for your job-1940 -9/7 …"
type textarea "x"
type textarea "9/5/2025 Sarah - Greg, holding to send with the invoice for your job-1940 -9/7 …"
type textarea "x"
type textarea "9/5/2025 Sarah - Greg, holding to send with the invoice for your job-1940 -9/7 …"
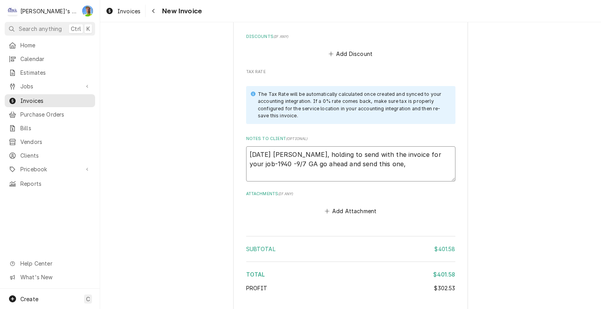
type textarea "x"
type textarea "9/5/2025 Sarah - Greg, holding to send with the invoice for your job-1940 -9/7 …"
type textarea "x"
type textarea "9/5/2025 Sarah - Greg, holding to send with the invoice for your job-1940 -9/7 …"
type textarea "x"
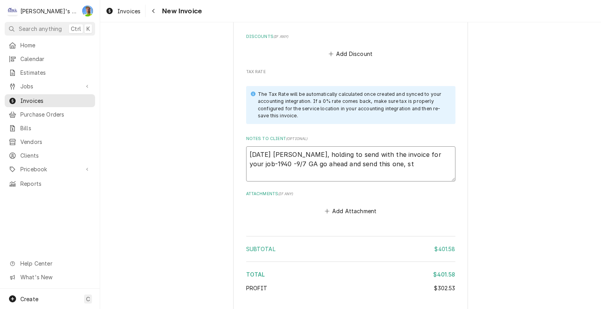
type textarea "9/5/2025 Sarah - Greg, holding to send with the invoice for your job-1940 -9/7 …"
type textarea "x"
type textarea "9/5/2025 Sarah - Greg, holding to send with the invoice for your job-1940 -9/7 …"
type textarea "x"
type textarea "9/5/2025 Sarah - Greg, holding to send with the invoice for your job-1940 -9/7 …"
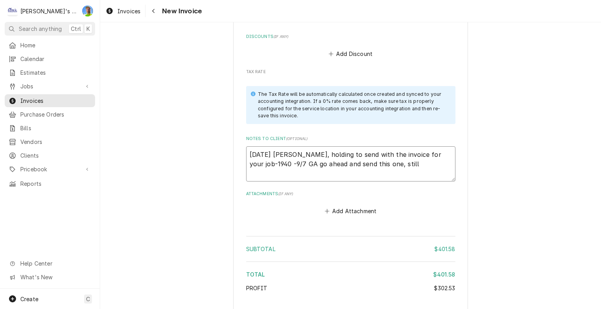
type textarea "x"
type textarea "9/5/2025 Sarah - Greg, holding to send with the invoice for your job-1940 -9/7 …"
type textarea "x"
type textarea "9/5/2025 Sarah - Greg, holding to send with the invoice for your job-1940 -9/7 …"
type textarea "x"
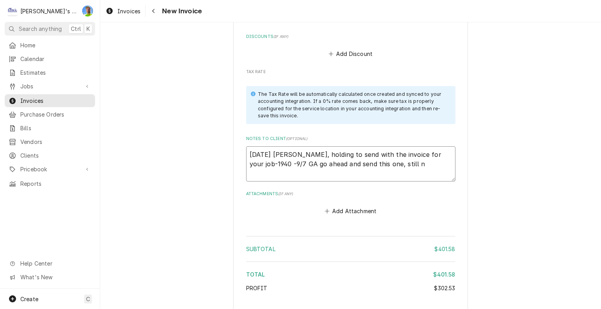
type textarea "9/5/2025 Sarah - Greg, holding to send with the invoice for your job-1940 -9/7 …"
type textarea "x"
type textarea "9/5/2025 Sarah - Greg, holding to send with the invoice for your job-1940 -9/7 …"
type textarea "x"
type textarea "9/5/2025 Sarah - Greg, holding to send with the invoice for your job-1940 -9/7 …"
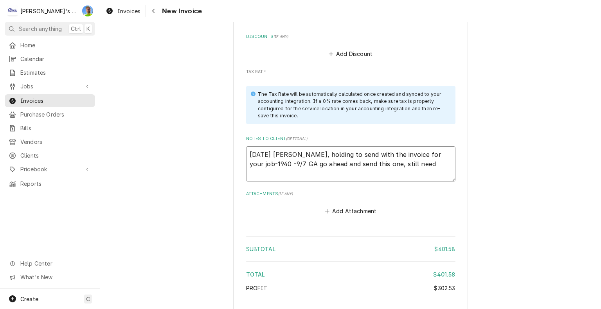
type textarea "x"
type textarea "9/5/2025 Sarah - Greg, holding to send with the invoice for your job-1940 -9/7 …"
type textarea "x"
type textarea "9/5/2025 Sarah - Greg, holding to send with the invoice for your job-1940 -9/7 …"
type textarea "x"
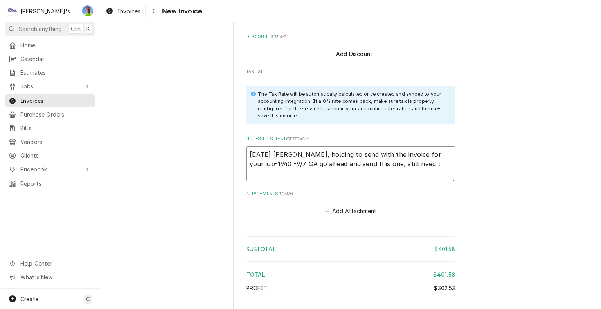
type textarea "9/5/2025 Sarah - Greg, holding to send with the invoice for your job-1940 -9/7 …"
type textarea "x"
type textarea "9/5/2025 Sarah - Greg, holding to send with the invoice for your job-1940 -9/7 …"
type textarea "x"
type textarea "9/5/2025 Sarah - Greg, holding to send with the invoice for your job-1940 -9/7 …"
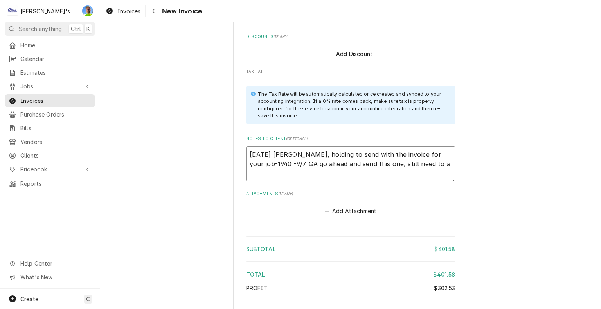
type textarea "x"
type textarea "9/5/2025 Sarah - Greg, holding to send with the invoice for your job-1940 -9/7 …"
type textarea "x"
type textarea "9/5/2025 Sarah - Greg, holding to send with the invoice for your job-1940 -9/7 …"
type textarea "x"
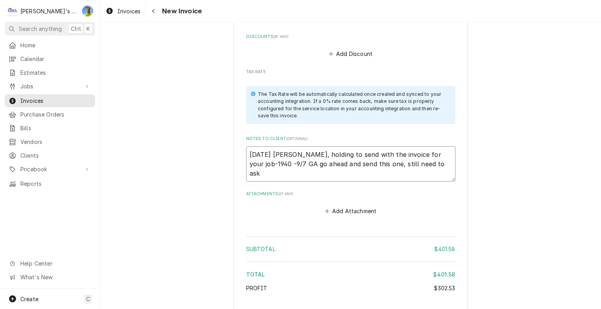
type textarea "9/5/2025 Sarah - Greg, holding to send with the invoice for your job-1940 -9/7 …"
type textarea "x"
type textarea "9/5/2025 Sarah - Greg, holding to send with the invoice for your job-1940 -9/7 …"
type textarea "x"
type textarea "9/5/2025 Sarah - Greg, holding to send with the invoice for your job-1940 -9/7 …"
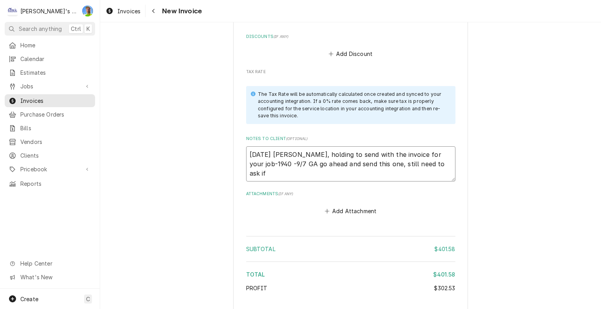
type textarea "x"
type textarea "9/5/2025 Sarah - Greg, holding to send with the invoice for your job-1940 -9/7 …"
type textarea "x"
type textarea "9/5/2025 Sarah - Greg, holding to send with the invoice for your job-1940 -9/7 …"
type textarea "x"
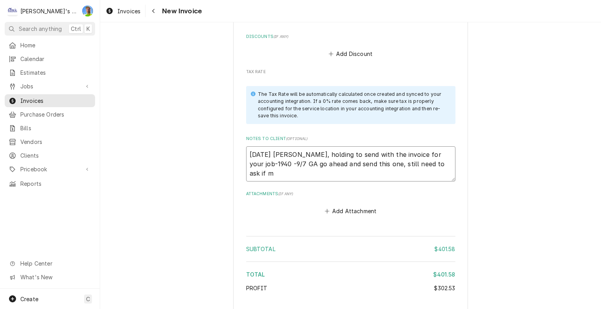
type textarea "9/5/2025 Sarah - Greg, holding to send with the invoice for your job-1940 -9/7 …"
type textarea "x"
type textarea "9/5/2025 Sarah - Greg, holding to send with the invoice for your job-1940 -9/7 …"
type textarea "x"
type textarea "9/5/2025 Sarah - Greg, holding to send with the invoice for your job-1940 -9/7 …"
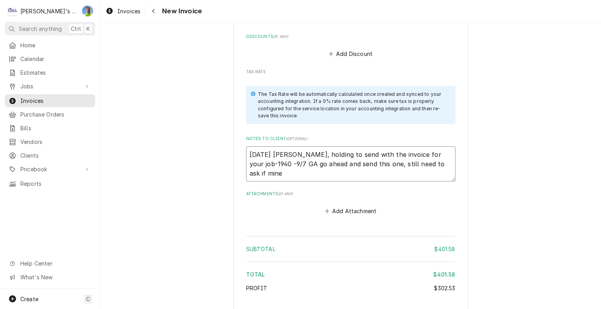
type textarea "x"
type textarea "9/5/2025 Sarah - Greg, holding to send with the invoice for your job-1940 -9/7 …"
type textarea "x"
type textarea "9/5/2025 Sarah - Greg, holding to send with the invoice for your job-1940 -9/7 …"
type textarea "x"
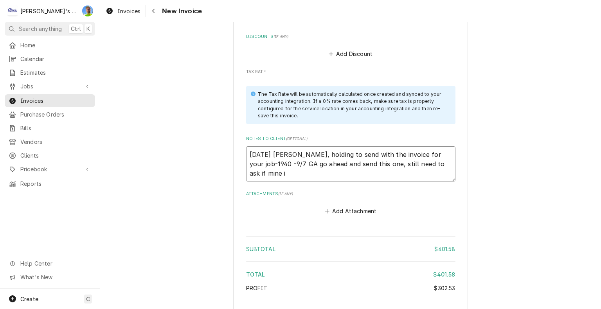
type textarea "9/5/2025 Sarah - Greg, holding to send with the invoice for your job-1940 -9/7 …"
type textarea "x"
type textarea "9/5/2025 Sarah - Greg, holding to send with the invoice for your job-1940 -9/7 …"
type textarea "x"
type textarea "9/5/2025 Sarah - Greg, holding to send with the invoice for your job-1940 -9/7 …"
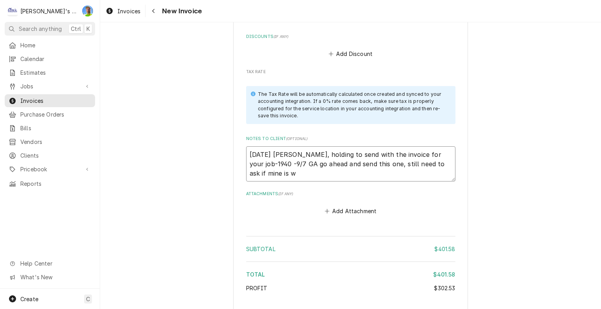
type textarea "x"
type textarea "9/5/2025 Sarah - Greg, holding to send with the invoice for your job-1940 -9/7 …"
type textarea "x"
type textarea "9/5/2025 Sarah - Greg, holding to send with the invoice for your job-1940 -9/7 …"
type textarea "x"
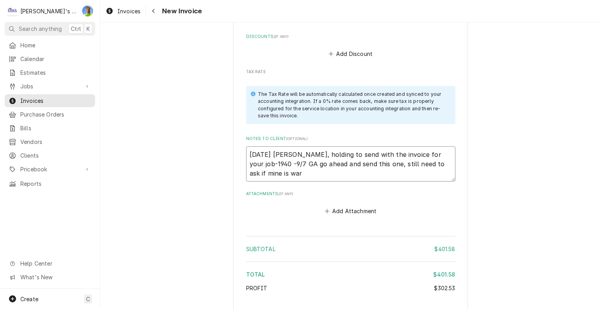
type textarea "9/5/2025 Sarah - Greg, holding to send with the invoice for your job-1940 -9/7 …"
type textarea "x"
type textarea "9/5/2025 Sarah - Greg, holding to send with the invoice for your job-1940 -9/7 …"
type textarea "x"
type textarea "9/5/2025 Sarah - Greg, holding to send with the invoice for your job-1940 -9/7 …"
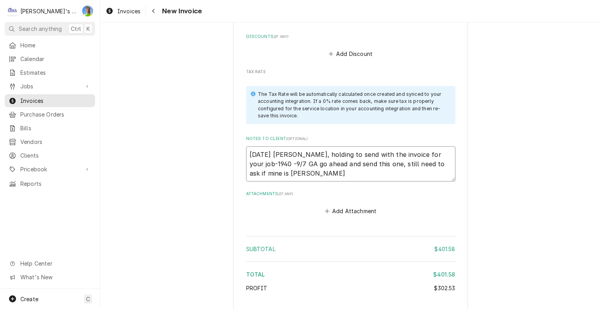
type textarea "x"
type textarea "9/5/2025 Sarah - Greg, holding to send with the invoice for your job-1940 -9/7 …"
type textarea "x"
type textarea "9/5/2025 Sarah - Greg, holding to send with the invoice for your job-1940 -9/7 …"
type textarea "x"
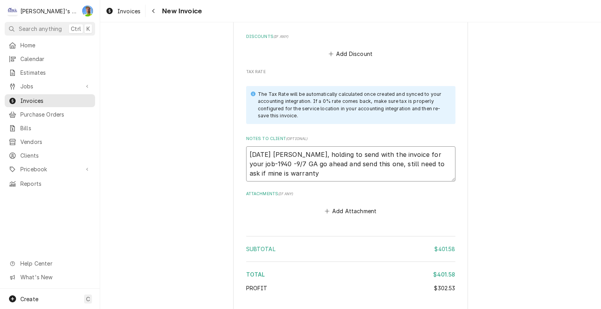
type textarea "9/5/2025 Sarah - Greg, holding to send with the invoice for your job-1940 -9/7 …"
type textarea "x"
type textarea "9/5/2025 Sarah - Greg, holding to send with the invoice for your job-1940 -9/7 …"
type textarea "x"
type textarea "9/5/2025 Sarah - Greg, holding to send with the invoice for your job-1940 -9/7 …"
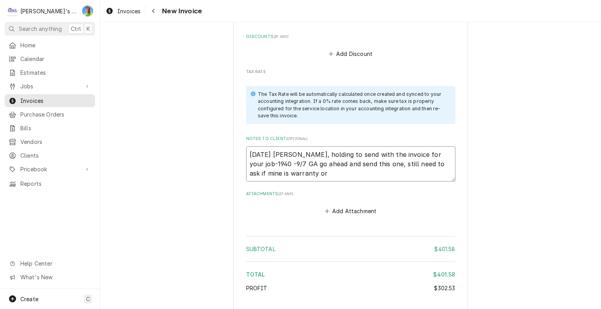
type textarea "x"
type textarea "9/5/2025 Sarah - Greg, holding to send with the invoice for your job-1940 -9/7 …"
type textarea "x"
type textarea "9/5/2025 Sarah - Greg, holding to send with the invoice for your job-1940 -9/7 …"
type textarea "x"
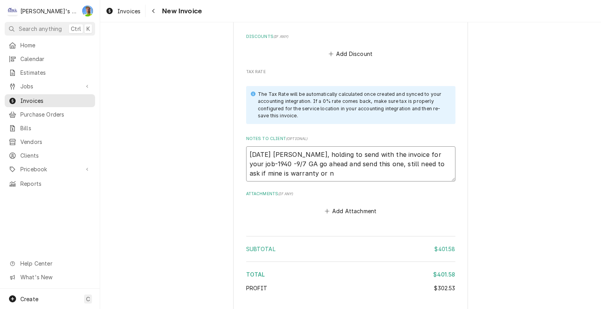
type textarea "9/5/2025 Sarah - Greg, holding to send with the invoice for your job-1940 -9/7 …"
type textarea "x"
type textarea "9/5/2025 Sarah - Greg, holding to send with the invoice for your job-1940 -9/7 …"
type textarea "x"
type textarea "9/5/2025 Sarah - Greg, holding to send with the invoice for your job-1940 -9/7 …"
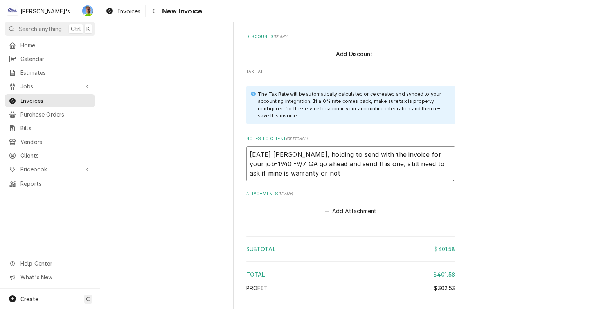
type textarea "x"
type textarea "9/5/2025 Sarah - Greg, holding to send with the invoice for your job-1940 -9/7 …"
type textarea "x"
type textarea "9/5/2025 Sarah - Greg, holding to send with the invoice for your job-1940 -9/7 …"
type textarea "x"
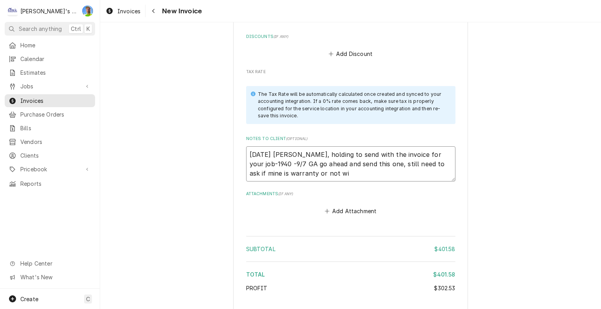
type textarea "9/5/2025 Sarah - Greg, holding to send with the invoice for your job-1940 -9/7 …"
type textarea "x"
type textarea "9/5/2025 Sarah - Greg, holding to send with the invoice for your job-1940 -9/7 …"
type textarea "x"
type textarea "9/5/2025 Sarah - Greg, holding to send with the invoice for your job-1940 -9/7 …"
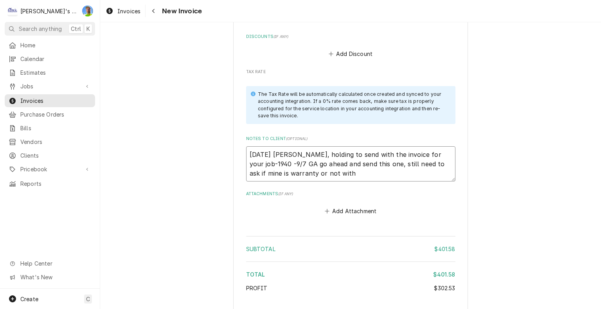
type textarea "x"
type textarea "9/5/2025 Sarah - Greg, holding to send with the invoice for your job-1940 -9/7 …"
type textarea "x"
type textarea "9/5/2025 Sarah - Greg, holding to send with the invoice for your job-1940 -9/7 …"
type textarea "x"
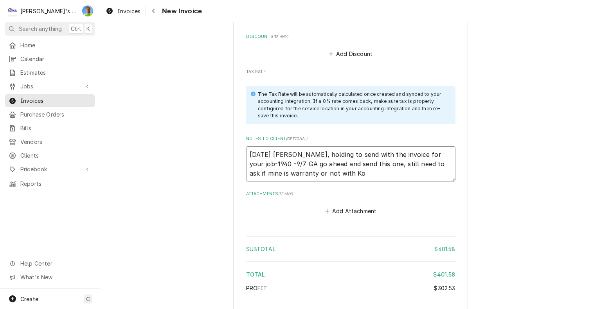
type textarea "9/5/2025 Sarah - Greg, holding to send with the invoice for your job-1940 -9/7 …"
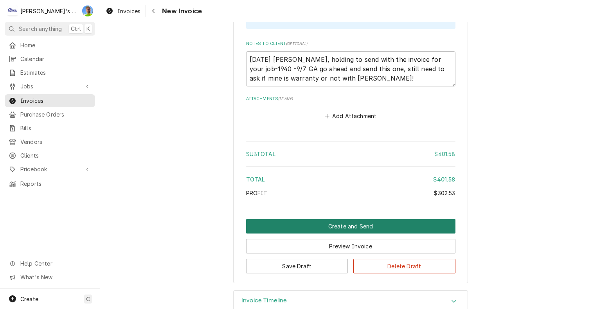
click at [440, 219] on button "Create and Send" at bounding box center [350, 226] width 209 height 14
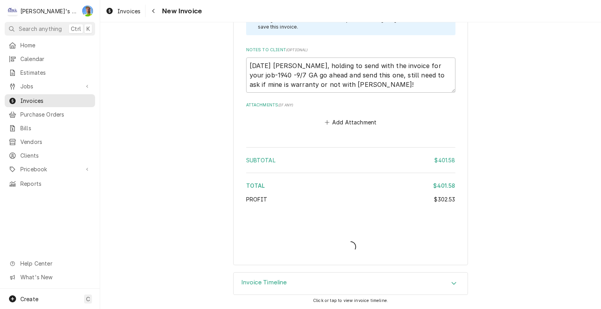
scroll to position [1238, 0]
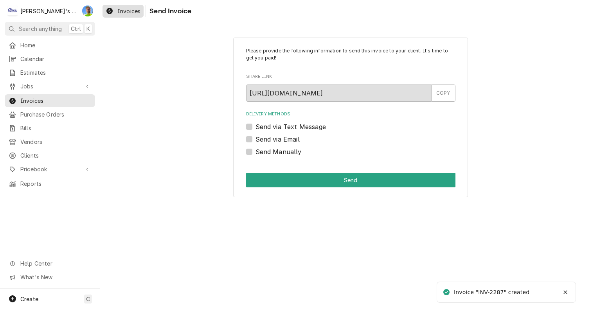
click at [125, 14] on span "Invoices" at bounding box center [128, 11] width 23 height 8
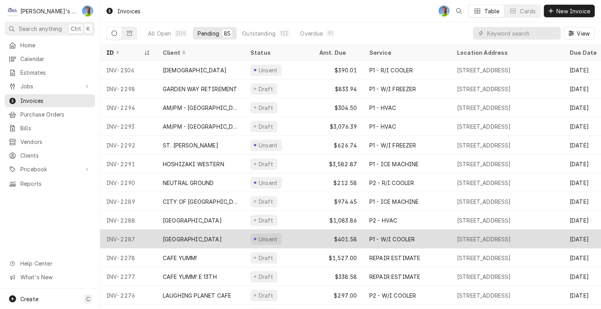
click at [304, 239] on div "Unsent" at bounding box center [278, 239] width 69 height 19
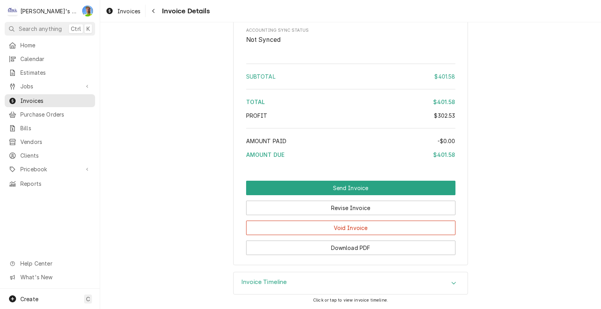
scroll to position [1049, 0]
click at [411, 215] on button "Revise Invoice" at bounding box center [350, 208] width 209 height 14
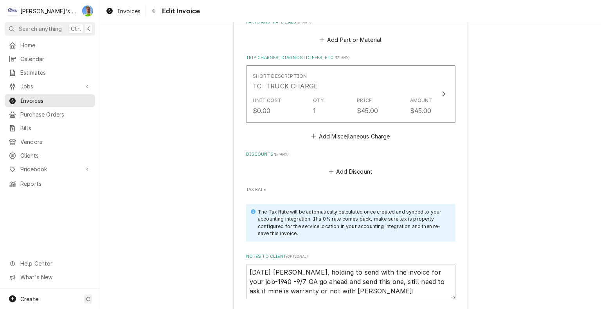
scroll to position [1044, 0]
click at [346, 166] on button "Add Discount" at bounding box center [350, 171] width 47 height 11
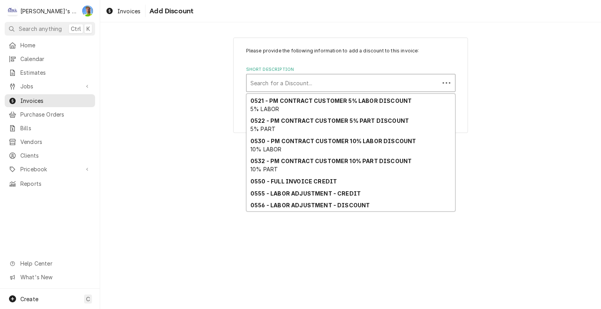
scroll to position [108, 0]
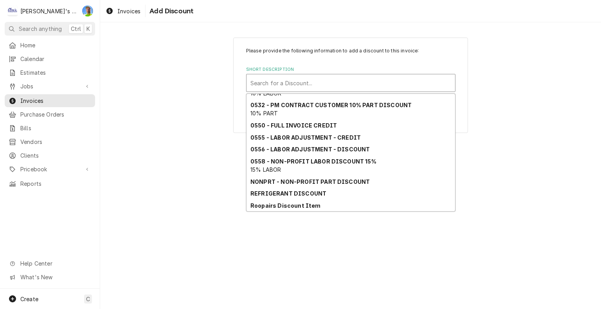
click at [349, 139] on strong "0555 - LABOR ADJUSTMENT - CREDIT" at bounding box center [305, 137] width 110 height 7
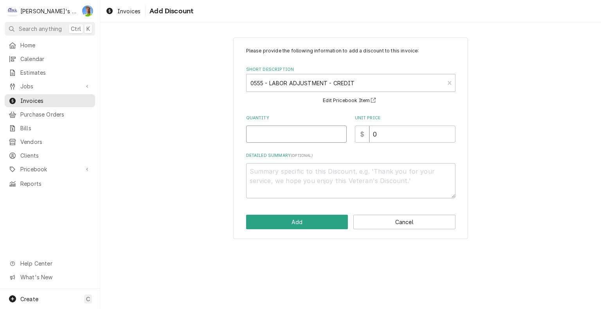
click at [297, 137] on input "Quantity" at bounding box center [296, 134] width 101 height 17
type textarea "x"
type input ".8"
type textarea "x"
type input ".83"
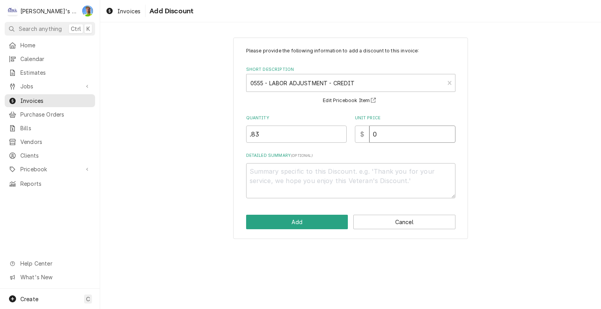
type textarea "x"
type input "1"
type textarea "x"
type input "12"
type textarea "x"
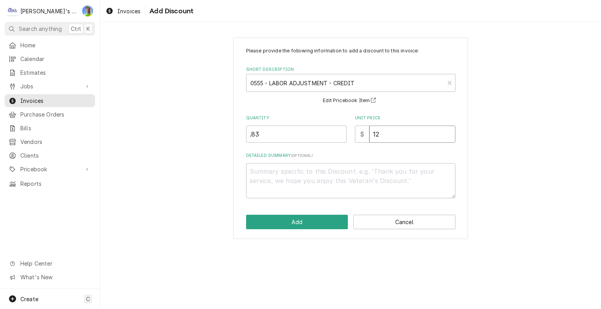
type input "126"
click at [297, 224] on button "Add" at bounding box center [297, 222] width 102 height 14
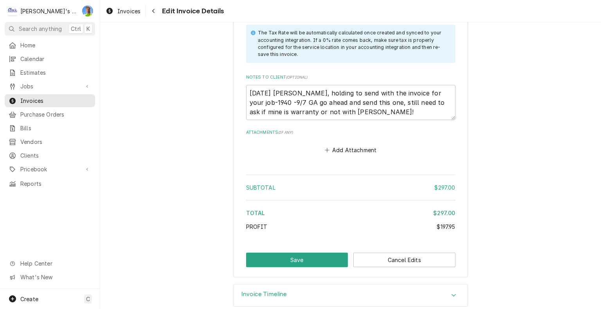
scroll to position [1283, 0]
click at [296, 253] on button "Save" at bounding box center [297, 260] width 102 height 14
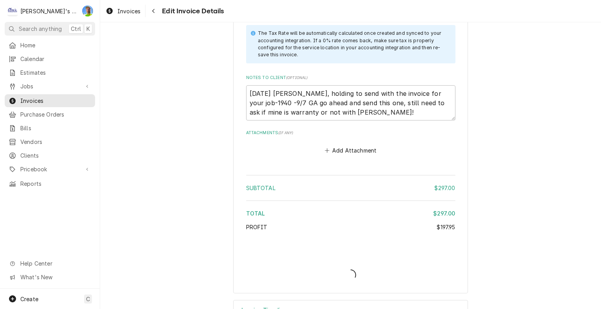
type textarea "x"
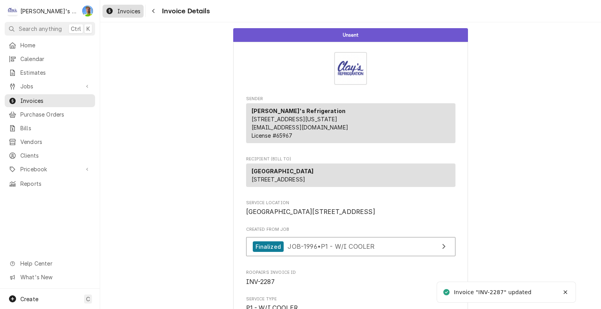
click at [124, 14] on span "Invoices" at bounding box center [128, 11] width 23 height 8
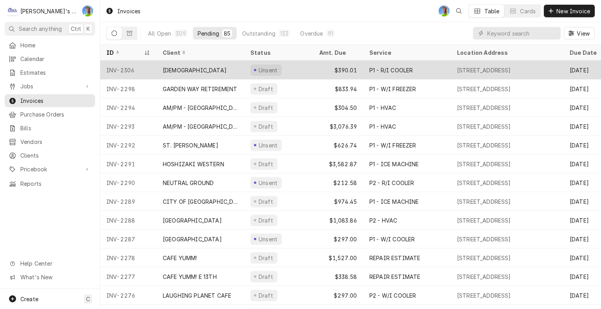
click at [309, 70] on div "Unsent" at bounding box center [278, 70] width 69 height 19
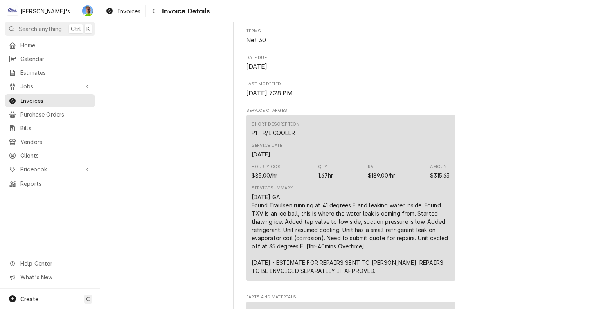
scroll to position [349, 0]
click at [120, 14] on span "Invoices" at bounding box center [128, 11] width 23 height 8
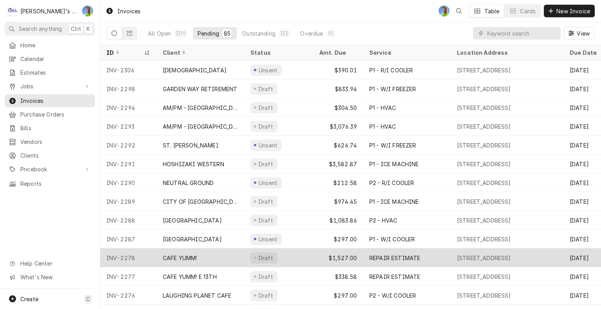
click at [386, 258] on div "REPAIR ESTIMATE" at bounding box center [394, 258] width 51 height 8
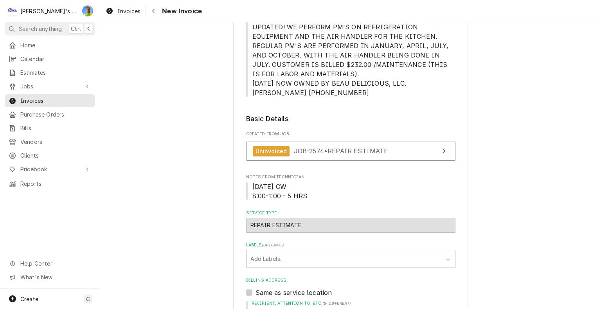
scroll to position [148, 0]
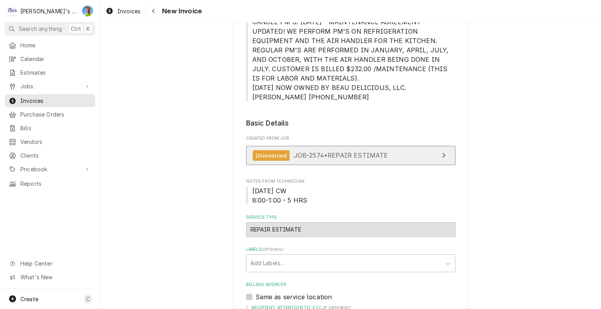
click at [425, 147] on link "Uninvoiced JOB-2574 • REPAIR ESTIMATE" at bounding box center [350, 155] width 209 height 19
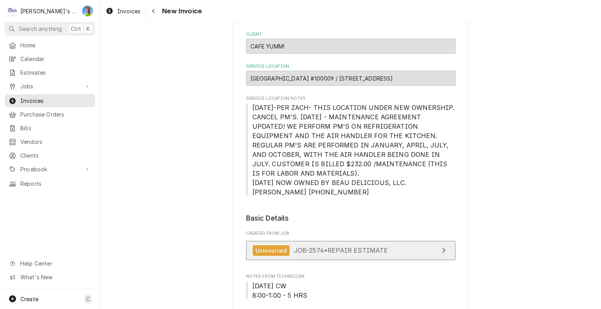
scroll to position [0, 0]
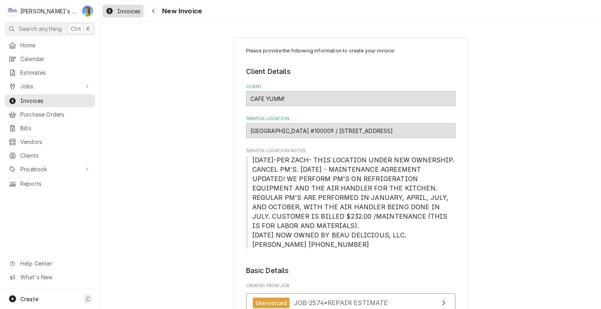
click at [119, 13] on span "Invoices" at bounding box center [128, 11] width 23 height 8
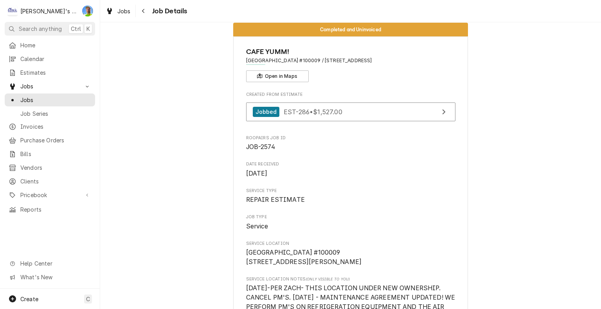
scroll to position [15, 0]
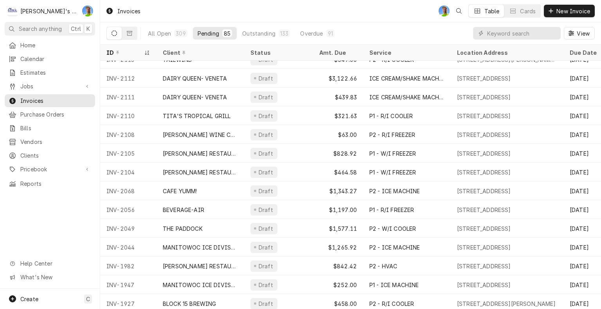
scroll to position [1157, 0]
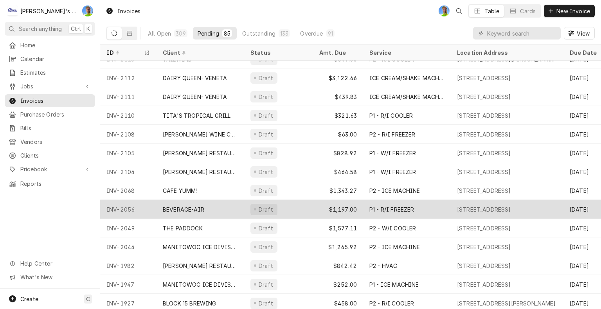
click at [304, 200] on div "Draft" at bounding box center [278, 209] width 69 height 19
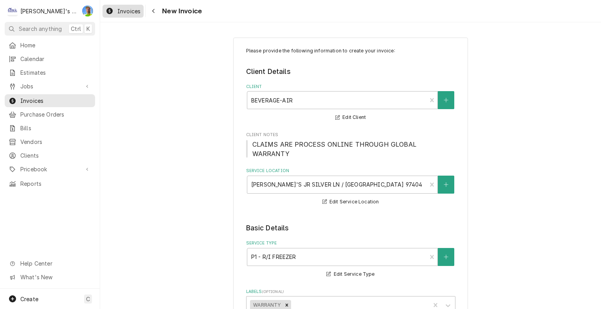
click at [121, 11] on span "Invoices" at bounding box center [128, 11] width 23 height 8
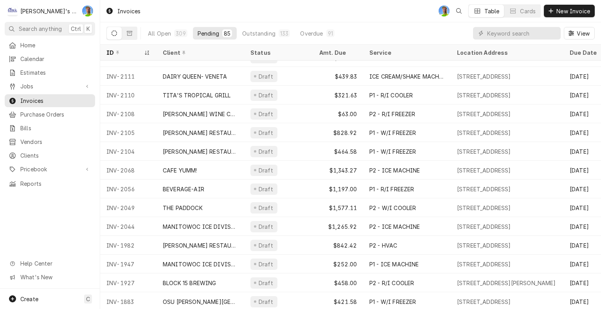
scroll to position [1177, 0]
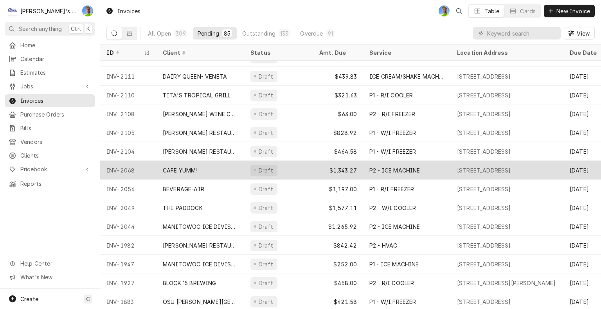
click at [348, 169] on div "$1,343.27" at bounding box center [338, 170] width 50 height 19
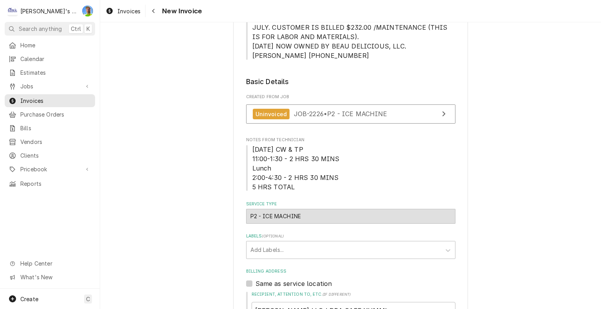
scroll to position [187, 0]
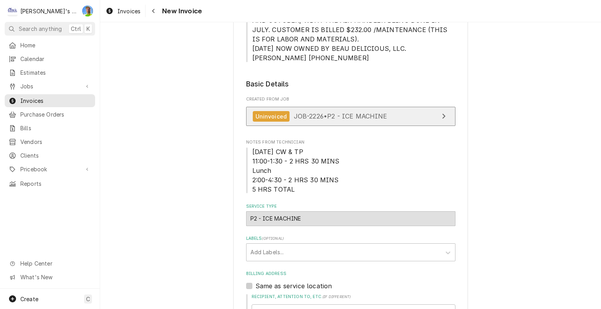
click at [439, 112] on div "View Job" at bounding box center [444, 116] width 10 height 9
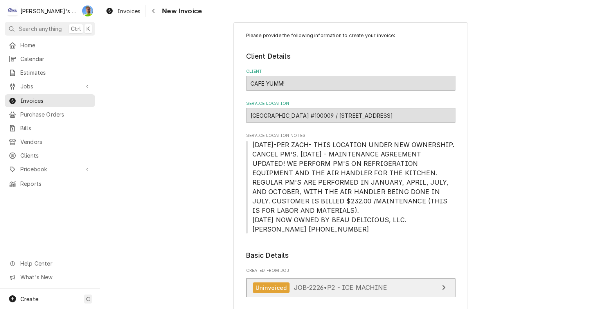
scroll to position [14, 0]
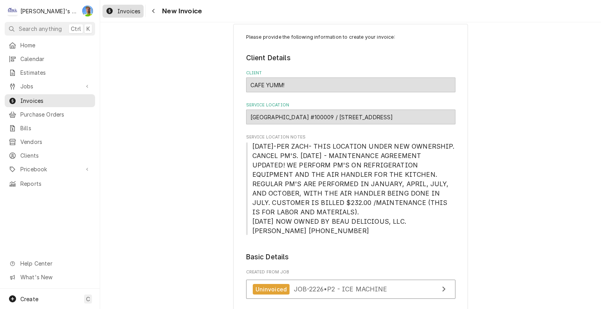
click at [125, 17] on link "Invoices" at bounding box center [123, 11] width 41 height 13
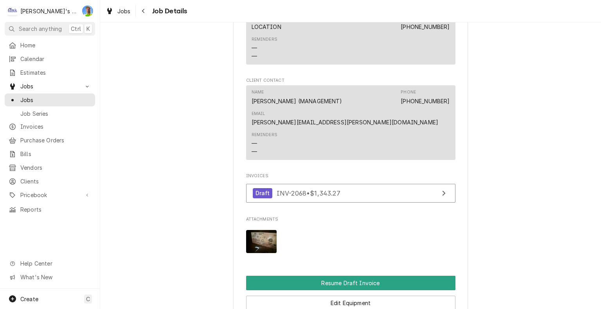
scroll to position [780, 0]
click at [256, 230] on img "Attachments" at bounding box center [261, 241] width 31 height 23
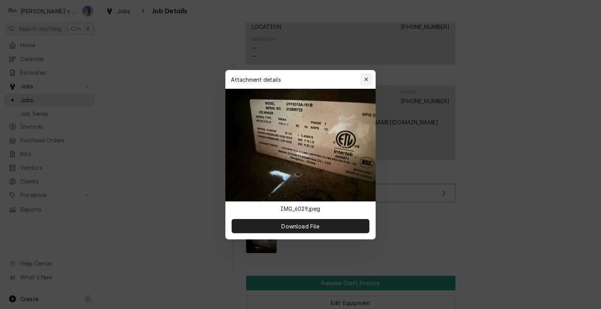
click at [366, 79] on icon "button" at bounding box center [366, 79] width 4 height 4
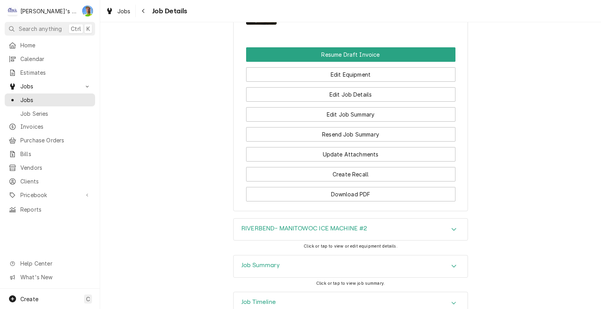
scroll to position [1008, 0]
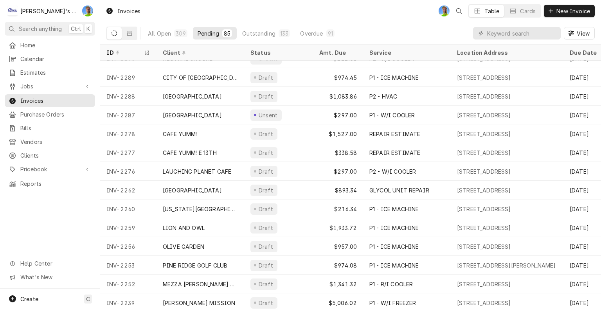
scroll to position [126, 0]
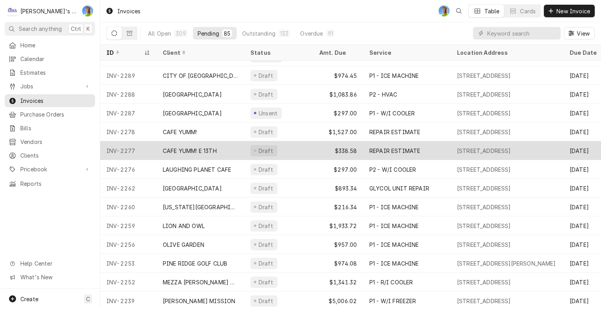
click at [392, 158] on tr "INV-2277 CAFE YUMM! E 13TH Draft $338.58 REPAIR ESTIMATE [GEOGRAPHIC_DATA] [DAT…" at bounding box center [519, 150] width 839 height 19
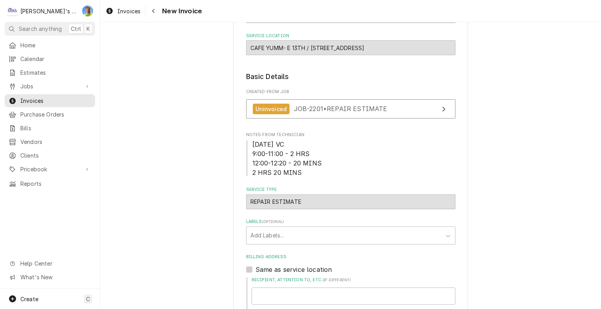
scroll to position [81, 0]
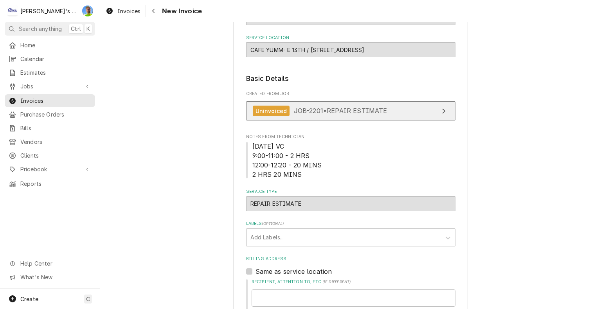
click at [419, 113] on link "Uninvoiced JOB-2201 • REPAIR ESTIMATE" at bounding box center [350, 110] width 209 height 19
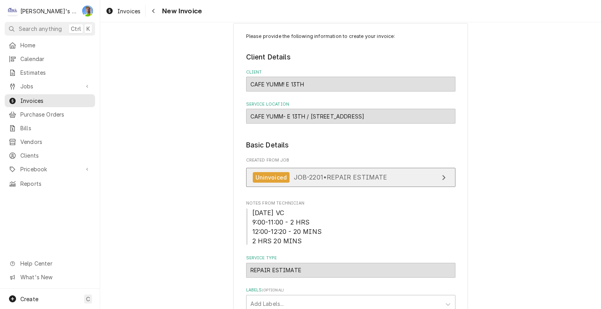
scroll to position [0, 0]
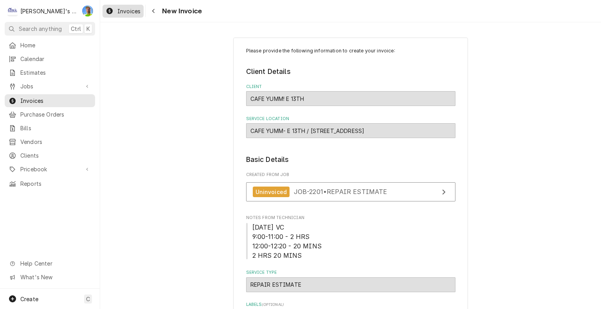
click at [123, 9] on span "Invoices" at bounding box center [128, 11] width 23 height 8
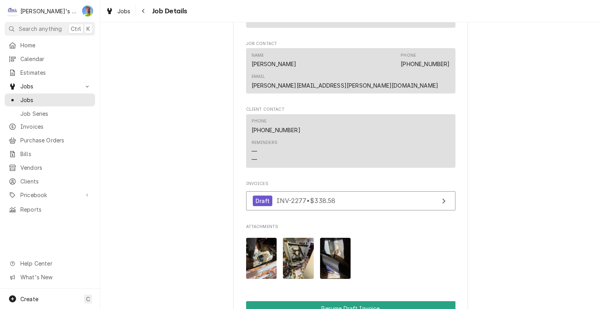
scroll to position [703, 0]
click at [294, 238] on img "Attachments" at bounding box center [298, 258] width 31 height 41
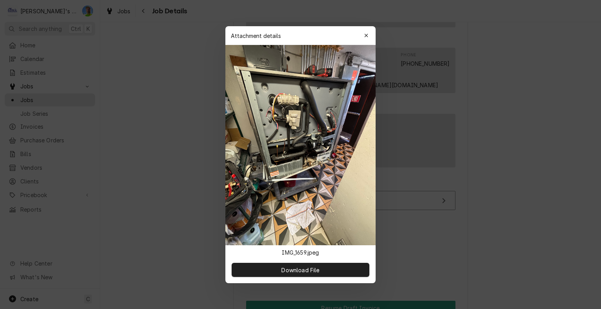
click at [495, 174] on div at bounding box center [300, 154] width 601 height 309
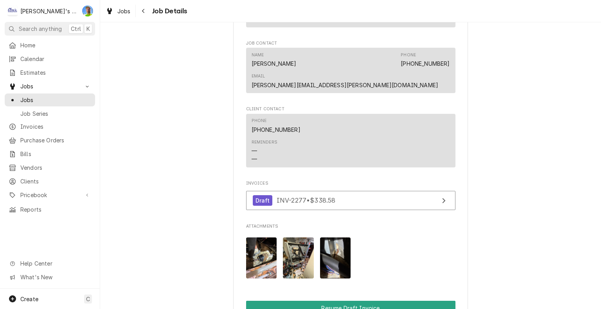
click at [333, 238] on img "Attachments" at bounding box center [335, 258] width 31 height 41
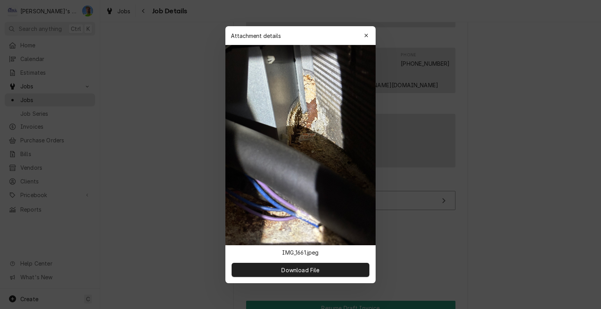
click at [505, 169] on div at bounding box center [300, 154] width 601 height 309
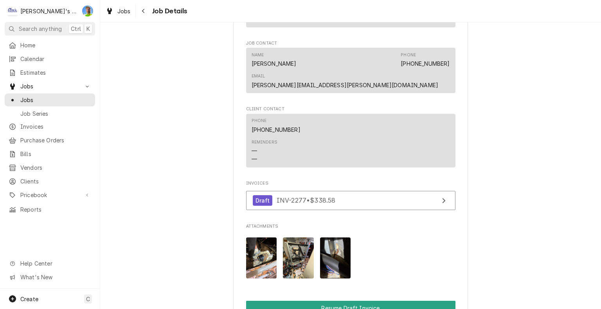
click at [257, 238] on img "Attachments" at bounding box center [261, 258] width 31 height 41
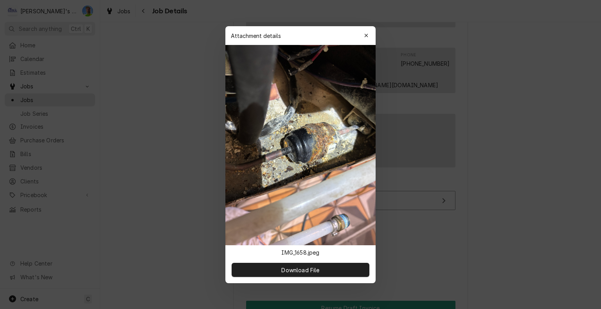
click at [500, 169] on div at bounding box center [300, 154] width 601 height 309
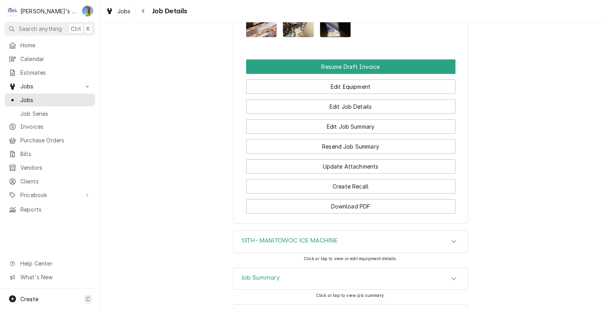
scroll to position [949, 0]
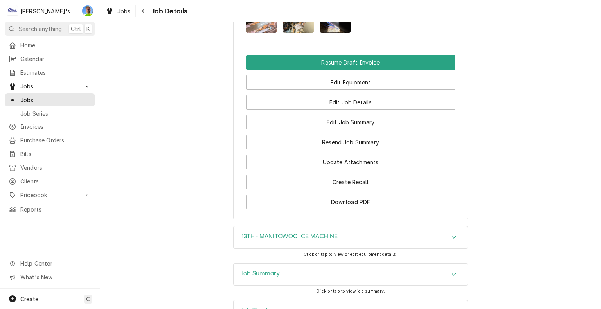
click at [490, 263] on div "Job Summary Click or tap to view job summary." at bounding box center [350, 281] width 501 height 37
click at [448, 233] on div "Accordion Header" at bounding box center [454, 237] width 12 height 9
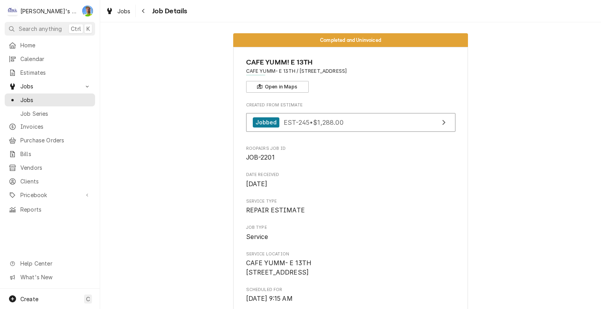
scroll to position [0, 0]
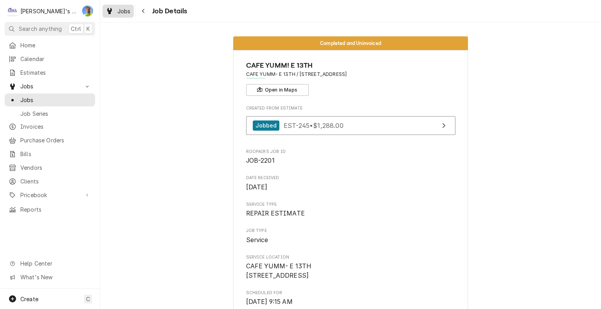
click at [119, 10] on span "Jobs" at bounding box center [123, 11] width 13 height 8
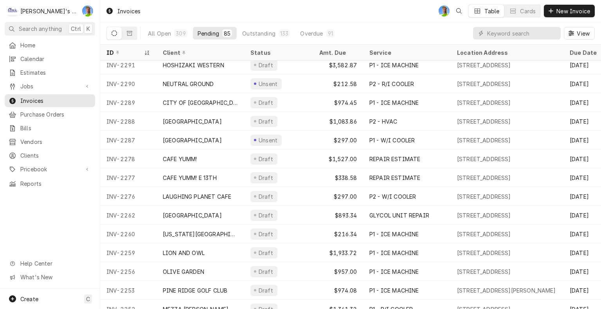
scroll to position [101, 0]
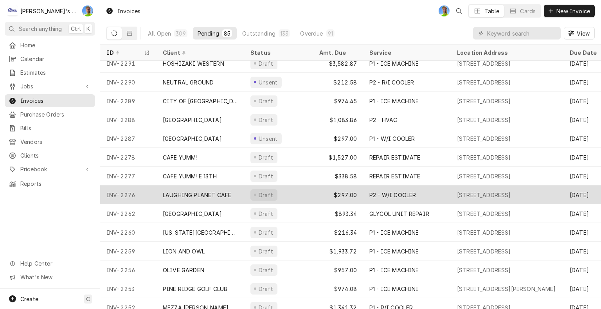
click at [309, 194] on div "Draft" at bounding box center [278, 195] width 69 height 19
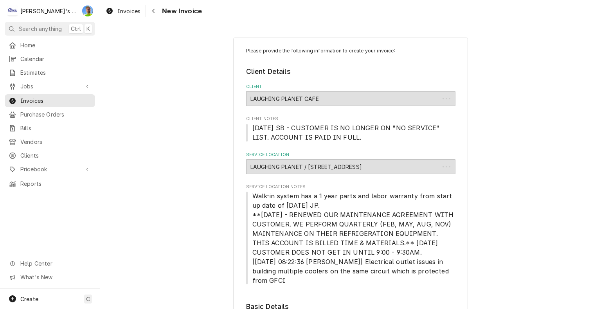
type textarea "x"
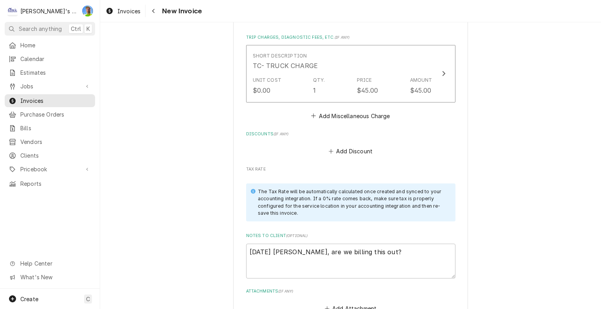
scroll to position [1042, 0]
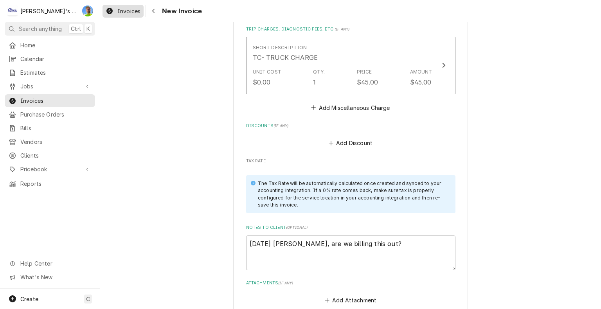
click at [124, 9] on span "Invoices" at bounding box center [128, 11] width 23 height 8
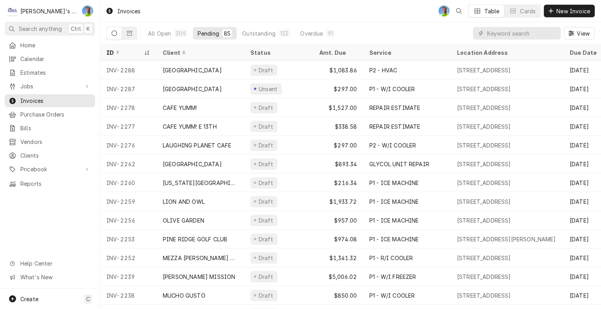
scroll to position [151, 0]
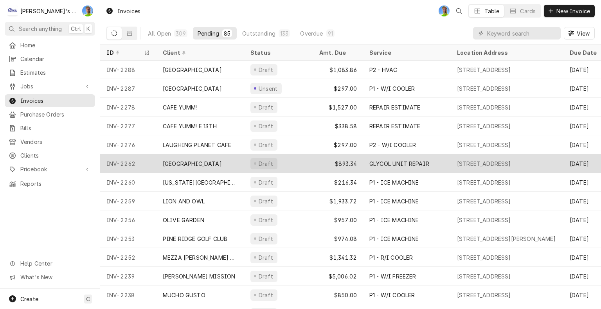
click at [287, 163] on div "Draft" at bounding box center [278, 163] width 69 height 19
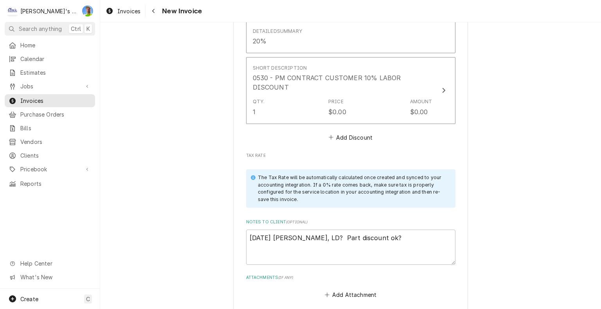
scroll to position [1234, 0]
click at [421, 231] on textarea "[DATE] [PERSON_NAME], LD? Part discount ok?" at bounding box center [350, 247] width 209 height 35
type textarea "x"
type textarea "[DATE] [PERSON_NAME], LD? Part discount ok?"
type textarea "x"
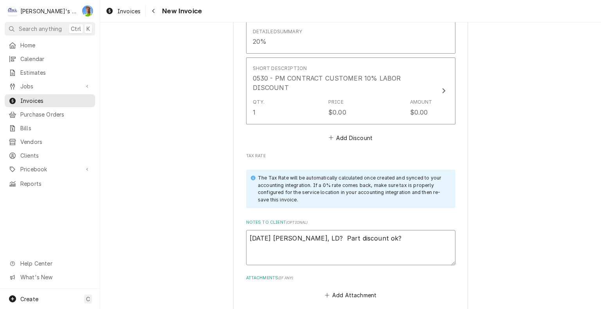
type textarea "[DATE] [PERSON_NAME], LD? Part discount ok? 9"
type textarea "x"
type textarea "[DATE] [PERSON_NAME], LD? Part discount ok? 9/"
type textarea "x"
type textarea "8/28/25 Sarah - Greg, LD? Part discount ok? 9/7"
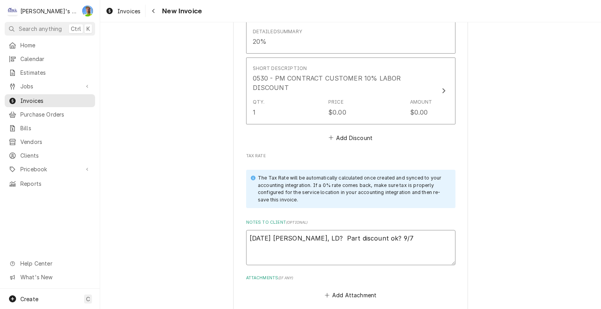
type textarea "x"
type textarea "8/28/25 Sarah - Greg, LD? Part discount ok? 9/7"
type textarea "x"
type textarea "8/28/25 Sarah - Greg, LD? Part discount ok? -9/7"
type textarea "x"
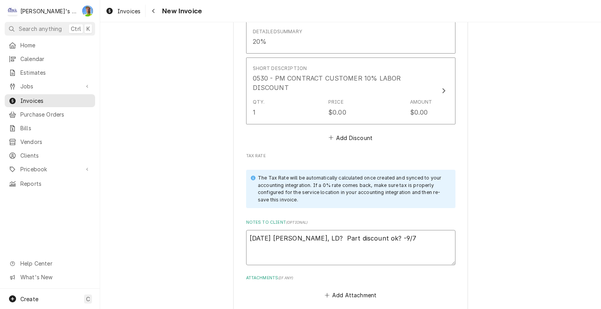
type textarea "8/28/25 Sarah - Greg, LD? Part discount ok? -9/7 G"
type textarea "x"
type textarea "8/28/25 Sarah - Greg, LD? Part discount ok? -9/7 GA"
type textarea "x"
type textarea "8/28/25 Sarah - Greg, LD? Part discount ok? -9/7 GA"
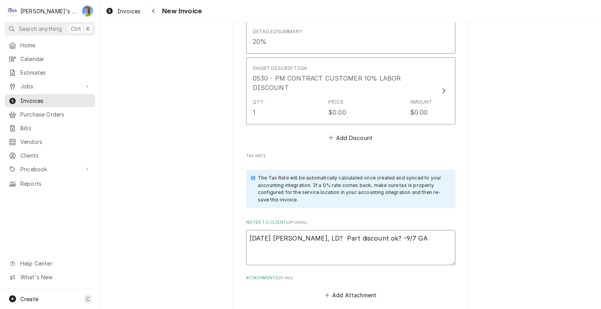
type textarea "x"
type textarea "8/28/25 Sarah - Greg, LD? Part discount ok? -9/7 GA y"
type textarea "x"
type textarea "8/28/25 Sarah - Greg, LD? Part discount ok? -9/7 GA ye"
type textarea "x"
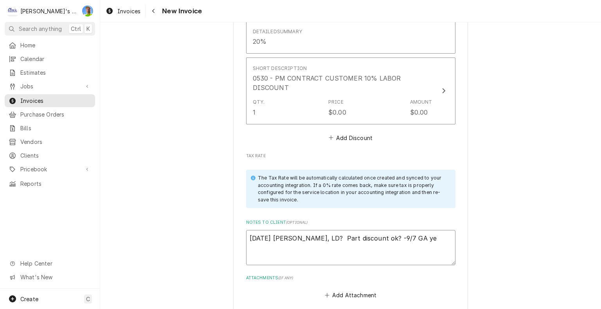
type textarea "8/28/25 Sarah - Greg, LD? Part discount ok? -9/7 GA yes"
type textarea "x"
type textarea "8/28/25 Sarah - Greg, LD? Part discount ok? -9/7 GA yes"
type textarea "x"
type textarea "8/28/25 Sarah - Greg, LD? Part discount ok? -9/7 GA yes l"
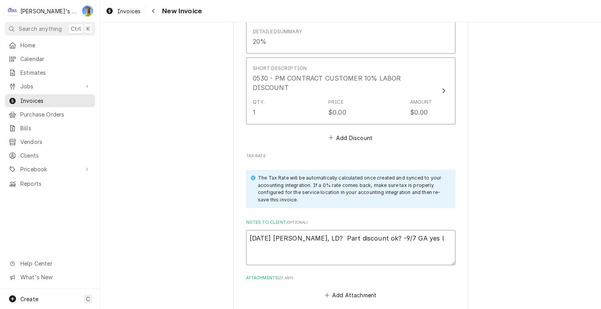
type textarea "x"
type textarea "8/28/25 Sarah - Greg, LD? Part discount ok? -9/7 GA yes lo"
type textarea "x"
type textarea "8/28/25 Sarah - Greg, LD? Part discount ok? -9/7 GA yes loo"
type textarea "x"
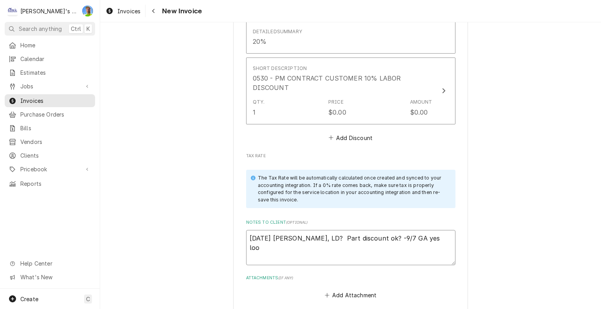
type textarea "8/28/25 Sarah - Greg, LD? Part discount ok? -9/7 GA yes look"
type textarea "x"
type textarea "8/28/25 Sarah - Greg, LD? Part discount ok? -9/7 GA yes looks"
type textarea "x"
type textarea "8/28/25 Sarah - Greg, LD? Part discount ok? -9/7 GA yes looks"
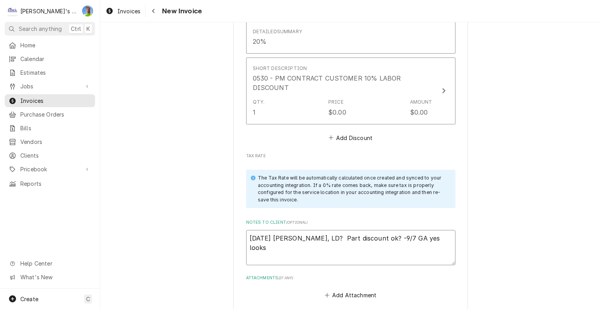
type textarea "x"
type textarea "8/28/25 Sarah - Greg, LD? Part discount ok? -9/7 GA yes looks g"
type textarea "x"
type textarea "8/28/25 Sarah - Greg, LD? Part discount ok? -9/7 GA yes looks go"
type textarea "x"
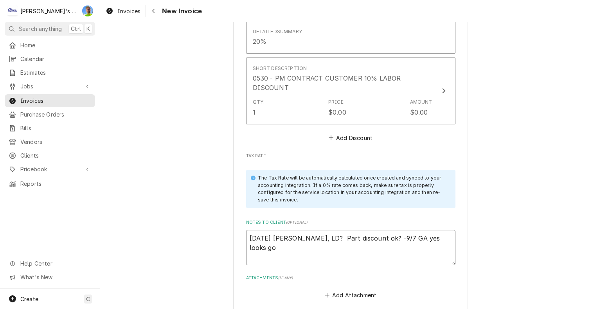
type textarea "8/28/25 Sarah - Greg, LD? Part discount ok? -9/7 GA yes looks goo"
type textarea "x"
type textarea "8/28/25 Sarah - Greg, LD? Part discount ok? -9/7 GA yes looks good"
type textarea "x"
type textarea "8/28/25 Sarah - Greg, LD? Part discount ok? -9/7 GA yes looks good,"
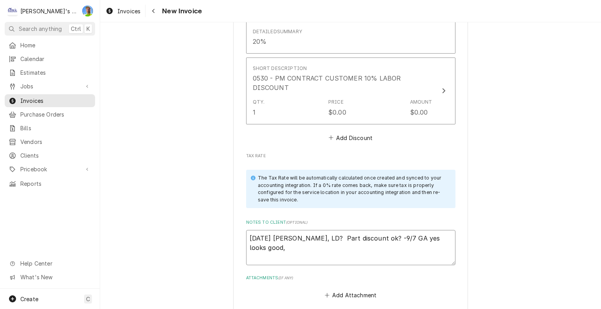
type textarea "x"
type textarea "8/28/25 Sarah - Greg, LD? Part discount ok? -9/7 GA yes looks good,"
type textarea "x"
type textarea "8/28/25 Sarah - Greg, LD? Part discount ok? -9/7 GA yes looks good, T"
type textarea "x"
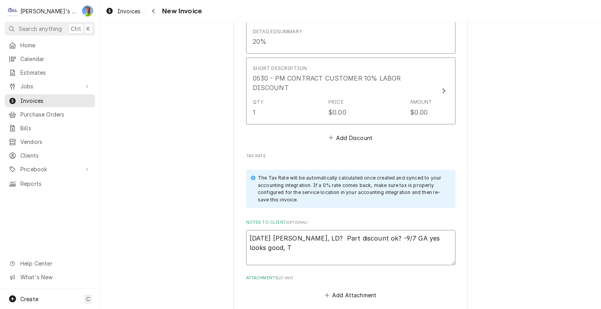
type textarea "8/28/25 Sarah - Greg, LD? Part discount ok? -9/7 GA yes looks good, TY"
type textarea "x"
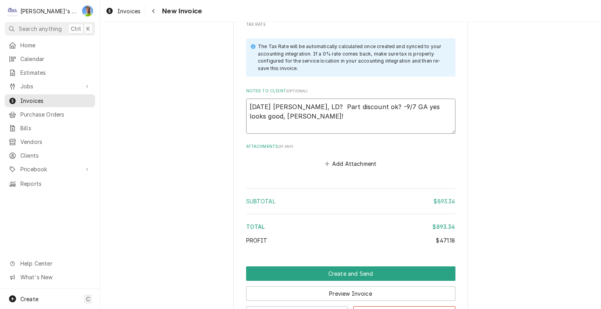
scroll to position [1366, 0]
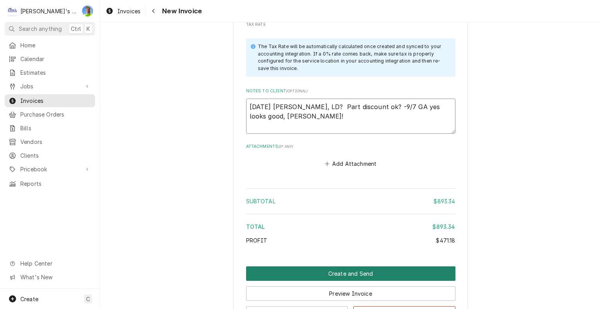
type textarea "8/28/25 Sarah - Greg, LD? Part discount ok? -9/7 GA yes looks good, TY!"
click at [412, 267] on button "Create and Send" at bounding box center [350, 274] width 209 height 14
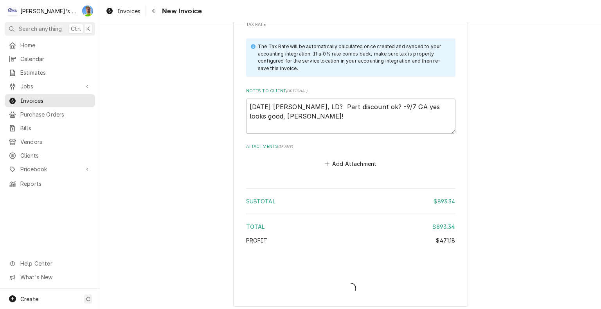
type textarea "x"
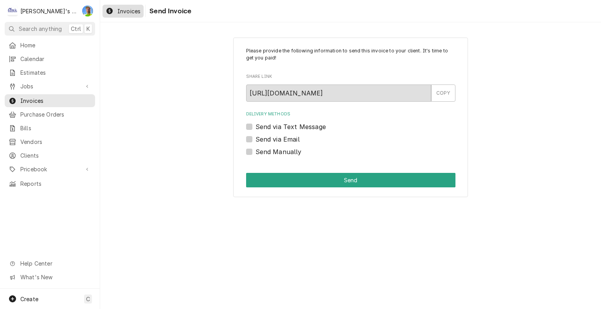
click at [125, 6] on div "Invoices" at bounding box center [123, 11] width 38 height 10
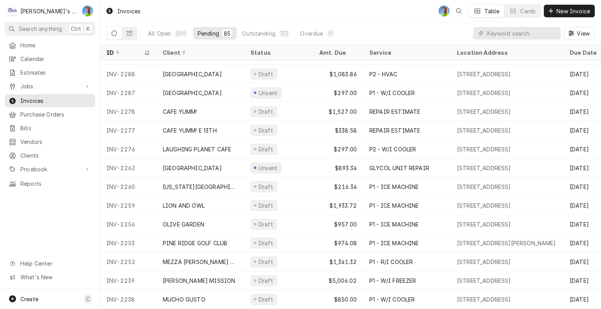
scroll to position [148, 0]
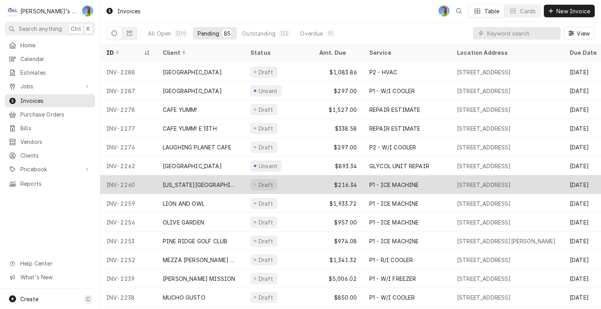
click at [166, 182] on div "[US_STATE][GEOGRAPHIC_DATA]" at bounding box center [200, 185] width 75 height 8
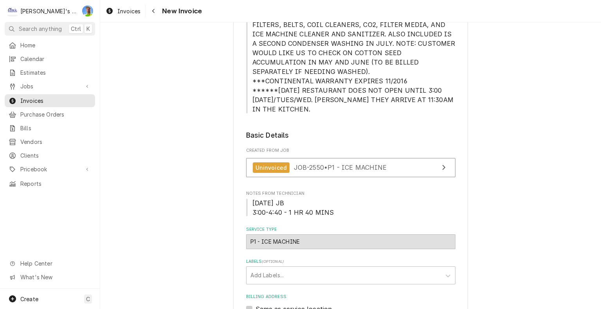
scroll to position [127, 0]
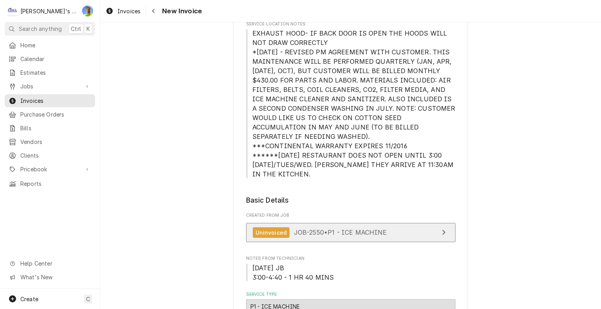
click at [433, 224] on link "Uninvoiced JOB-2550 • P1 - ICE MACHINE" at bounding box center [350, 232] width 209 height 19
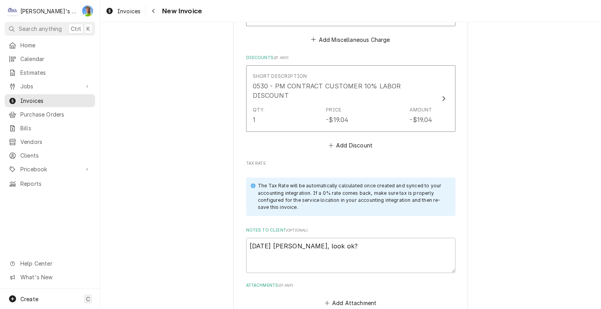
scroll to position [1129, 0]
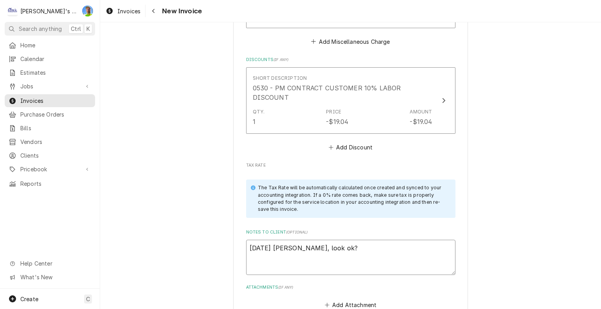
click at [435, 240] on textarea "[DATE] [PERSON_NAME], look ok?" at bounding box center [350, 257] width 209 height 35
type textarea "x"
type textarea "[DATE] [PERSON_NAME], look ok?"
type textarea "x"
type textarea "[DATE] [PERSON_NAME], look ok? -"
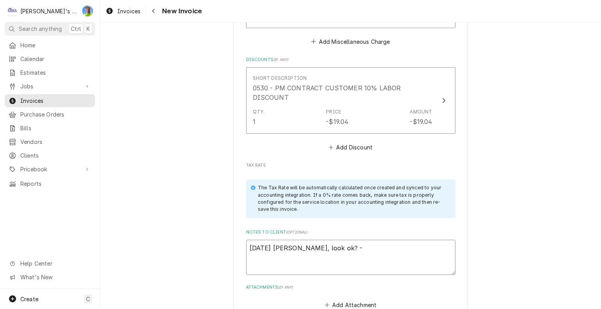
type textarea "x"
type textarea "[DATE] [PERSON_NAME], look ok? -9"
type textarea "x"
type textarea "[DATE] [PERSON_NAME], look ok? -9/"
type textarea "x"
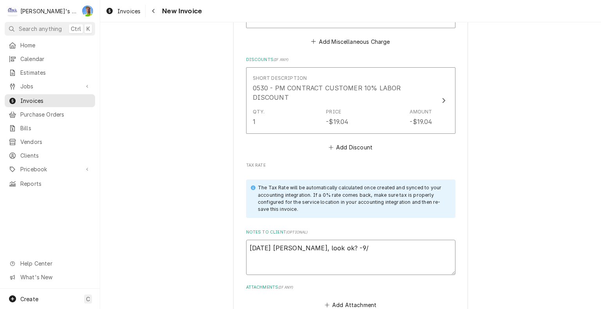
type textarea "[DATE] [PERSON_NAME], look ok? -9/7"
type textarea "x"
type textarea "[DATE] [PERSON_NAME], look ok? -9/7"
type textarea "x"
type textarea "8/28/25 Sarah - Greg, look ok? -9/7 G"
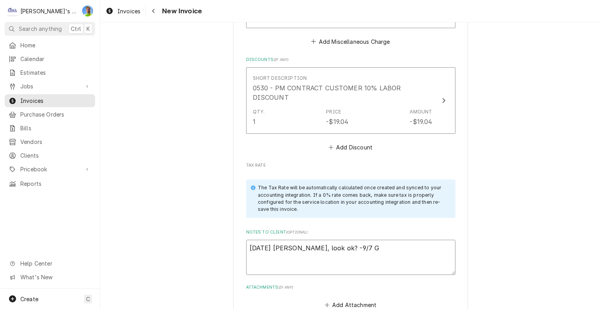
type textarea "x"
type textarea "8/28/25 Sarah - Greg, look ok? -9/7 GA"
type textarea "x"
type textarea "8/28/25 Sarah - Greg, look ok? -9/7 GA"
type textarea "x"
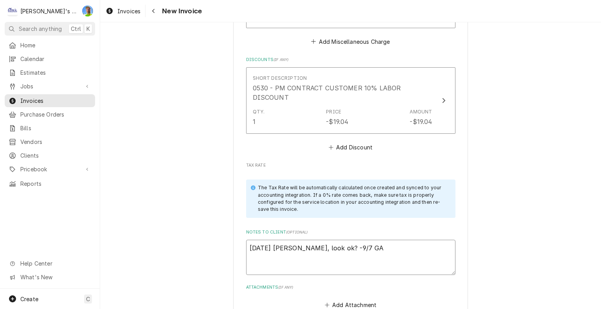
type textarea "8/28/25 Sarah - Greg, look ok? -9/7 GA y"
type textarea "x"
type textarea "8/28/25 Sarah - Greg, look ok? -9/7 GA ye"
type textarea "x"
type textarea "8/28/25 Sarah - Greg, look ok? -9/7 GA yes"
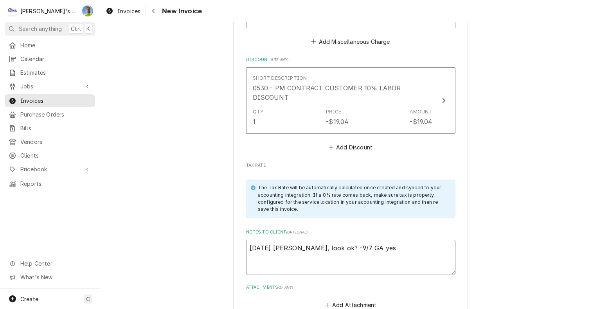
type textarea "x"
type textarea "8/28/25 Sarah - Greg, look ok? -9/7 GA yes"
type textarea "x"
type textarea "8/28/25 Sarah - Greg, look ok? -9/7 GA yes b"
type textarea "x"
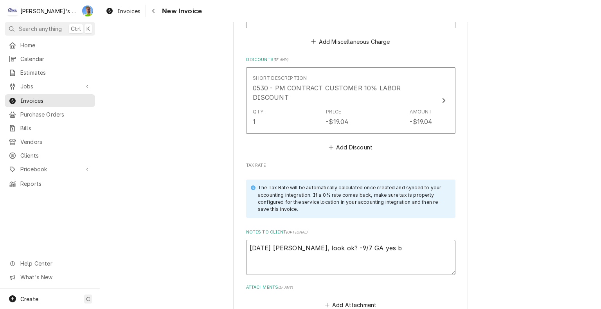
type textarea "8/28/25 Sarah - Greg, look ok? -9/7 GA yes bu"
type textarea "x"
type textarea "8/28/25 Sarah - Greg, look ok? -9/7 GA yes but"
type textarea "x"
type textarea "8/28/25 Sarah - Greg, look ok? -9/7 GA yes but I"
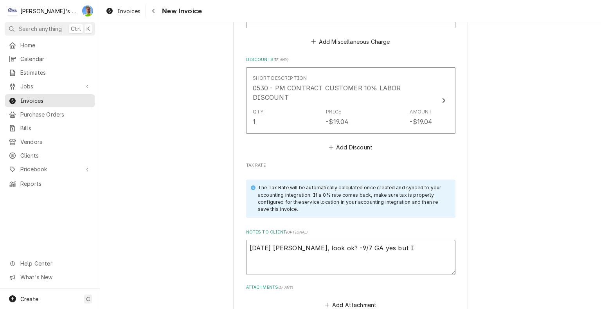
type textarea "x"
type textarea "8/28/25 Sarah - Greg, look ok? -9/7 GA yes but I"
type textarea "x"
type textarea "8/28/25 Sarah - Greg, look ok? -9/7 GA yes but I w"
type textarea "x"
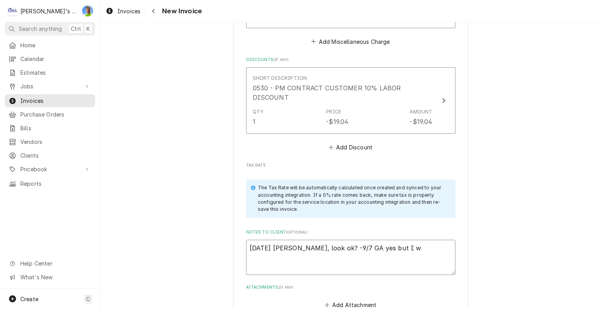
type textarea "8/28/25 Sarah - Greg, look ok? -9/7 GA yes but I wi"
type textarea "x"
type textarea "8/28/25 Sarah - Greg, look ok? -9/7 GA yes but I wil"
type textarea "x"
type textarea "8/28/25 Sarah - Greg, look ok? -9/7 GA yes but I will"
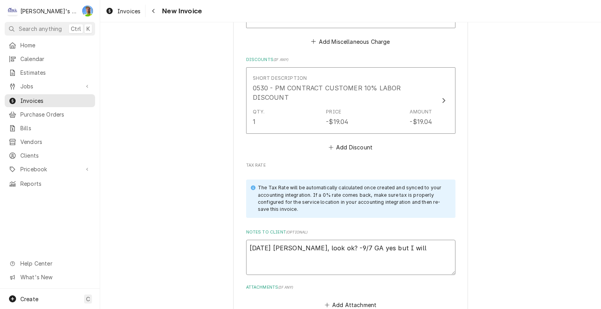
type textarea "x"
type textarea "8/28/25 Sarah - Greg, look ok? -9/7 GA yes but I will"
type textarea "x"
type textarea "8/28/25 Sarah - Greg, look ok? -9/7 GA yes but I will r"
type textarea "x"
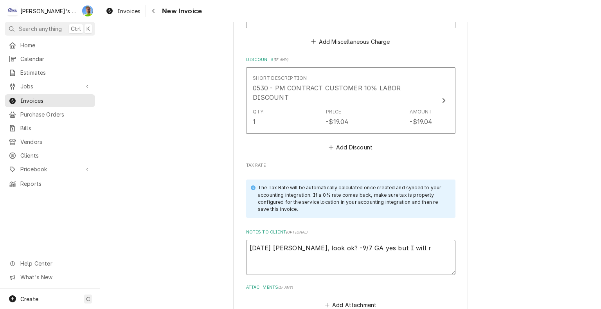
type textarea "8/28/25 Sarah - Greg, look ok? -9/7 GA yes but I will re"
type textarea "x"
type textarea "8/28/25 Sarah - Greg, look ok? -9/7 GA yes but I will red"
type textarea "x"
type textarea "8/28/25 Sarah - Greg, look ok? -9/7 GA yes but I will redu"
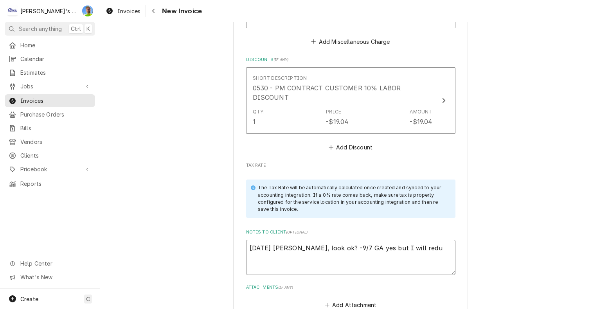
type textarea "x"
type textarea "8/28/25 Sarah - Greg, look ok? -9/7 GA yes but I will reduc"
type textarea "x"
type textarea "8/28/25 Sarah - Greg, look ok? -9/7 GA yes but I will reduce"
type textarea "x"
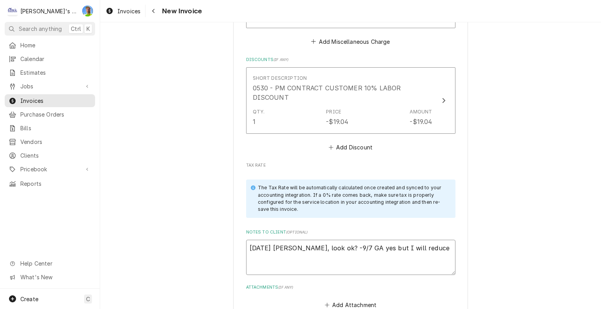
type textarea "8/28/25 Sarah - Greg, look ok? -9/7 GA yes but I will reduce"
type textarea "x"
type textarea "8/28/25 Sarah - Greg, look ok? -9/7 GA yes but I will reduce t"
type textarea "x"
type textarea "8/28/25 Sarah - Greg, look ok? -9/7 GA yes but I will reduce th"
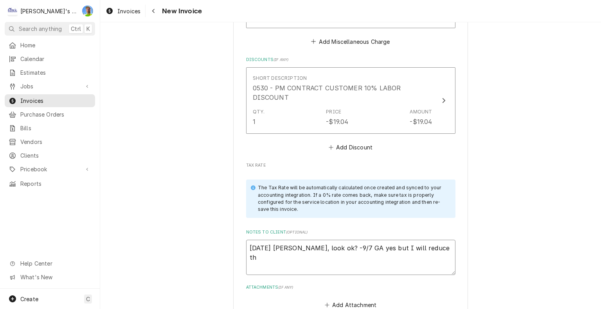
type textarea "x"
type textarea "8/28/25 Sarah - Greg, look ok? -9/7 GA yes but I will reduce thi"
type textarea "x"
type textarea "8/28/25 Sarah - Greg, look ok? -9/7 GA yes but I will reduce this"
type textarea "x"
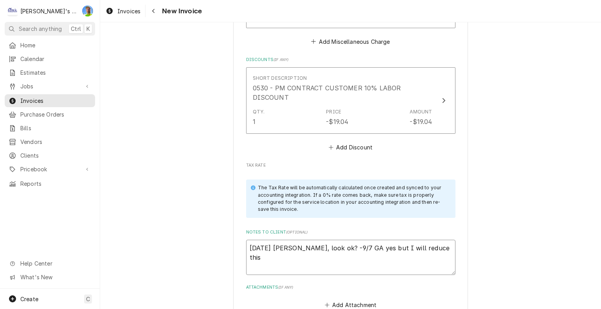
type textarea "8/28/25 Sarah - Greg, look ok? -9/7 GA yes but I will reduce this"
type textarea "x"
type textarea "8/28/25 Sarah - Greg, look ok? -9/7 GA yes but I will reduce this t"
type textarea "x"
type textarea "8/28/25 Sarah - Greg, look ok? -9/7 GA yes but I will reduce this to"
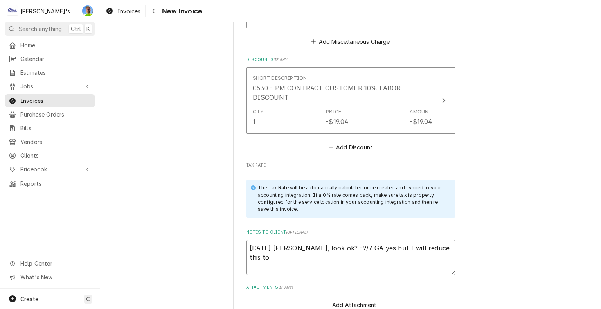
type textarea "x"
type textarea "8/28/25 Sarah - Greg, look ok? -9/7 GA yes but I will reduce this to"
type textarea "x"
type textarea "8/28/25 Sarah - Greg, look ok? -9/7 GA yes but I will reduce this to a"
type textarea "x"
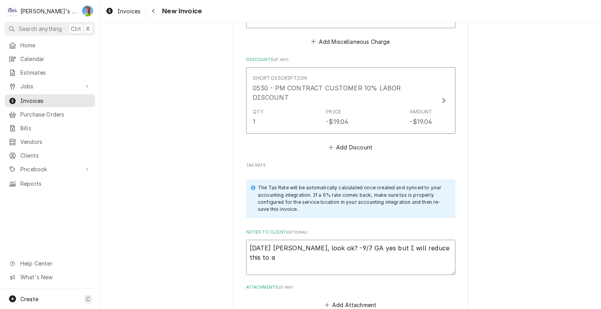
type textarea "8/28/25 Sarah - Greg, look ok? -9/7 GA yes but I will reduce this to a"
type textarea "x"
type textarea "8/28/25 Sarah - Greg, look ok? -9/7 GA yes but I will reduce this to a m"
type textarea "x"
type textarea "8/28/25 Sarah - Greg, look ok? -9/7 GA yes but I will reduce this to a mi"
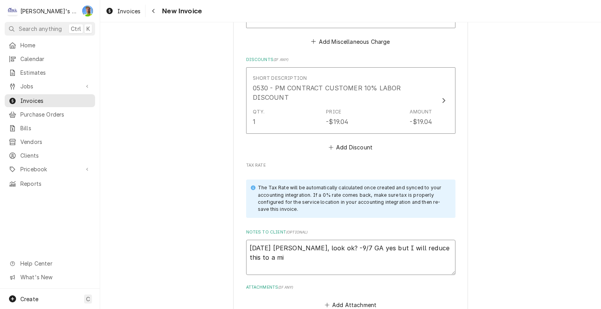
type textarea "x"
type textarea "8/28/25 Sarah - Greg, look ok? -9/7 GA yes but I will reduce this to a min"
type textarea "x"
type textarea "8/28/25 Sarah - Greg, look ok? -9/7 GA yes but I will reduce this to a mini"
type textarea "x"
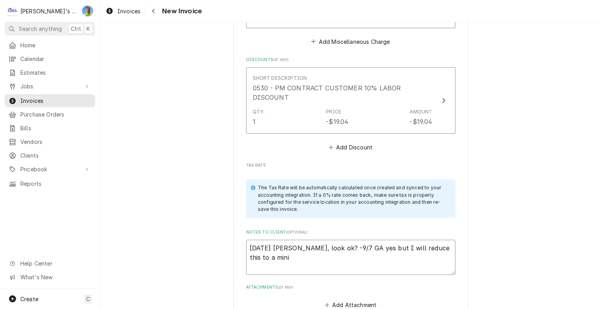
type textarea "8/28/25 Sarah - Greg, look ok? -9/7 GA yes but I will reduce this to a minim"
type textarea "x"
type textarea "8/28/25 Sarah - Greg, look ok? -9/7 GA yes but I will reduce this to a minimu"
type textarea "x"
type textarea "8/28/25 Sarah - Greg, look ok? -9/7 GA yes but I will reduce this to a minimum"
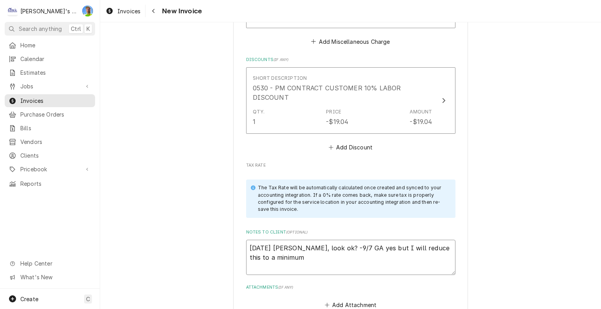
type textarea "x"
type textarea "8/28/25 Sarah - Greg, look ok? -9/7 GA yes but I will reduce this to a minimum,"
type textarea "x"
type textarea "8/28/25 Sarah - Greg, look ok? -9/7 GA yes but I will reduce this to a minimum,"
type textarea "x"
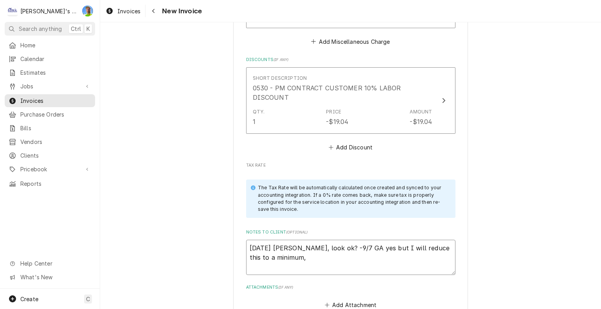
type textarea "8/28/25 Sarah - Greg, look ok? -9/7 GA yes but I will reduce this to a minimum,…"
type textarea "x"
type textarea "8/28/25 Sarah - Greg, look ok? -9/7 GA yes but I will reduce this to a minimum,…"
type textarea "x"
type textarea "8/28/25 Sarah - Greg, look ok? -9/7 GA yes but I will reduce this to a minimum,…"
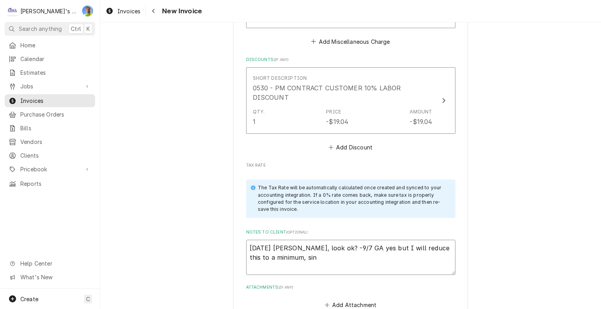
type textarea "x"
type textarea "8/28/25 Sarah - Greg, look ok? -9/7 GA yes but I will reduce this to a minimum,…"
type textarea "x"
type textarea "8/28/25 Sarah - Greg, look ok? -9/7 GA yes but I will reduce this to a minimum,…"
type textarea "x"
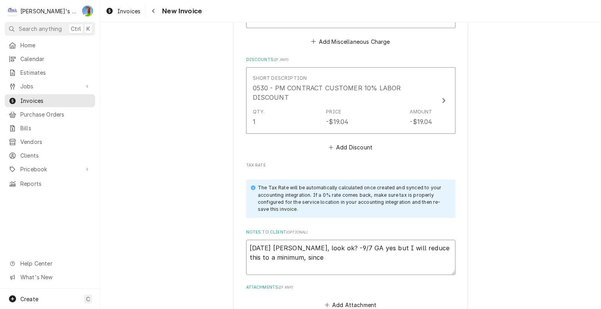
type textarea "8/28/25 Sarah - Greg, look ok? -9/7 GA yes but I will reduce this to a minimum,…"
type textarea "x"
type textarea "8/28/25 Sarah - Greg, look ok? -9/7 GA yes but I will reduce this to a minimum,…"
type textarea "x"
type textarea "8/28/25 Sarah - Greg, look ok? -9/7 GA yes but I will reduce this to a minimum,…"
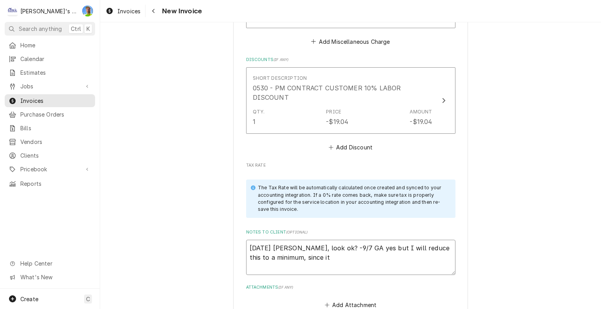
type textarea "x"
type textarea "8/28/25 Sarah - Greg, look ok? -9/7 GA yes but I will reduce this to a minimum,…"
type textarea "x"
type textarea "8/28/25 Sarah - Greg, look ok? -9/7 GA yes but I will reduce this to a minimum,…"
type textarea "x"
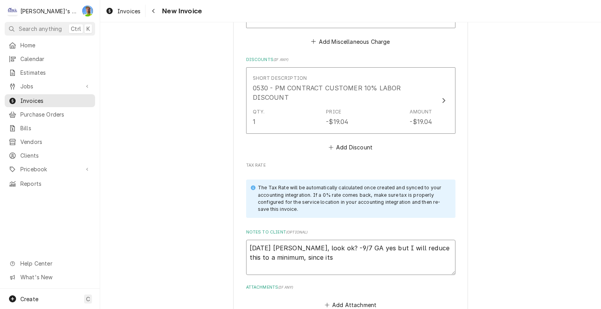
type textarea "8/28/25 Sarah - Greg, look ok? -9/7 GA yes but I will reduce this to a minimum,…"
type textarea "x"
type textarea "8/28/25 Sarah - Greg, look ok? -9/7 GA yes but I will reduce this to a minimum,…"
type textarea "x"
type textarea "8/28/25 Sarah - Greg, look ok? -9/7 GA yes but I will reduce this to a minimum,…"
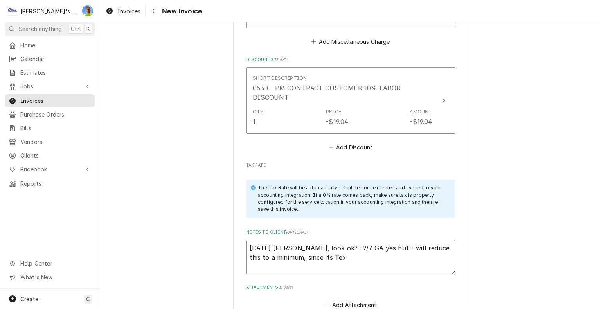
type textarea "x"
type textarea "8/28/25 Sarah - Greg, look ok? -9/7 GA yes but I will reduce this to a minimum,…"
type textarea "x"
type textarea "8/28/25 Sarah - Greg, look ok? -9/7 GA yes but I will reduce this to a minimum,…"
type textarea "x"
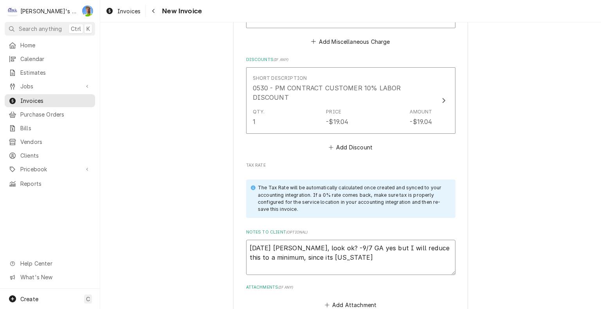
type textarea "8/28/25 Sarah - Greg, look ok? -9/7 GA yes but I will reduce this to a minimum,…"
type textarea "x"
type textarea "8/28/25 Sarah - Greg, look ok? -9/7 GA yes but I will reduce this to a minimum,…"
type textarea "x"
type textarea "8/28/25 Sarah - Greg, look ok? -9/7 GA yes but I will reduce this to a minimum,…"
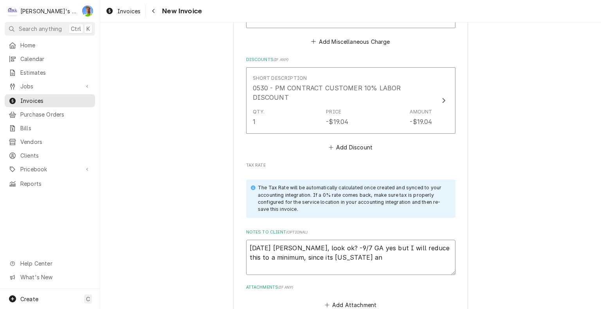
type textarea "x"
type textarea "8/28/25 Sarah - Greg, look ok? -9/7 GA yes but I will reduce this to a minimum,…"
type textarea "x"
type textarea "8/28/25 Sarah - Greg, look ok? -9/7 GA yes but I will reduce this to a minimum,…"
type textarea "x"
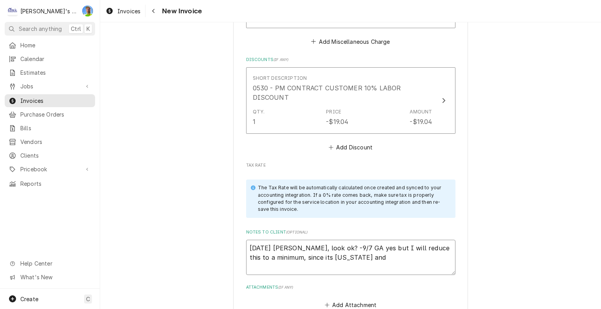
type textarea "8/28/25 Sarah - Greg, look ok? -9/7 GA yes but I will reduce this to a minimum,…"
type textarea "x"
type textarea "8/28/25 Sarah - Greg, look ok? -9/7 GA yes but I will reduce this to a minimum,…"
type textarea "x"
type textarea "8/28/25 Sarah - Greg, look ok? -9/7 GA yes but I will reduce this to a minimum,…"
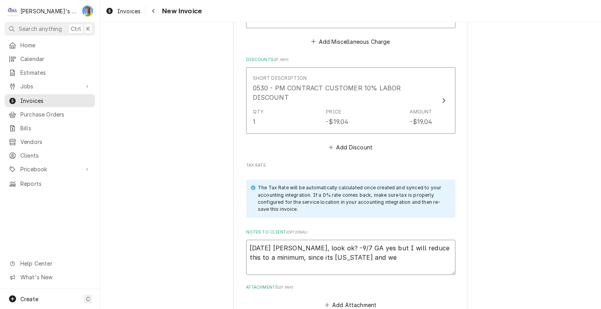
type textarea "x"
type textarea "8/28/25 Sarah - Greg, look ok? -9/7 GA yes but I will reduce this to a minimum,…"
type textarea "x"
type textarea "8/28/25 Sarah - Greg, look ok? -9/7 GA yes but I will reduce this to a minimum,…"
type textarea "x"
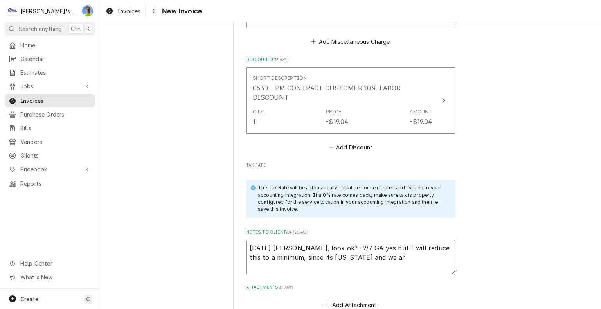
type textarea "8/28/25 Sarah - Greg, look ok? -9/7 GA yes but I will reduce this to a minimum,…"
type textarea "x"
type textarea "8/28/25 Sarah - Greg, look ok? -9/7 GA yes but I will reduce this to a minimum,…"
type textarea "x"
type textarea "8/28/25 Sarah - Greg, look ok? -9/7 GA yes but I will reduce this to a minimum,…"
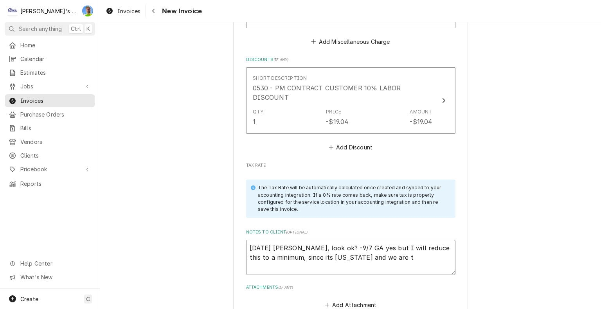
type textarea "x"
type textarea "8/28/25 Sarah - Greg, look ok? -9/7 GA yes but I will reduce this to a minimum,…"
type textarea "x"
type textarea "8/28/25 Sarah - Greg, look ok? -9/7 GA yes but I will reduce this to a minimum,…"
type textarea "x"
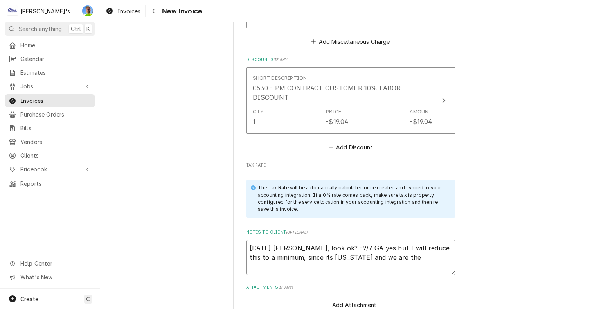
type textarea "8/28/25 Sarah - Greg, look ok? -9/7 GA yes but I will reduce this to a minimum,…"
type textarea "x"
type textarea "8/28/25 Sarah - Greg, look ok? -9/7 GA yes but I will reduce this to a minimum,…"
type textarea "x"
type textarea "8/28/25 Sarah - Greg, look ok? -9/7 GA yes but I will reduce this to a minimum,…"
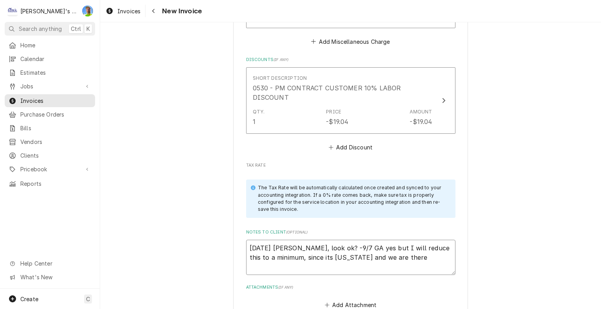
type textarea "x"
type textarea "8/28/25 Sarah - Greg, look ok? -9/7 GA yes but I will reduce this to a minimum,…"
type textarea "x"
type textarea "8/28/25 Sarah - Greg, look ok? -9/7 GA yes but I will reduce this to a minimum,…"
type textarea "x"
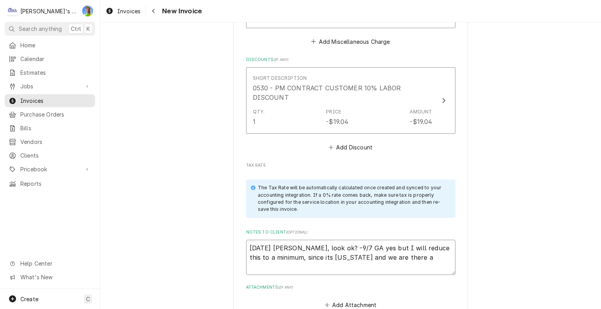
type textarea "8/28/25 Sarah - Greg, look ok? -9/7 GA yes but I will reduce this to a minimum,…"
type textarea "x"
type textarea "8/28/25 Sarah - Greg, look ok? -9/7 GA yes but I will reduce this to a minimum,…"
type textarea "x"
type textarea "8/28/25 Sarah - Greg, look ok? -9/7 GA yes but I will reduce this to a minimum,…"
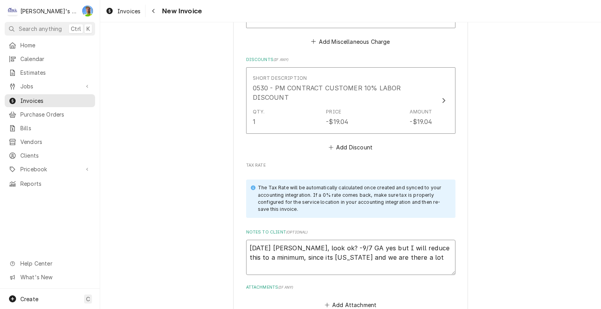
type textarea "x"
type textarea "8/28/25 Sarah - Greg, look ok? -9/7 GA yes but I will reduce this to a minimum,…"
type textarea "x"
type textarea "8/28/25 Sarah - Greg, look ok? -9/7 GA yes but I will reduce this to a minimum,…"
type textarea "x"
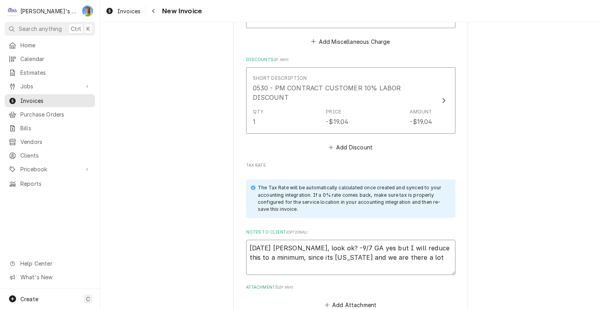
type textarea "8/28/25 Sarah - Greg, look ok? -9/7 GA yes but I will reduce this to a minimum,…"
type textarea "x"
type textarea "8/28/25 Sarah - Greg, look ok? -9/7 GA yes but I will reduce this to a minimum,…"
type textarea "x"
type textarea "8/28/25 Sarah - Greg, look ok? -9/7 GA yes but I will reduce this to a minimum,…"
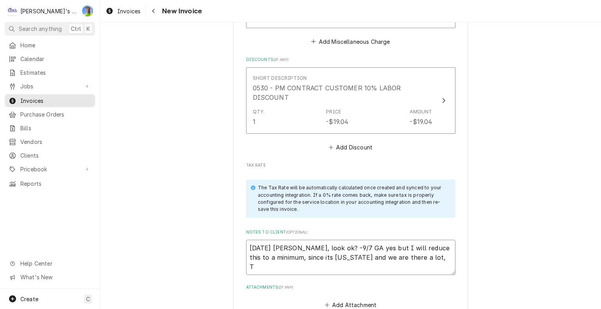
type textarea "x"
type textarea "8/28/25 Sarah - Greg, look ok? -9/7 GA yes but I will reduce this to a minimum,…"
type textarea "x"
type textarea "8/28/25 Sarah - Greg, look ok? -9/7 GA yes but I will reduce this to a minimum,…"
click at [353, 142] on button "Add Discount" at bounding box center [350, 147] width 47 height 11
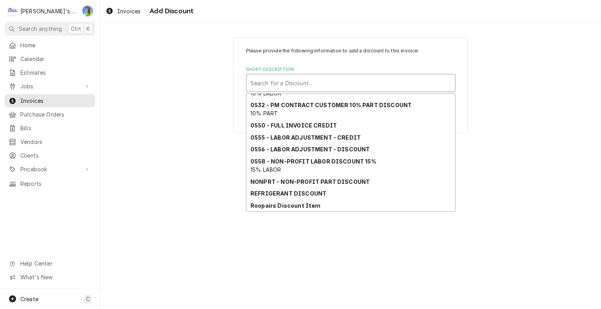
scroll to position [108, 0]
click at [350, 139] on strong "0555 - LABOR ADJUSTMENT - CREDIT" at bounding box center [305, 137] width 110 height 7
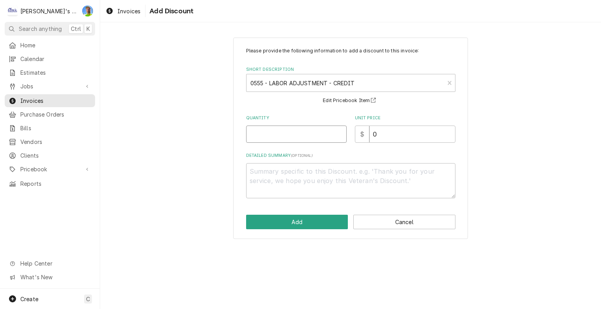
click at [305, 135] on input "Quantity" at bounding box center [296, 134] width 101 height 17
type textarea "x"
type input "1"
click at [279, 222] on button "Add" at bounding box center [297, 222] width 102 height 14
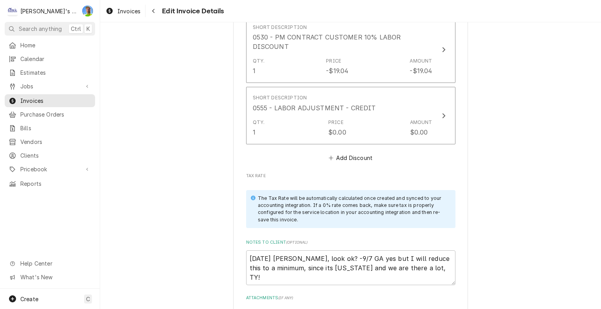
scroll to position [1179, 0]
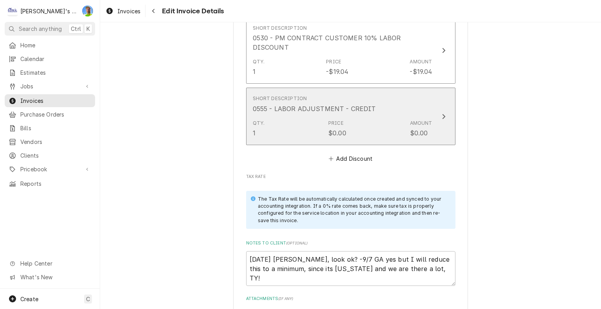
click at [442, 117] on button "Short Description 0555 - LABOR ADJUSTMENT - CREDIT Qty. 1 Price $0.00 Amount $0…" at bounding box center [350, 116] width 209 height 57
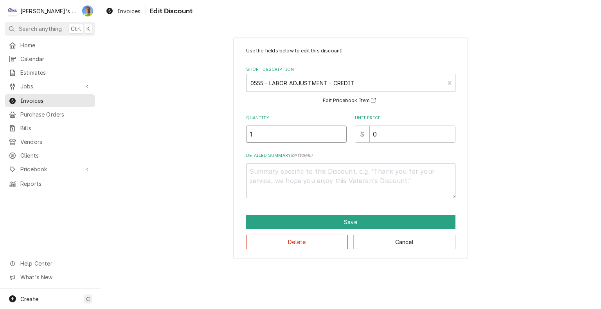
click at [299, 137] on input "1" at bounding box center [296, 134] width 101 height 17
type textarea "x"
type input ".6"
type textarea "x"
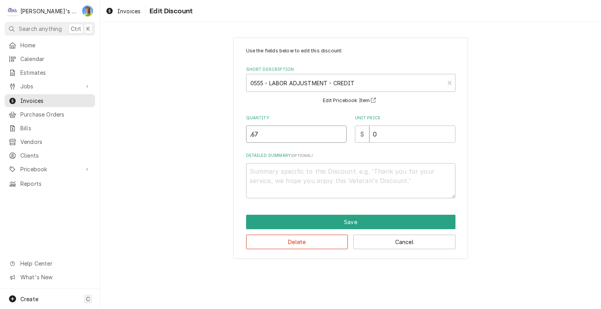
type input ".67"
type textarea "x"
type input "1"
type textarea "x"
type input "11"
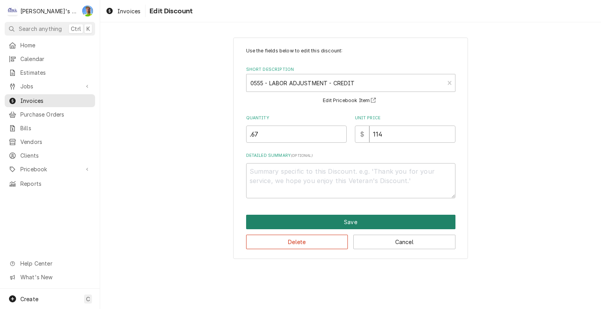
click at [348, 225] on button "Save" at bounding box center [350, 222] width 209 height 14
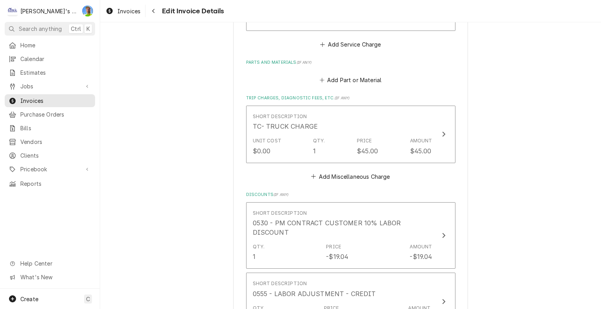
scroll to position [991, 0]
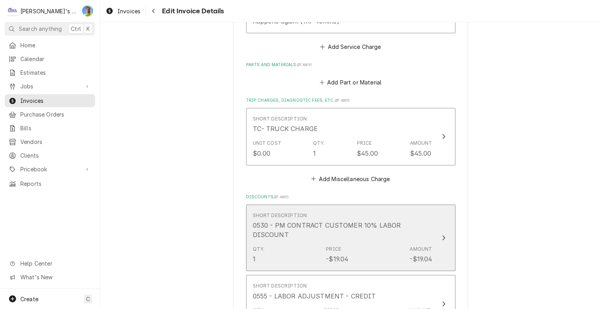
click at [443, 232] on button "Short Description 0530 - PM CONTRACT CUSTOMER 10% LABOR DISCOUNT Qty. 1 Price -…" at bounding box center [350, 238] width 209 height 67
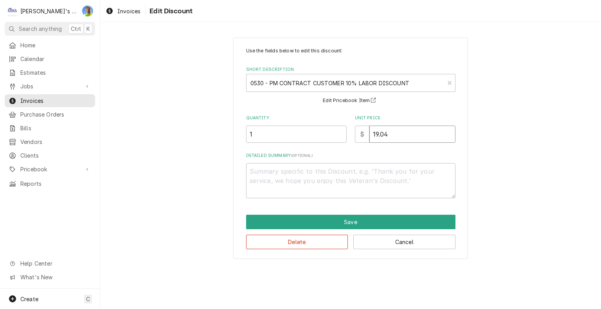
click at [404, 134] on input "19.04" at bounding box center [412, 134] width 86 height 17
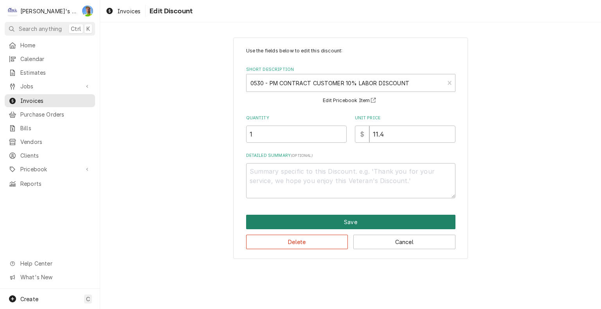
click at [317, 224] on button "Save" at bounding box center [350, 222] width 209 height 14
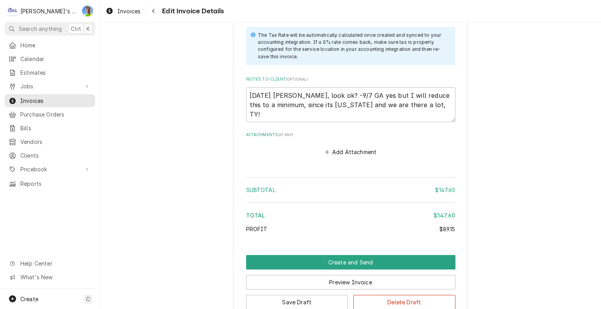
scroll to position [1343, 0]
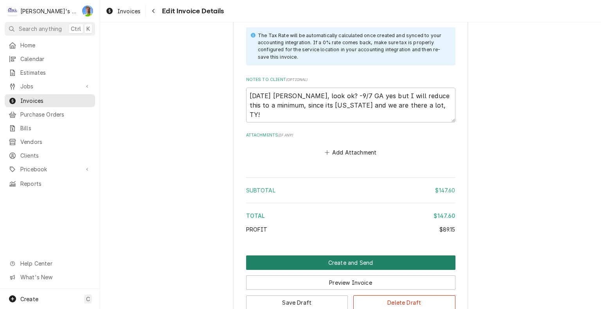
click at [422, 256] on button "Create and Send" at bounding box center [350, 263] width 209 height 14
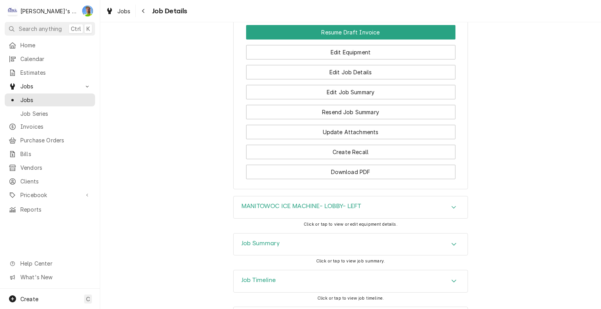
scroll to position [959, 0]
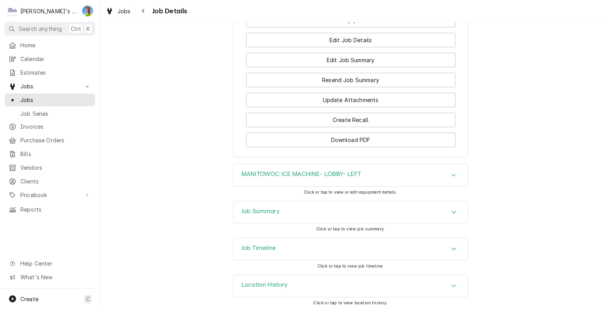
click at [453, 211] on icon "Accordion Header" at bounding box center [454, 212] width 5 height 3
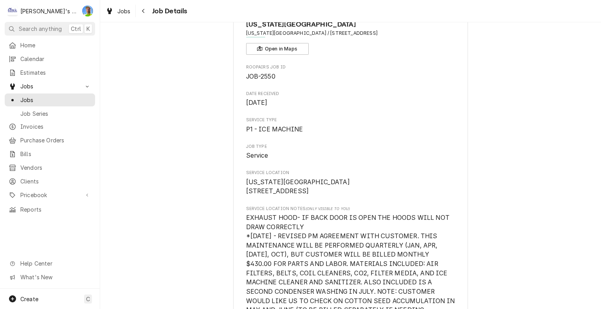
scroll to position [0, 0]
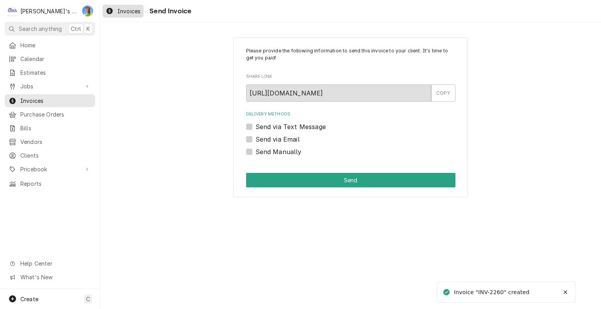
click at [123, 11] on span "Invoices" at bounding box center [128, 11] width 23 height 8
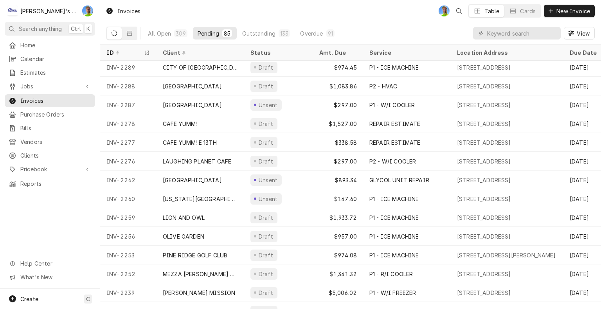
scroll to position [136, 0]
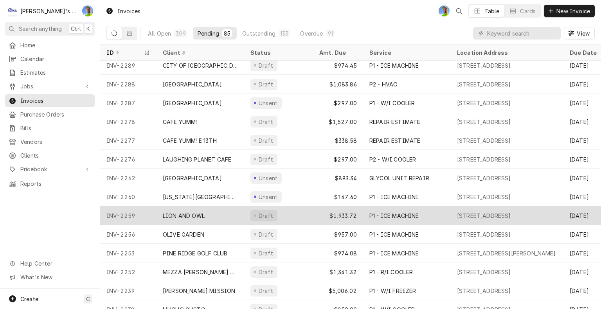
click at [293, 215] on div "Draft" at bounding box center [278, 215] width 69 height 19
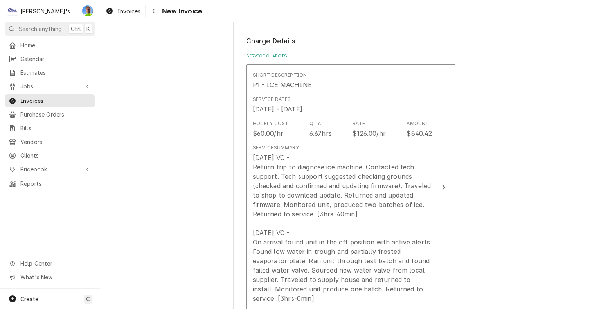
scroll to position [742, 0]
click at [121, 13] on span "Invoices" at bounding box center [128, 11] width 23 height 8
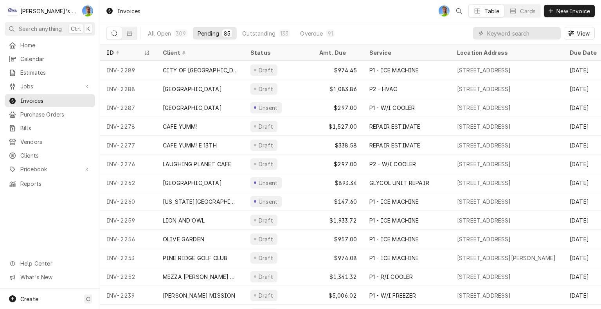
scroll to position [134, 0]
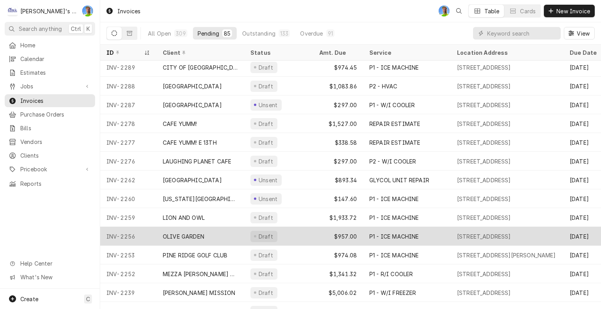
click at [223, 235] on div "OLIVE GARDEN" at bounding box center [201, 236] width 88 height 19
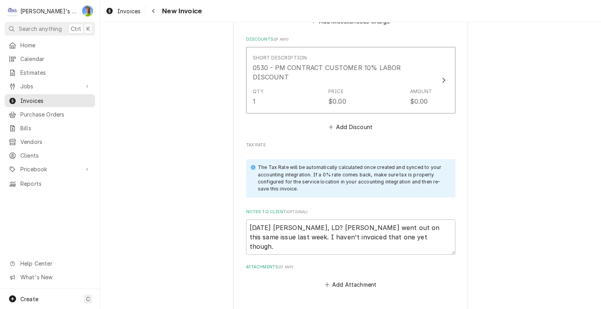
scroll to position [1308, 0]
click at [126, 11] on span "Invoices" at bounding box center [128, 11] width 23 height 8
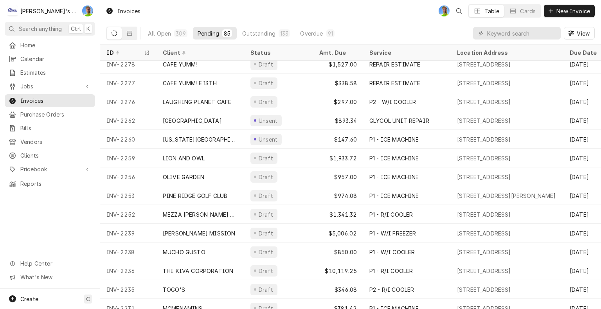
scroll to position [194, 0]
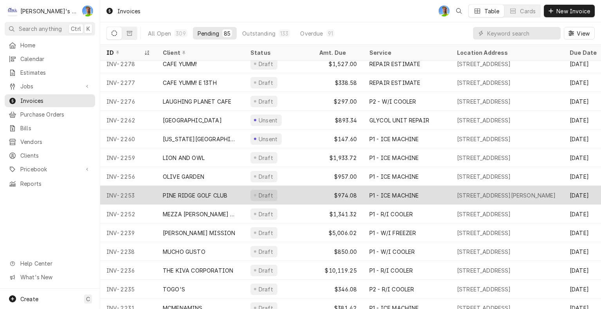
click at [298, 196] on div "Draft" at bounding box center [278, 195] width 69 height 19
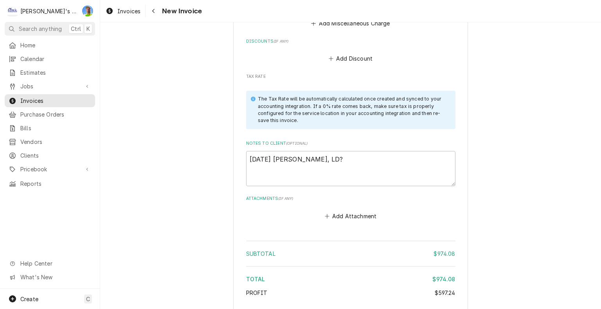
scroll to position [1366, 0]
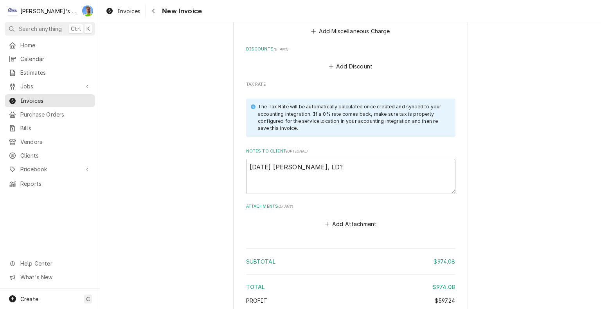
scroll to position [1357, 0]
click at [414, 177] on textarea "8/27/2025 Sarah - Greg, LD?" at bounding box center [350, 177] width 209 height 35
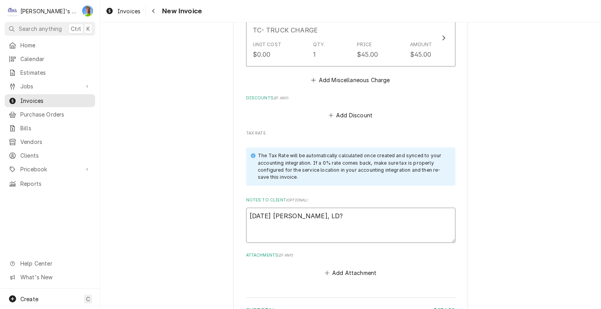
scroll to position [1310, 0]
type textarea "x"
type textarea "8/27/2025 Sarah - Greg, LD?"
type textarea "x"
type textarea "8/27/2025 Sarah - Greg, LD? -"
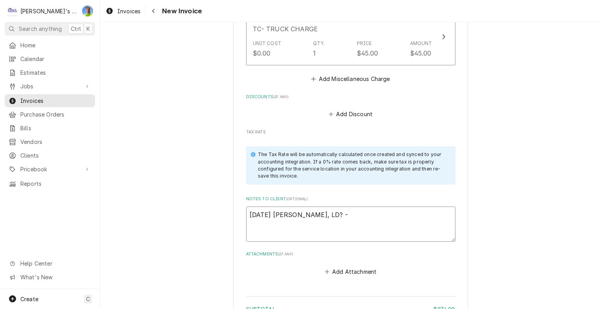
type textarea "x"
type textarea "8/27/2025 Sarah - Greg, LD? -9"
type textarea "x"
type textarea "8/27/2025 Sarah - Greg, LD? -9/"
type textarea "x"
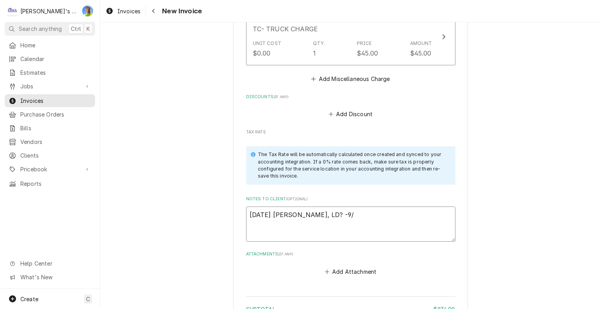
type textarea "8/27/2025 Sarah - Greg, LD? -9/7"
type textarea "x"
type textarea "8/27/2025 Sarah - Greg, LD? -9/7"
type textarea "x"
type textarea "8/27/2025 Sarah - Greg, LD? -9/7 G"
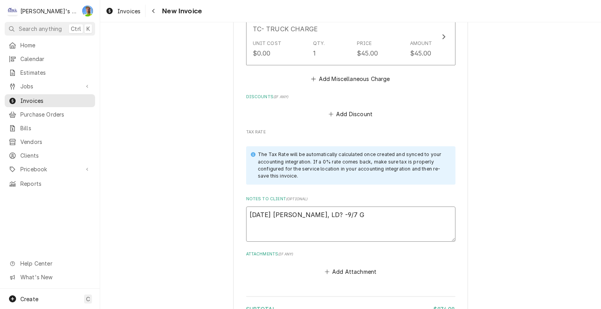
type textarea "x"
type textarea "8/27/2025 Sarah - Greg, LD? -9/7 GA"
type textarea "x"
type textarea "8/27/2025 Sarah - Greg, LD? -9/7 GA"
type textarea "x"
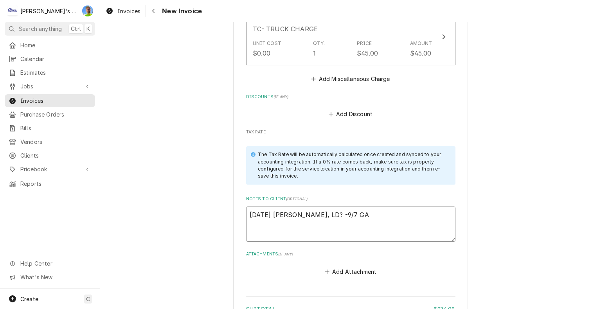
type textarea "8/27/2025 Sarah - Greg, LD? -9/7 GA n"
type textarea "x"
type textarea "8/27/2025 Sarah - Greg, LD? -9/7 GA no"
type textarea "x"
type textarea "8/27/2025 Sarah - Greg, LD? -9/7 GA nop"
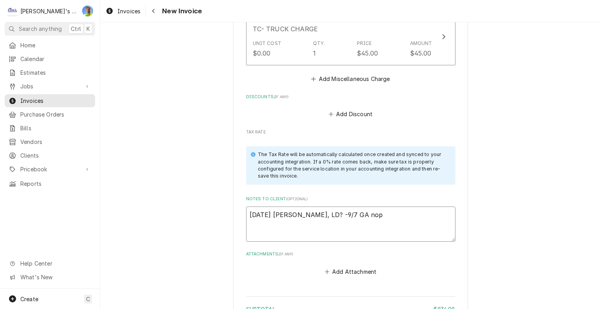
type textarea "x"
type textarea "8/27/2025 Sarah - Greg, LD? -9/7 GA nope"
type textarea "x"
type textarea "8/27/2025 Sarah - Greg, LD? -9/7 GA nope,"
type textarea "x"
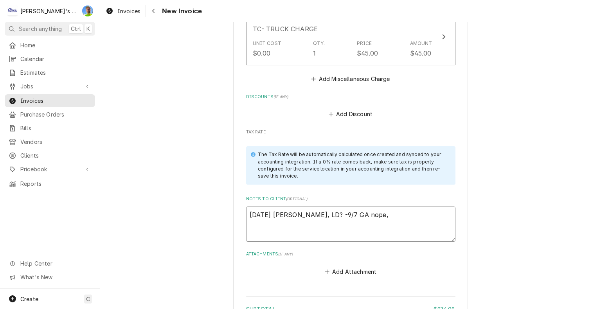
type textarea "8/27/2025 Sarah - Greg, LD? -9/7 GA nope,"
type textarea "x"
type textarea "8/27/2025 Sarah - Greg, LD? -9/7 GA nope, l"
type textarea "x"
type textarea "8/27/2025 Sarah - Greg, LD? -9/7 GA nope, lo"
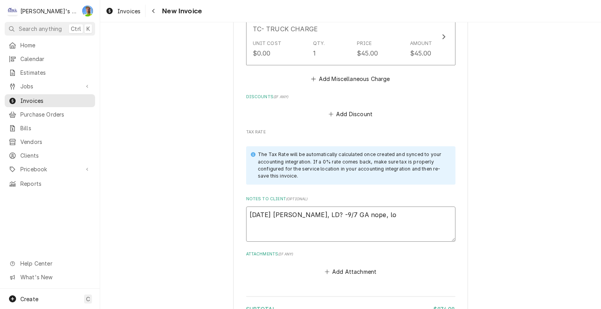
type textarea "x"
type textarea "8/27/2025 Sarah - Greg, LD? -9/7 GA nope, loo"
type textarea "x"
type textarea "8/27/2025 Sarah - Greg, LD? -9/7 GA nope, look"
type textarea "x"
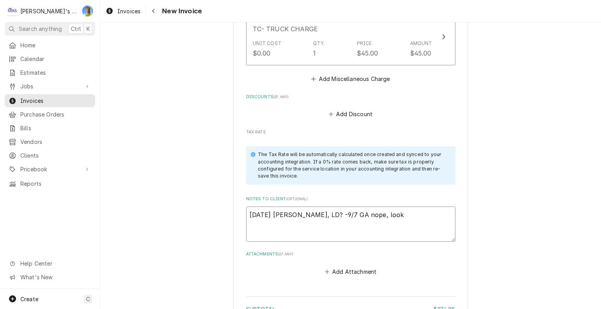
type textarea "8/27/2025 Sarah - Greg, LD? -9/7 GA nope, looks"
type textarea "x"
type textarea "8/27/2025 Sarah - Greg, LD? -9/7 GA nope, looks"
type textarea "x"
type textarea "8/27/2025 Sarah - Greg, LD? -9/7 GA nope, looks g"
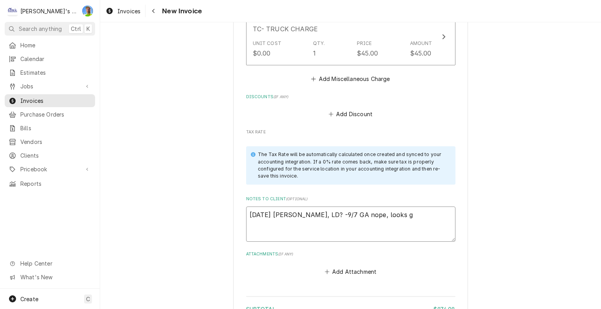
type textarea "x"
type textarea "8/27/2025 Sarah - Greg, LD? -9/7 GA nope, looks go"
type textarea "x"
type textarea "8/27/2025 Sarah - Greg, LD? -9/7 GA nope, looks goo"
type textarea "x"
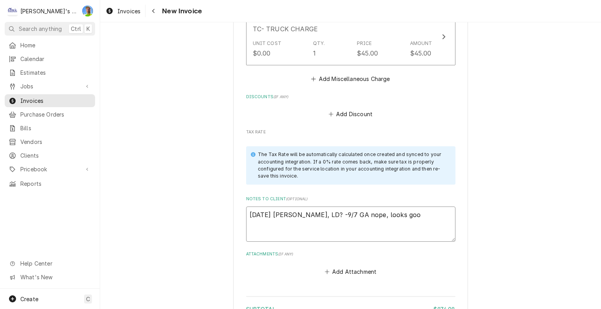
type textarea "8/27/2025 Sarah - Greg, LD? -9/7 GA nope, looks good"
type textarea "x"
type textarea "8/27/2025 Sarah - Greg, LD? -9/7 GA nope, looks good,"
type textarea "x"
type textarea "8/27/2025 Sarah - Greg, LD? -9/7 GA nope, looks good,"
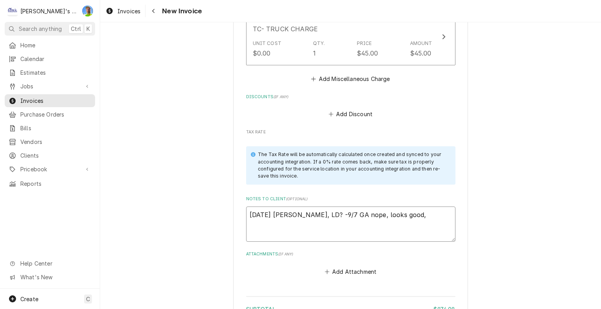
type textarea "x"
type textarea "8/27/2025 Sarah - Greg, LD? -9/7 GA nope, looks good, T"
type textarea "x"
type textarea "8/27/2025 Sarah - Greg, LD? -9/7 GA nope, looks good, TY"
type textarea "x"
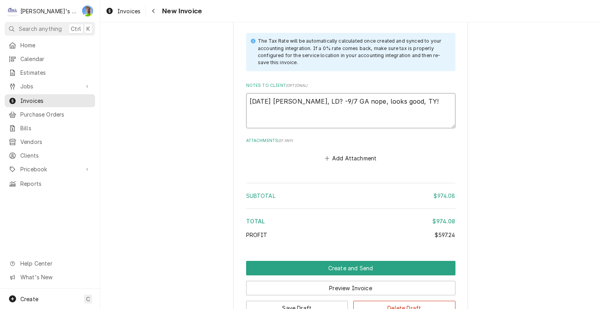
scroll to position [1425, 0]
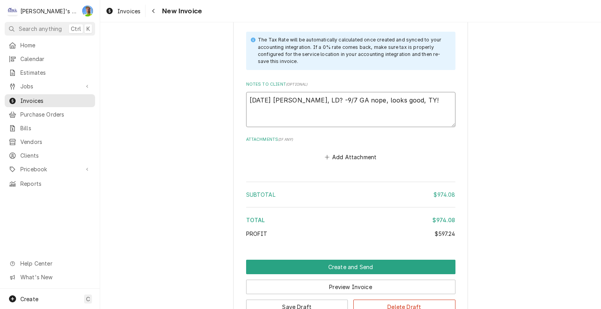
type textarea "8/27/2025 Sarah - Greg, LD? -9/7 GA nope, looks good, TY!"
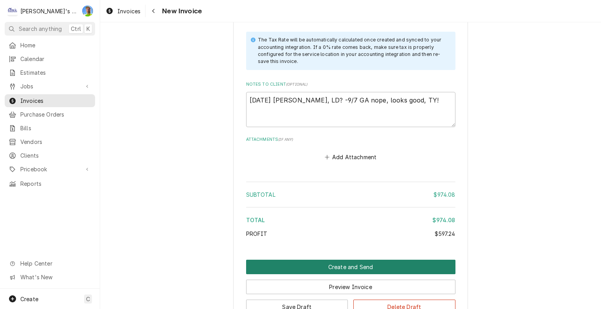
click at [439, 272] on button "Create and Send" at bounding box center [350, 267] width 209 height 14
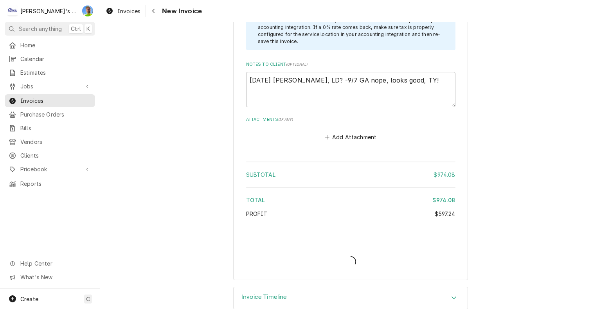
type textarea "x"
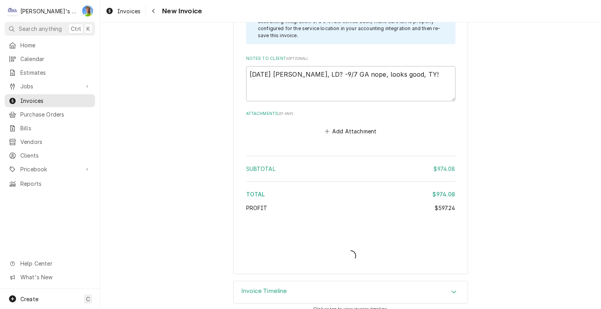
scroll to position [1451, 0]
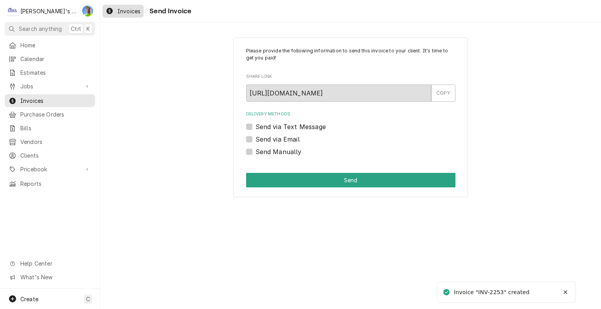
click at [120, 13] on span "Invoices" at bounding box center [128, 11] width 23 height 8
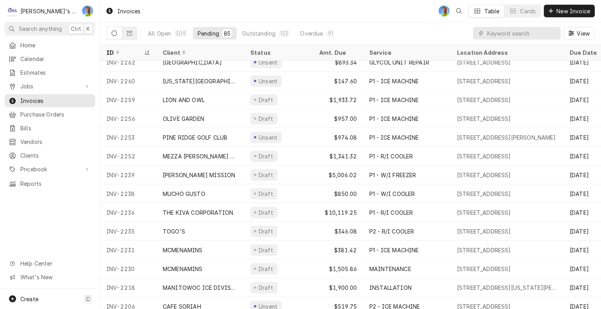
scroll to position [251, 0]
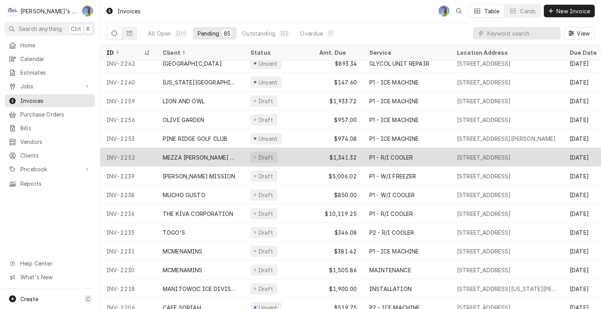
click at [475, 157] on div "[STREET_ADDRESS]" at bounding box center [484, 157] width 54 height 8
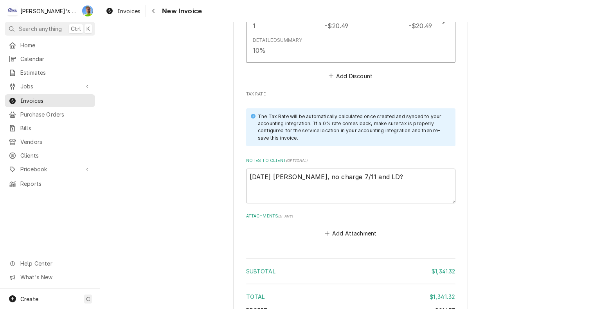
scroll to position [1725, 0]
click at [418, 177] on textarea "[DATE] [PERSON_NAME], no charge 7/11 and LD?" at bounding box center [350, 186] width 209 height 35
type textarea "x"
type textarea "[DATE] [PERSON_NAME], no charge 7/11 and LD?"
type textarea "x"
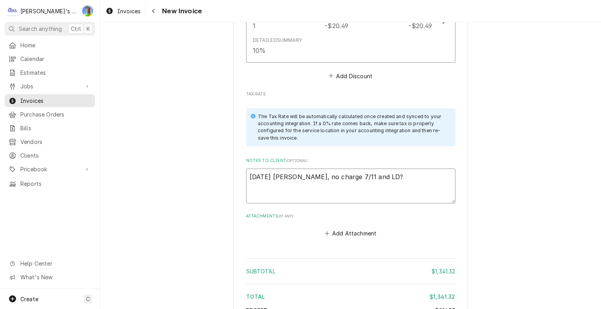
type textarea "[DATE] [PERSON_NAME], no charge 7/11 and LD? -"
type textarea "x"
type textarea "[DATE] [PERSON_NAME], no charge 7/11 and LD? -9"
type textarea "x"
type textarea "[DATE] [PERSON_NAME], no charge 7/11 and LD? -9/"
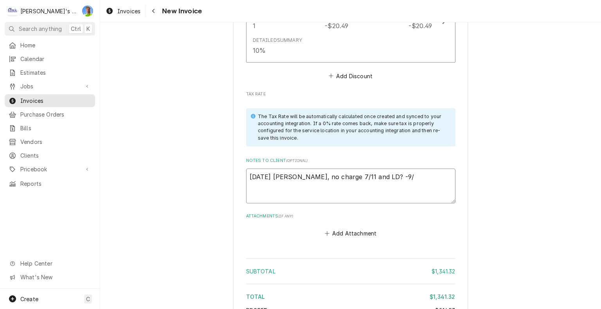
type textarea "x"
type textarea "[DATE] [PERSON_NAME], no charge 7/11 and LD? -9/7"
type textarea "x"
type textarea "[DATE] [PERSON_NAME], no charge 7/11 and LD? -9/7"
type textarea "x"
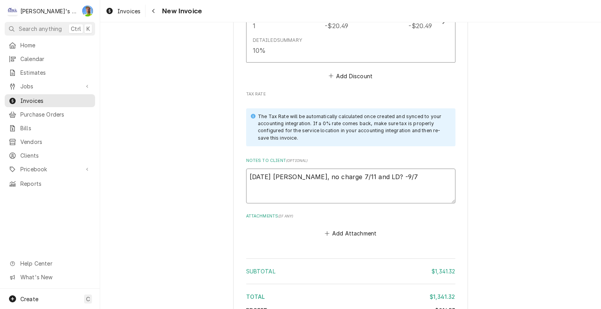
type textarea "[DATE] [PERSON_NAME], no charge 7/11 and LD? -9/7 G"
type textarea "x"
type textarea "[DATE] [PERSON_NAME], no charge 7/11 and LD? -9/7 GA"
type textarea "x"
type textarea "[DATE] [PERSON_NAME], no charge 7/11 and LD? -9/7 GA"
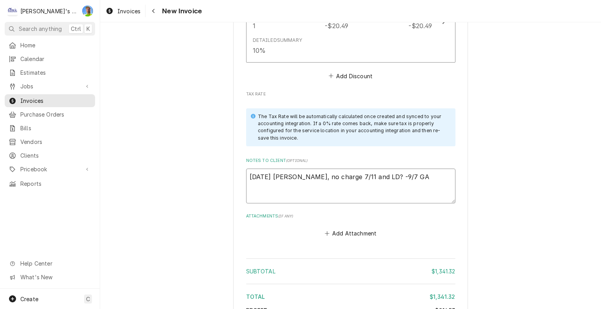
type textarea "x"
type textarea "[DATE] [PERSON_NAME], no charge 7/11 and LD? -9/7 GA y"
type textarea "x"
type textarea "[DATE] [PERSON_NAME], no charge 7/11 and LD? -9/7 GA ye"
type textarea "x"
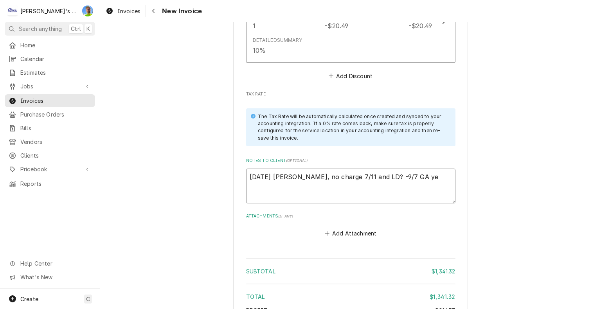
type textarea "[DATE] [PERSON_NAME], no charge 7/11 and LD? -9/7 GA yes"
type textarea "x"
type textarea "[DATE] [PERSON_NAME], no charge 7/11 and LD? -9/7 GA yes"
type textarea "x"
type textarea "[DATE] [PERSON_NAME], no charge 7/11 and LD? -9/7 GA yes n"
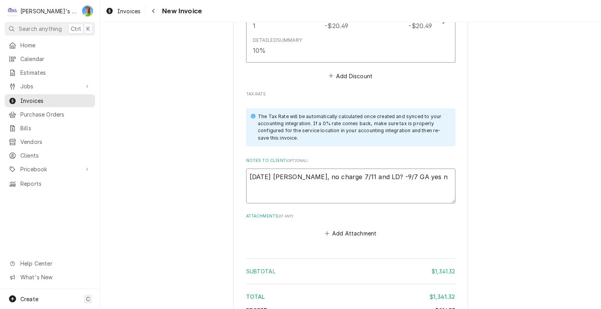
type textarea "x"
type textarea "[DATE] [PERSON_NAME], no charge 7/11 and LD? -9/7 GA yes no"
type textarea "x"
type textarea "[DATE] [PERSON_NAME], no charge 7/11 and LD? -9/7 GA yes no"
type textarea "x"
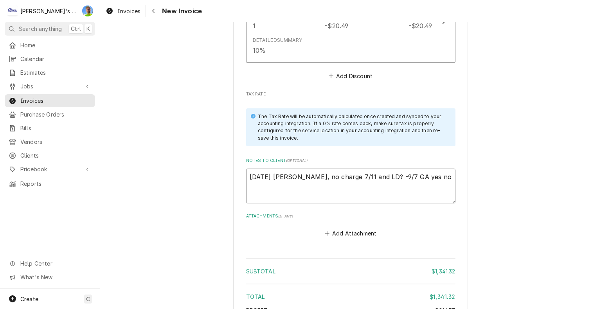
type textarea "[DATE] [PERSON_NAME], no charge 7/11 and LD? -9/7 GA yes no c"
type textarea "x"
type textarea "8/27/2025 Sarah - Greg, no charge 7/11 and LD? -9/7 GA yes no ch"
type textarea "x"
type textarea "8/27/2025 Sarah - Greg, no charge 7/11 and LD? -9/7 GA yes no cha"
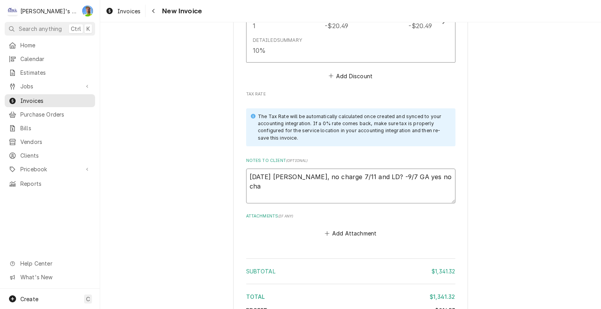
type textarea "x"
type textarea "8/27/2025 Sarah - Greg, no charge 7/11 and LD? -9/7 GA yes no char"
type textarea "x"
type textarea "8/27/2025 Sarah - Greg, no charge 7/11 and LD? -9/7 GA yes no charg"
type textarea "x"
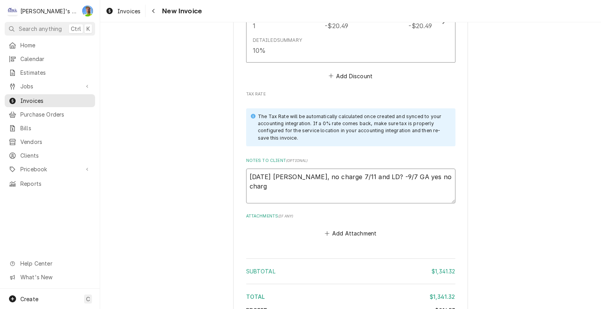
type textarea "8/27/2025 Sarah - Greg, no charge 7/11 and LD? -9/7 GA yes no charge"
type textarea "x"
type textarea "8/27/2025 Sarah - Greg, no charge 7/11 and LD? -9/7 GA yes no charge"
type textarea "x"
type textarea "8/27/2025 Sarah - Greg, no charge 7/11 and LD? -9/7 GA yes no charge 7"
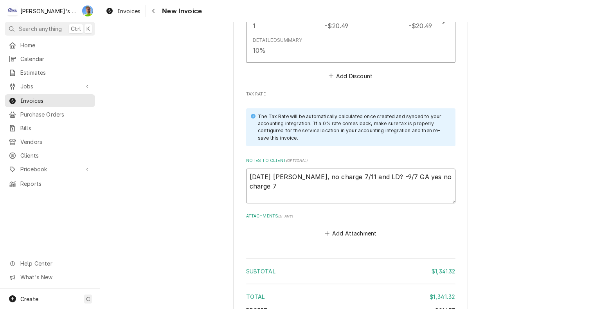
type textarea "x"
type textarea "8/27/2025 Sarah - Greg, no charge 7/11 and LD? -9/7 GA yes no charge 7/"
type textarea "x"
type textarea "8/27/2025 Sarah - Greg, no charge 7/11 and LD? -9/7 GA yes no charge 7/1"
type textarea "x"
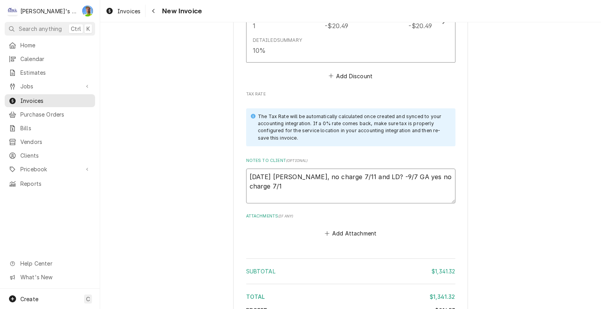
type textarea "8/27/2025 Sarah - Greg, no charge 7/11 and LD? -9/7 GA yes no charge 7/11"
type textarea "x"
type textarea "8/27/2025 Sarah - Greg, no charge 7/11 and LD? -9/7 GA yes no charge 7/11"
type textarea "x"
type textarea "8/27/2025 Sarah - Greg, no charge 7/11 and LD? -9/7 GA yes no charge 7/11 a"
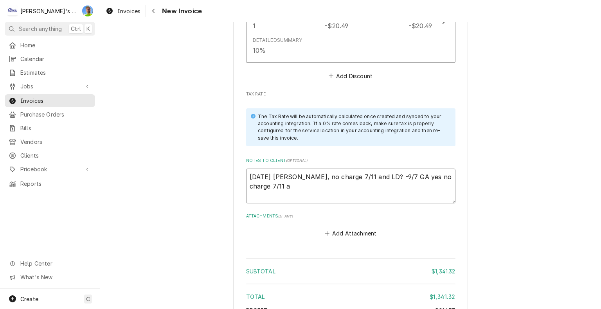
type textarea "x"
type textarea "8/27/2025 Sarah - Greg, no charge 7/11 and LD? -9/7 GA yes no charge 7/11 an"
type textarea "x"
type textarea "8/27/2025 Sarah - Greg, no charge 7/11 and LD? -9/7 GA yes no charge 7/11 and"
type textarea "x"
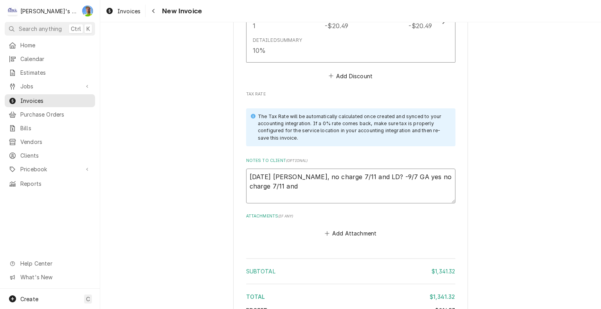
type textarea "8/27/2025 Sarah - Greg, no charge 7/11 and LD? -9/7 GA yes no charge 7/11 and"
type textarea "x"
type textarea "8/27/2025 Sarah - Greg, no charge 7/11 and LD? -9/7 GA yes no charge 7/11 and c"
type textarea "x"
type textarea "8/27/2025 Sarah - Greg, no charge 7/11 and LD? -9/7 GA yes no charge 7/11 and cr"
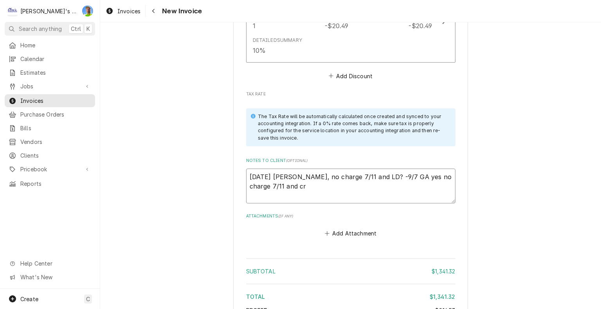
type textarea "x"
type textarea "8/27/2025 Sarah - Greg, no charge 7/11 and LD? -9/7 GA yes no charge 7/11 and c…"
type textarea "x"
type textarea "8/27/2025 Sarah - Greg, no charge 7/11 and LD? -9/7 GA yes no charge 7/11 and c…"
type textarea "x"
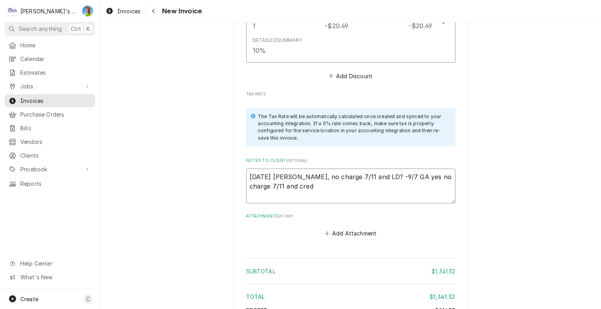
type textarea "8/27/2025 Sarah - Greg, no charge 7/11 and LD? -9/7 GA yes no charge 7/11 and c…"
type textarea "x"
type textarea "8/27/2025 Sarah - Greg, no charge 7/11 and LD? -9/7 GA yes no charge 7/11 and c…"
type textarea "x"
type textarea "8/27/2025 Sarah - Greg, no charge 7/11 and LD? -9/7 GA yes no charge 7/11 and c…"
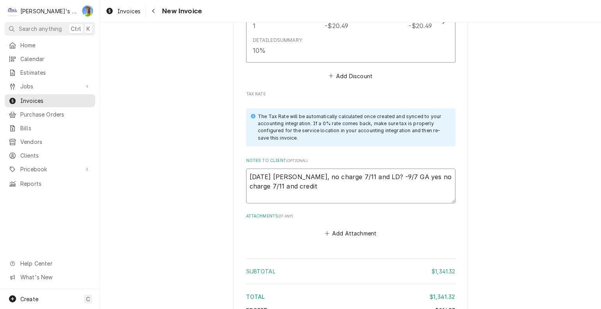
type textarea "x"
type textarea "8/27/2025 Sarah - Greg, no charge 7/11 and LD? -9/7 GA yes no charge 7/11 and c…"
type textarea "x"
type textarea "8/27/2025 Sarah - Greg, no charge 7/11 and LD? -9/7 GA yes no charge 7/11 and c…"
type textarea "x"
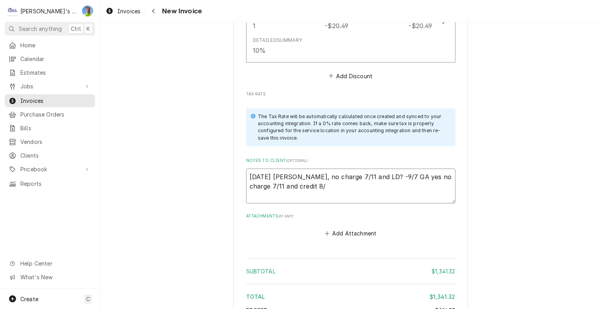
type textarea "8/27/2025 Sarah - Greg, no charge 7/11 and LD? -9/7 GA yes no charge 7/11 and c…"
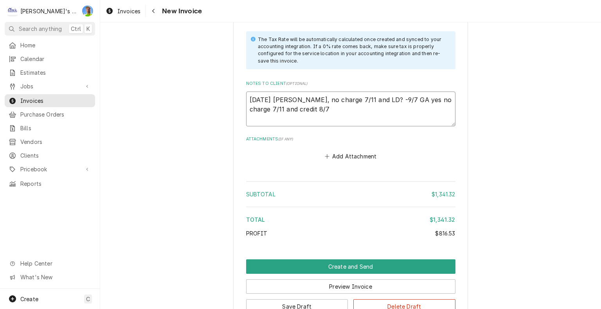
scroll to position [1802, 0]
type textarea "x"
type textarea "8/27/2025 Sarah - Greg, no charge 7/11 and LD? -9/7 GA yes no charge 7/11 and c…"
type textarea "x"
type textarea "8/27/2025 Sarah - Greg, no charge 7/11 and LD? -9/7 GA yes no charge 7/11 and c…"
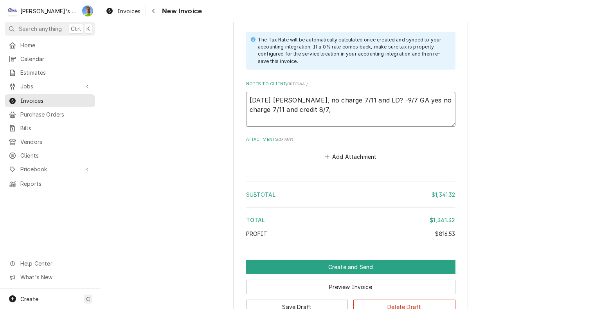
type textarea "x"
type textarea "8/27/2025 Sarah - Greg, no charge 7/11 and LD? -9/7 GA yes no charge 7/11 and c…"
type textarea "x"
type textarea "8/27/2025 Sarah - Greg, no charge 7/11 and LD? -9/7 GA yes no charge 7/11 and c…"
type textarea "x"
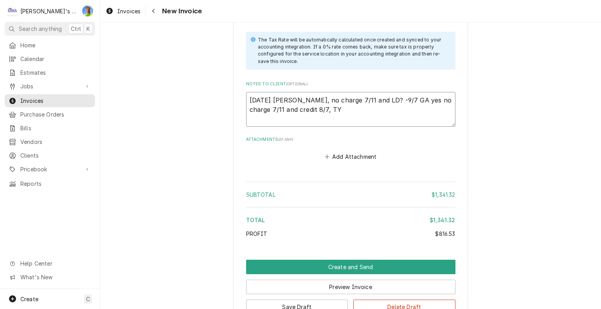
type textarea "8/27/2025 Sarah - Greg, no charge 7/11 and LD? -9/7 GA yes no charge 7/11 and c…"
type textarea "x"
type textarea "8/27/2025 Sarah - Greg, no charge 7/11 and LD? -9/7 GA yes no charge 7/11 and c…"
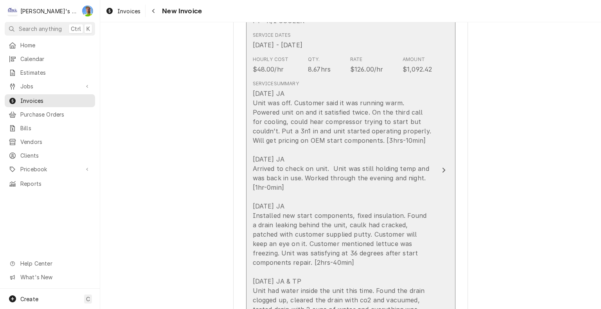
click at [354, 189] on div "7/10/2025 JA Unit was off. Customer said it was running warm. Powered unit on a…" at bounding box center [343, 211] width 180 height 244
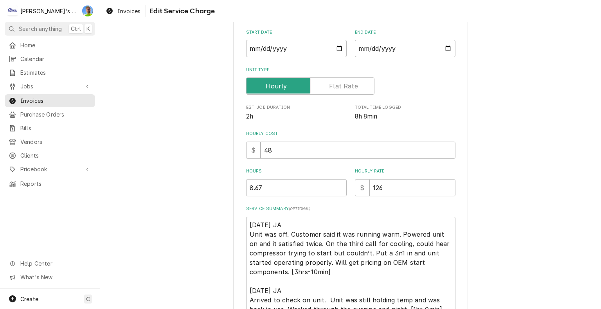
type textarea "x"
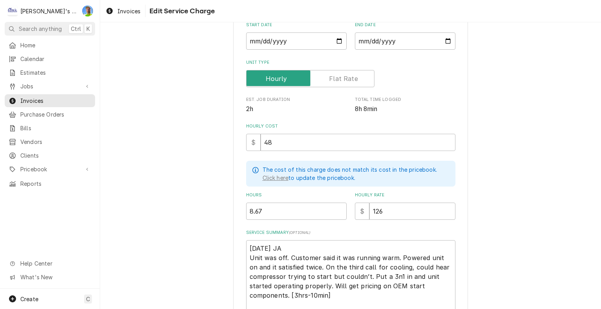
scroll to position [94, 0]
click at [297, 209] on input "8.67" at bounding box center [296, 210] width 101 height 17
type input ".67"
type textarea "x"
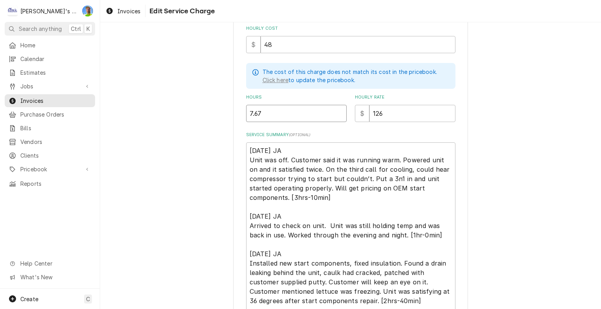
scroll to position [194, 0]
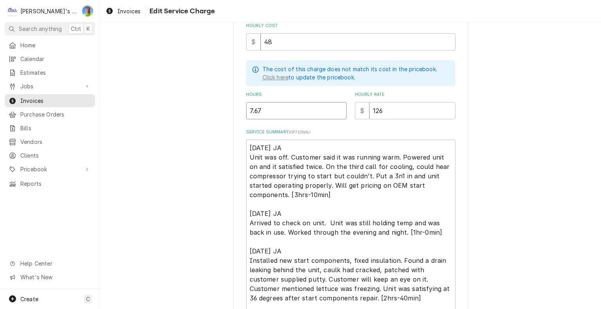
type input "7.67"
click at [418, 236] on textarea "7/10/2025 JA Unit was off. Customer said it was running warm. Powered unit on a…" at bounding box center [350, 251] width 209 height 223
type textarea "7/10/2025 JA Unit was off. Customer said it was running warm. Powered unit on a…"
type textarea "x"
type textarea "7/10/2025 JA Unit was off. Customer said it was running warm. Powered unit on a…"
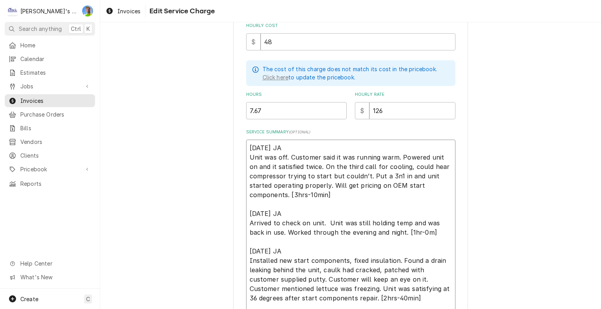
type textarea "x"
type textarea "7/10/2025 JA Unit was off. Customer said it was running warm. Powered unit on a…"
type textarea "x"
type textarea "7/10/2025 JA Unit was off. Customer said it was running warm. Powered unit on a…"
type textarea "x"
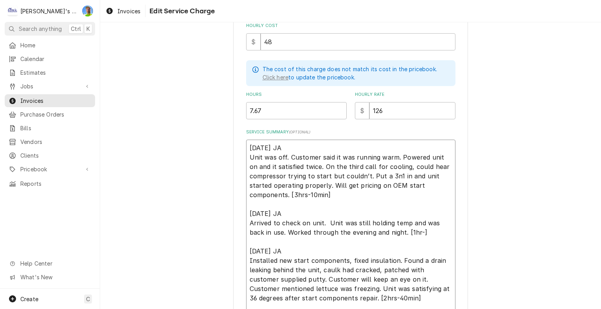
type textarea "7/10/2025 JA Unit was off. Customer said it was running warm. Powered unit on a…"
type textarea "x"
type textarea "7/10/2025 JA Unit was off. Customer said it was running warm. Powered unit on a…"
type textarea "x"
type textarea "7/10/2025 JA Unit was off. Customer said it was running warm. Powered unit on a…"
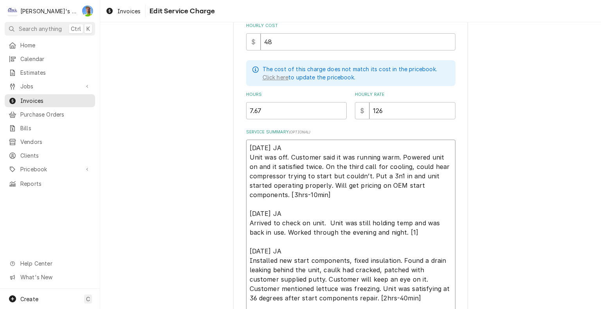
type textarea "x"
type textarea "7/10/2025 JA Unit was off. Customer said it was running warm. Powered unit on a…"
type textarea "x"
type textarea "7/10/2025 JA Unit was off. Customer said it was running warm. Powered unit on a…"
type textarea "x"
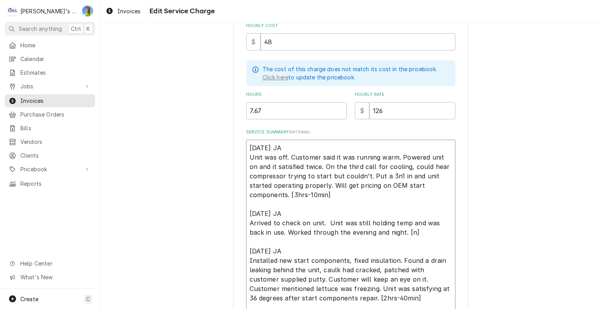
type textarea "7/10/2025 JA Unit was off. Customer said it was running warm. Powered unit on a…"
type textarea "x"
type textarea "7/10/2025 JA Unit was off. Customer said it was running warm. Powered unit on a…"
type textarea "x"
type textarea "7/10/2025 JA Unit was off. Customer said it was running warm. Powered unit on a…"
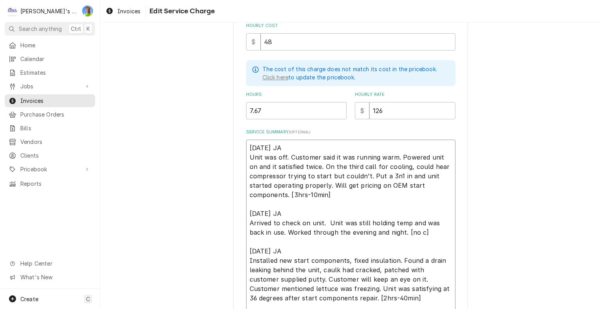
type textarea "x"
type textarea "7/10/2025 JA Unit was off. Customer said it was running warm. Powered unit on a…"
type textarea "x"
type textarea "7/10/2025 JA Unit was off. Customer said it was running warm. Powered unit on a…"
type textarea "x"
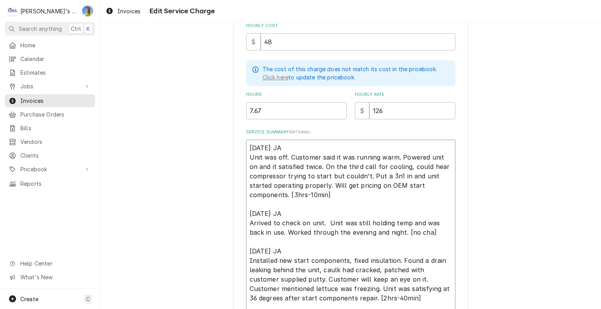
type textarea "7/10/2025 JA Unit was off. Customer said it was running warm. Powered unit on a…"
type textarea "x"
type textarea "7/10/2025 JA Unit was off. Customer said it was running warm. Powered unit on a…"
type textarea "x"
type textarea "7/10/2025 JA Unit was off. Customer said it was running warm. Powered unit on a…"
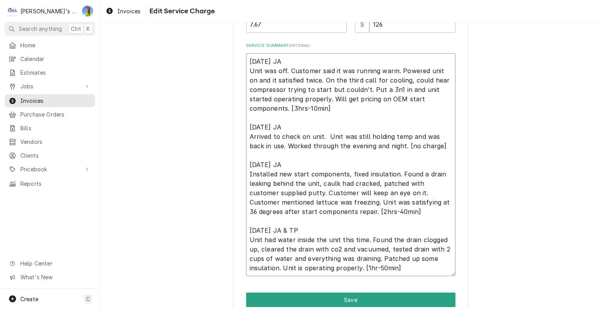
scroll to position [313, 0]
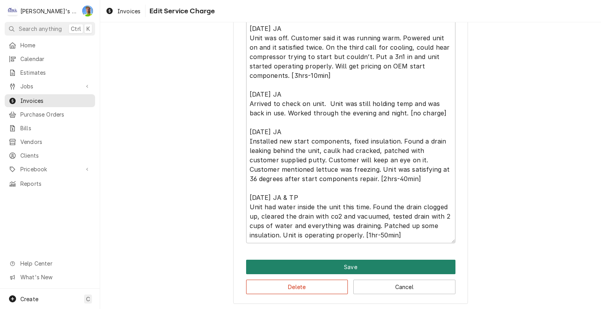
click at [437, 263] on button "Save" at bounding box center [350, 267] width 209 height 14
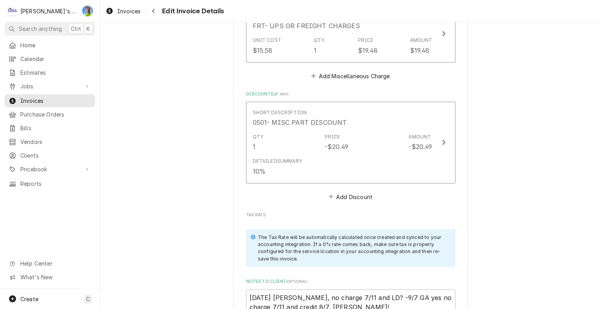
scroll to position [1606, 0]
click at [352, 193] on button "Add Discount" at bounding box center [350, 195] width 47 height 11
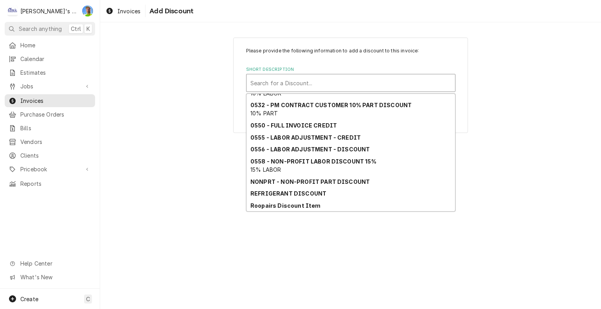
scroll to position [108, 0]
click at [347, 139] on strong "0555 - LABOR ADJUSTMENT - CREDIT" at bounding box center [305, 137] width 110 height 7
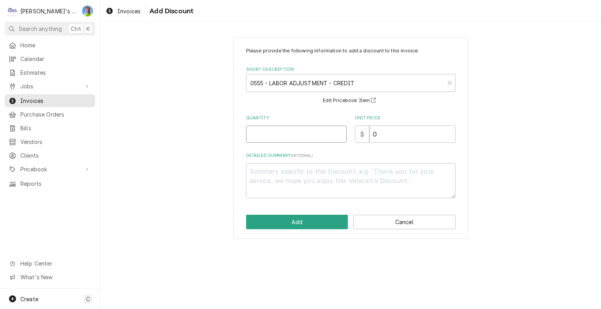
click at [305, 136] on input "Quantity" at bounding box center [296, 134] width 101 height 17
type textarea "x"
type input "1"
type textarea "x"
type input "1.7"
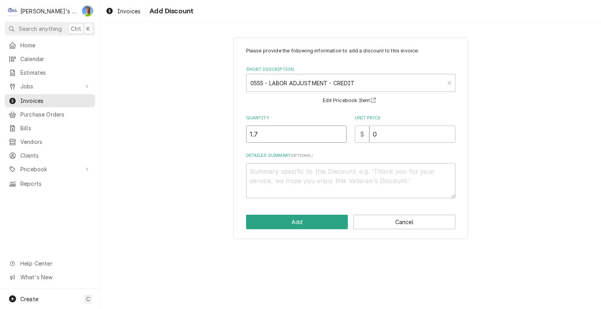
type textarea "x"
type input "1"
type textarea "x"
type input "1.8"
type textarea "x"
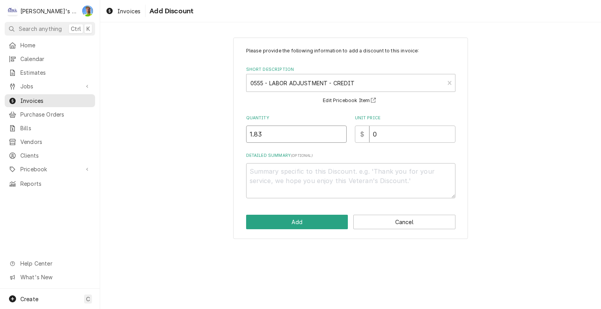
type input "1.83"
type textarea "x"
type input "1"
type textarea "x"
type input "12"
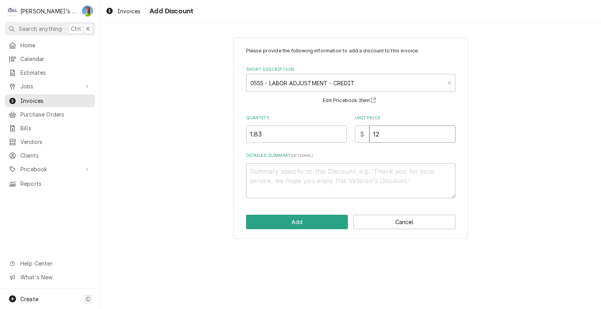
type textarea "x"
type input "126"
click at [318, 172] on textarea "Detailed Summary ( optional )" at bounding box center [350, 180] width 209 height 35
type textarea "x"
type textarea "c"
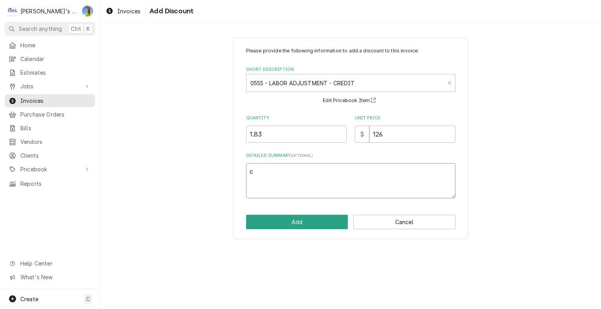
type textarea "x"
type textarea "cr"
type textarea "x"
type textarea "cre"
type textarea "x"
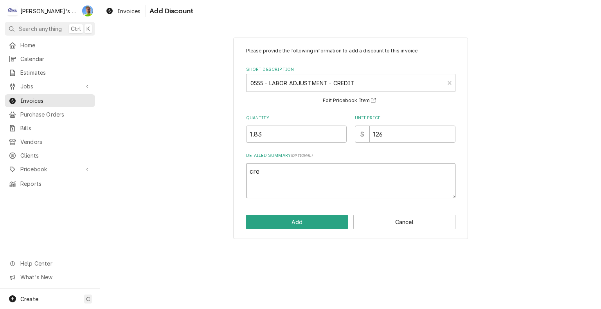
type textarea "cred"
type textarea "x"
type textarea "credi"
type textarea "x"
type textarea "credit"
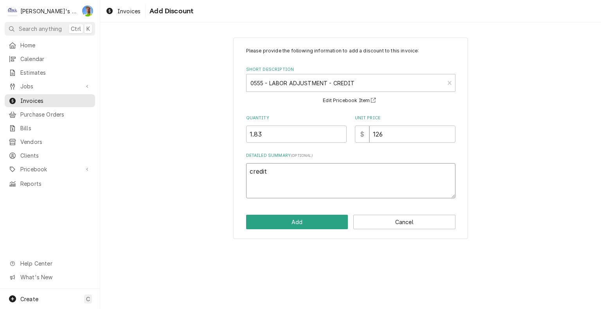
type textarea "x"
type textarea "credit"
type textarea "x"
type textarea "credit l"
type textarea "x"
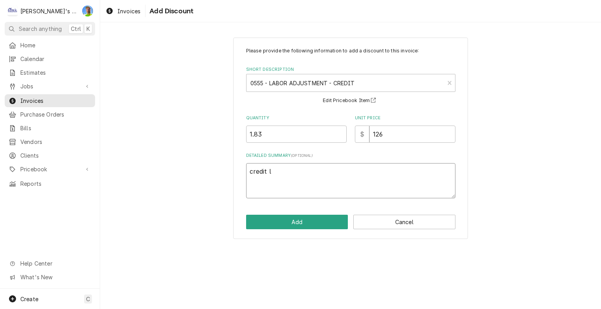
type textarea "credit la"
type textarea "x"
type textarea "credit lab"
type textarea "x"
type textarea "credit labo"
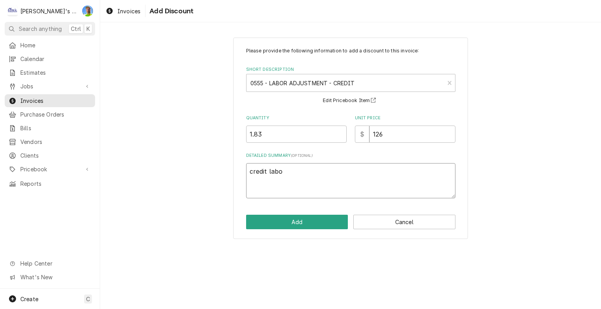
type textarea "x"
type textarea "credit labor"
type textarea "x"
type textarea "credit labor"
type textarea "x"
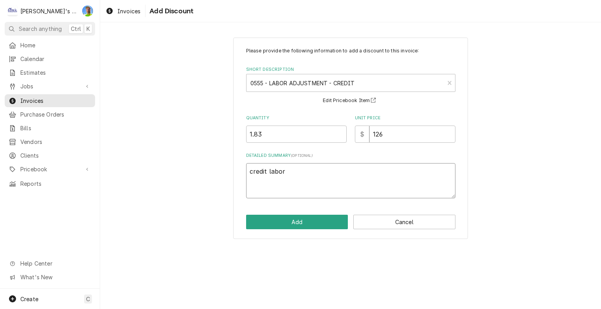
type textarea "credit labor f"
type textarea "x"
type textarea "credit labor fo"
type textarea "x"
type textarea "credit labor for"
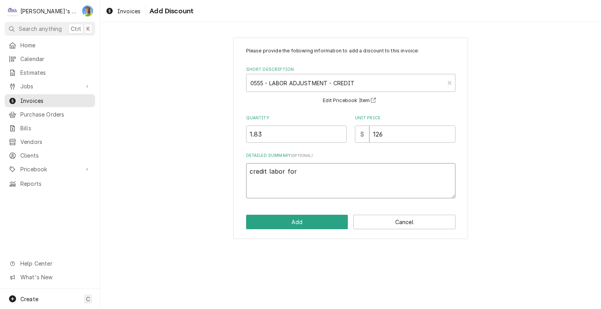
type textarea "x"
type textarea "credit labor for"
type textarea "x"
type textarea "credit labor for 8"
type textarea "x"
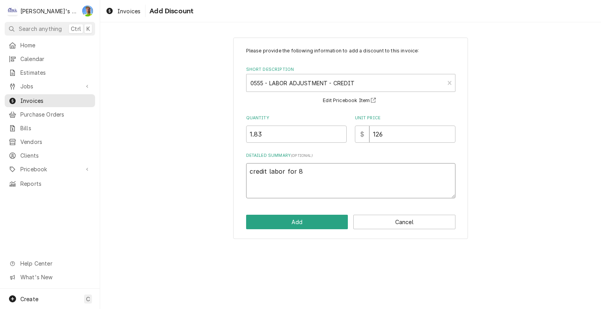
type textarea "credit labor for 8/"
type textarea "x"
type textarea "credit labor for 8/7"
click at [309, 222] on button "Add" at bounding box center [297, 222] width 102 height 14
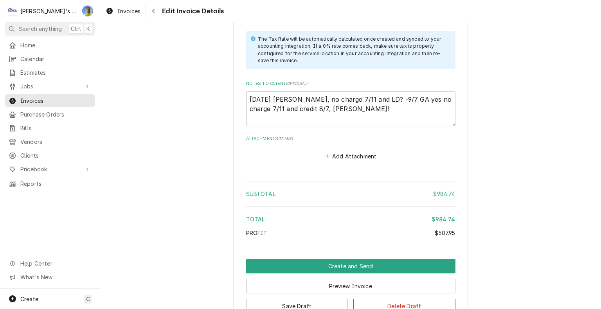
scroll to position [1890, 0]
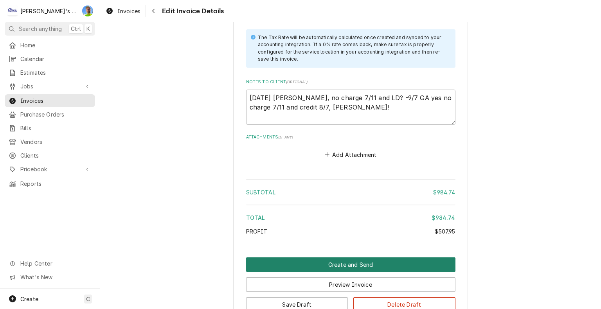
click at [414, 262] on button "Create and Send" at bounding box center [350, 265] width 209 height 14
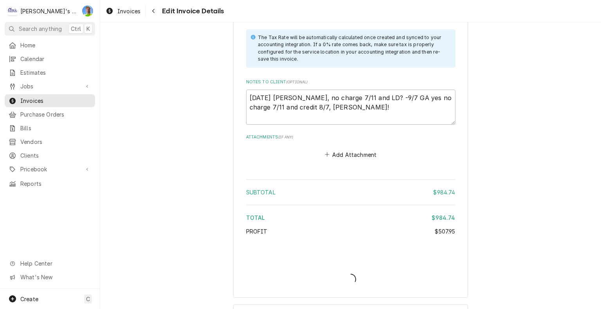
type textarea "x"
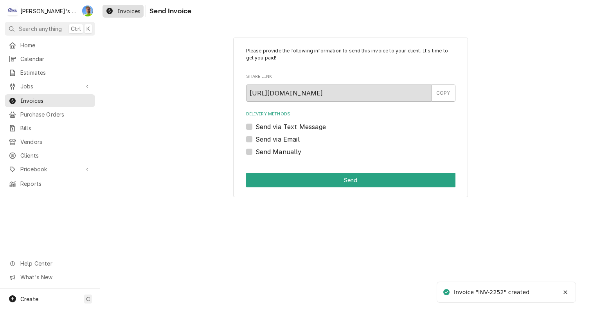
click at [115, 13] on div "Invoices" at bounding box center [123, 11] width 38 height 10
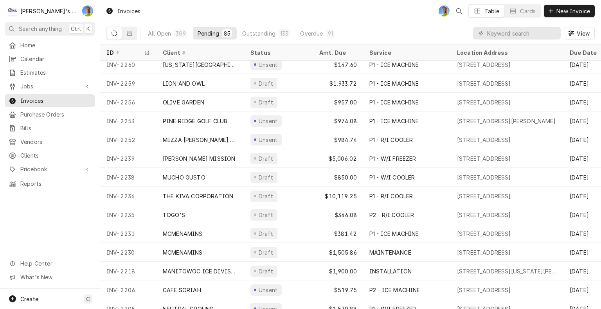
scroll to position [267, 0]
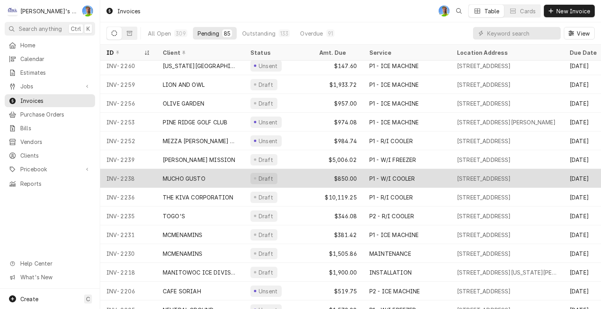
click at [288, 179] on div "Draft" at bounding box center [278, 178] width 69 height 19
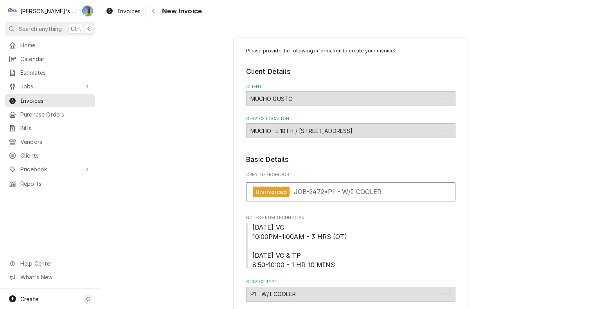
type textarea "x"
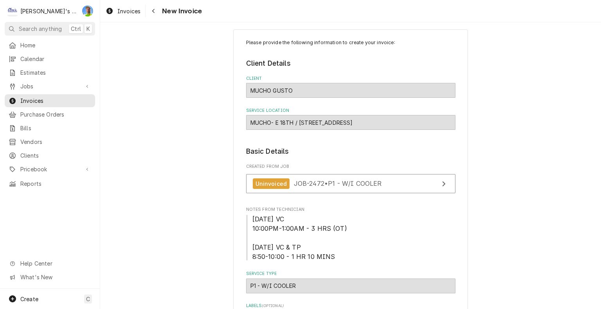
scroll to position [8, 0]
click at [127, 10] on span "Invoices" at bounding box center [128, 11] width 23 height 8
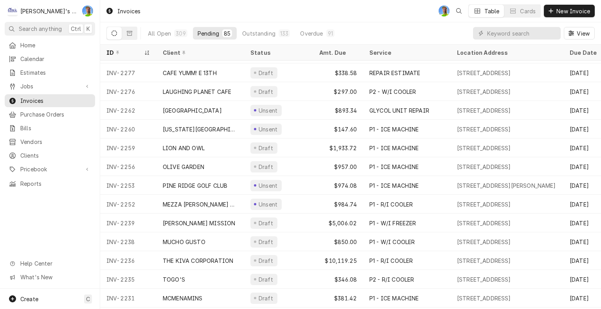
scroll to position [205, 0]
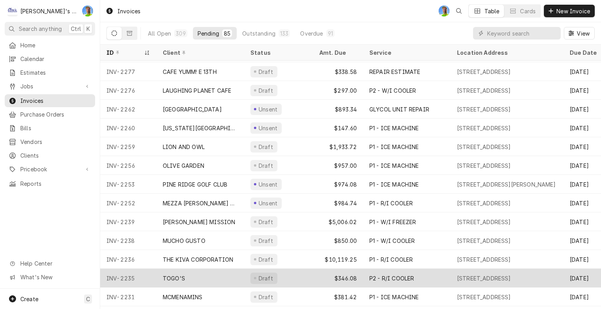
click at [304, 269] on div "Draft" at bounding box center [278, 278] width 69 height 19
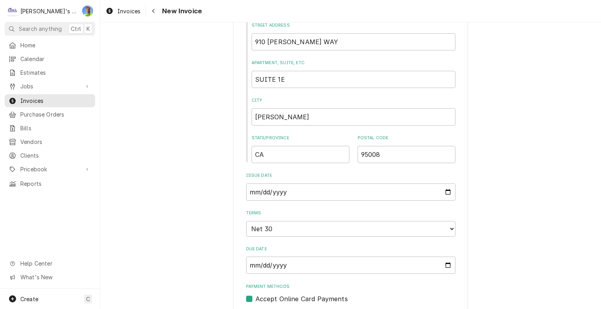
scroll to position [489, 0]
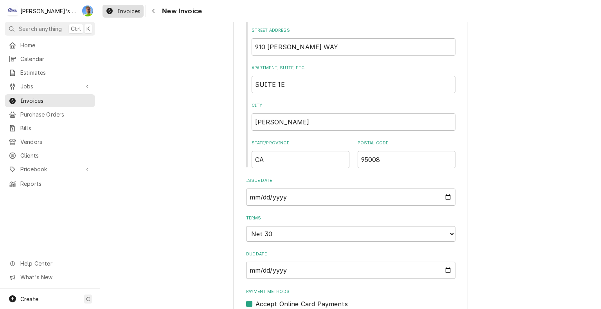
click at [126, 10] on span "Invoices" at bounding box center [128, 11] width 23 height 8
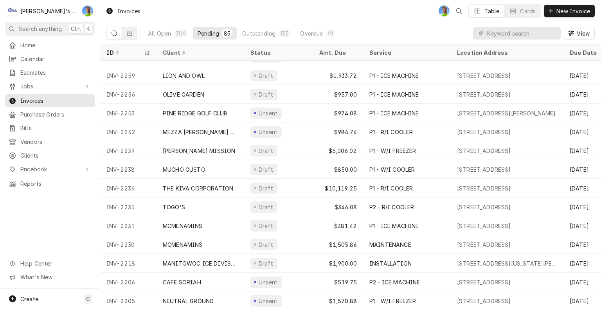
scroll to position [278, 0]
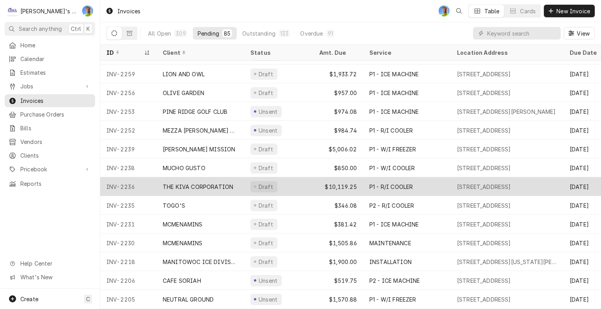
click at [210, 185] on div "THE KIVA CORPORATION" at bounding box center [198, 187] width 70 height 8
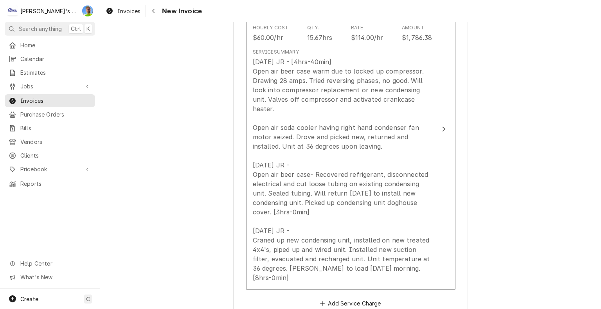
scroll to position [1031, 0]
click at [123, 9] on span "Invoices" at bounding box center [128, 11] width 23 height 8
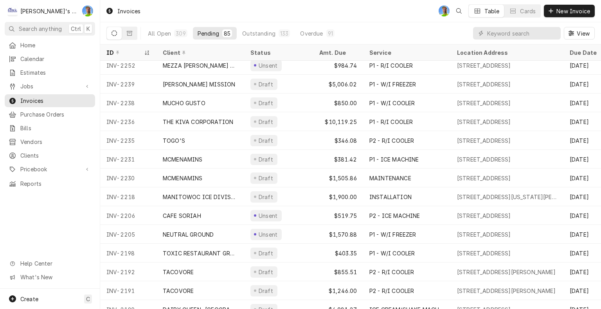
scroll to position [344, 0]
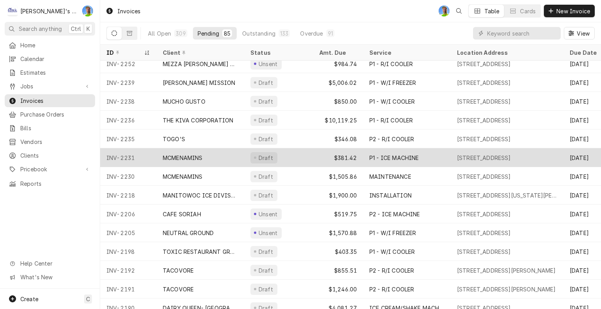
click at [294, 162] on div "Draft" at bounding box center [278, 157] width 69 height 19
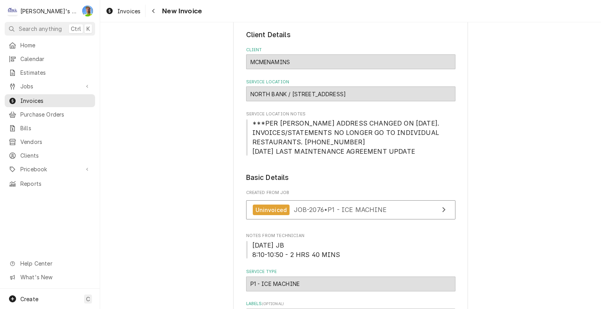
scroll to position [38, 0]
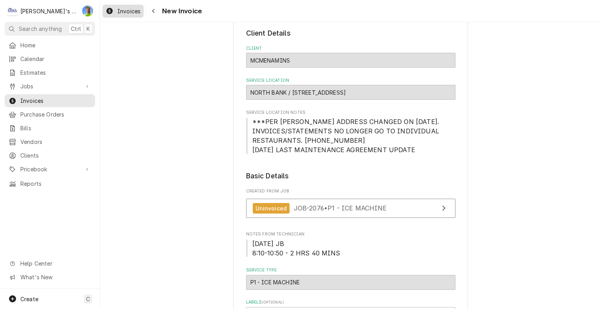
click at [126, 13] on span "Invoices" at bounding box center [128, 11] width 23 height 8
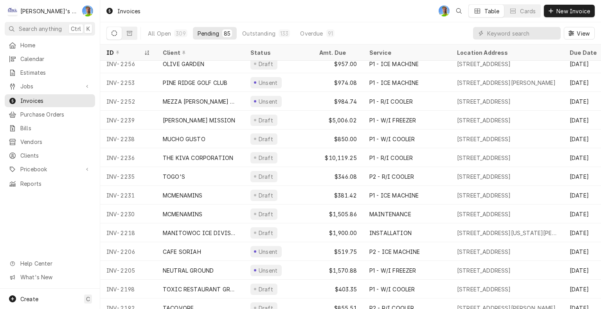
scroll to position [310, 0]
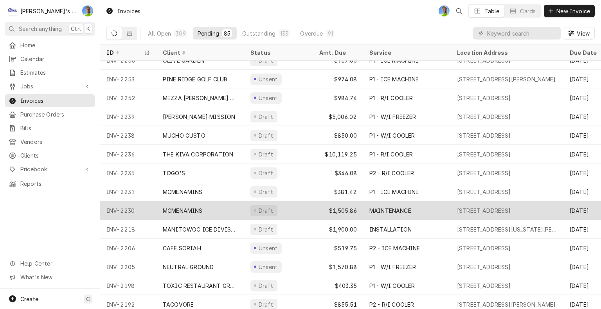
click at [222, 205] on div "MCMENAMINS" at bounding box center [201, 210] width 88 height 19
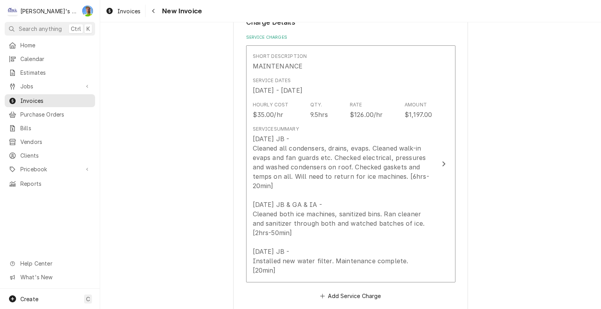
scroll to position [784, 0]
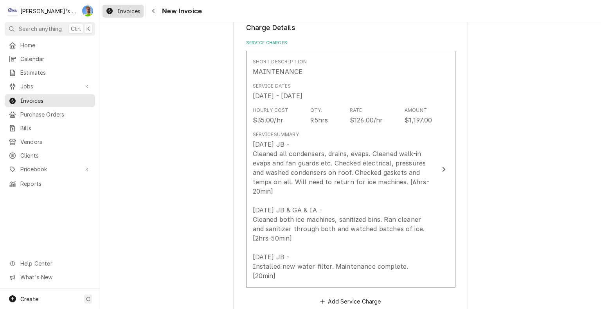
click at [117, 9] on span "Invoices" at bounding box center [128, 11] width 23 height 8
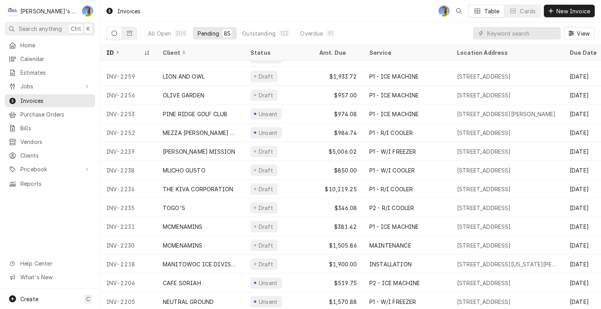
scroll to position [278, 0]
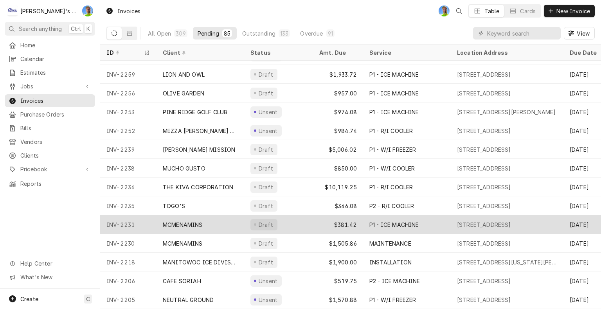
click at [215, 221] on div "MCMENAMINS" at bounding box center [201, 224] width 88 height 19
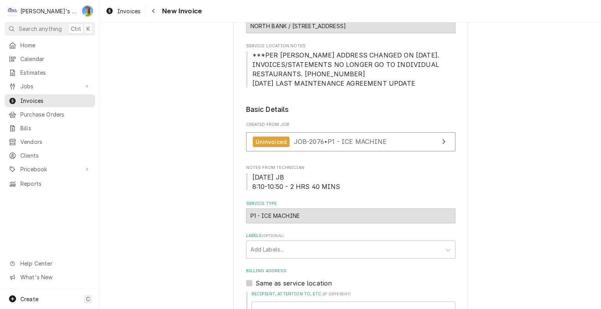
scroll to position [90, 0]
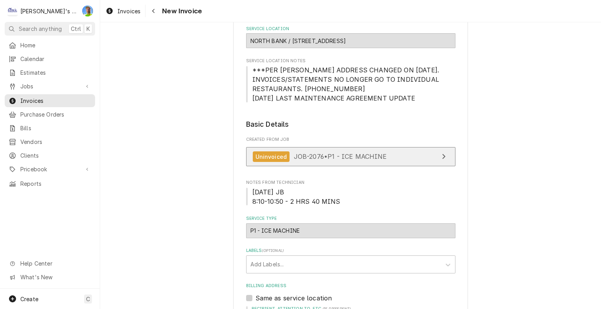
click at [439, 157] on div "View Job" at bounding box center [444, 156] width 10 height 9
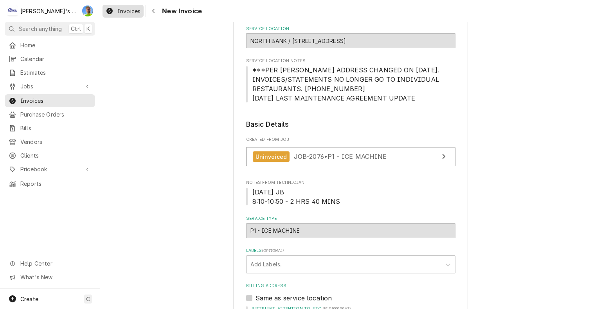
click at [127, 13] on span "Invoices" at bounding box center [128, 11] width 23 height 8
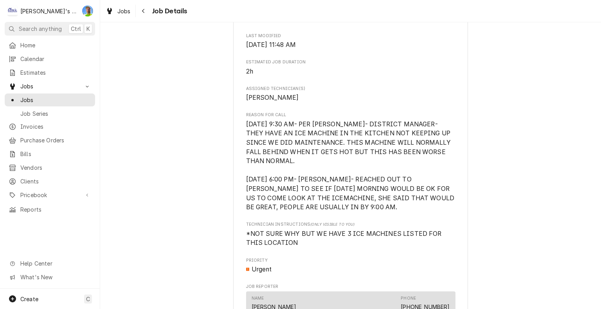
scroll to position [346, 0]
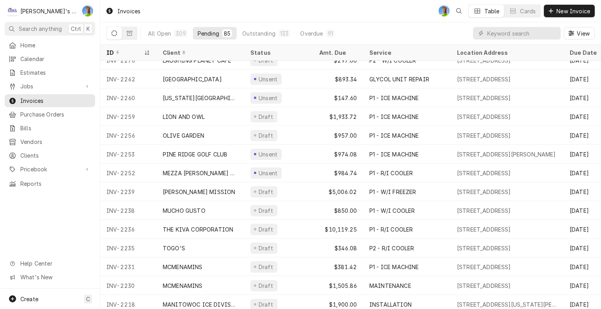
scroll to position [241, 0]
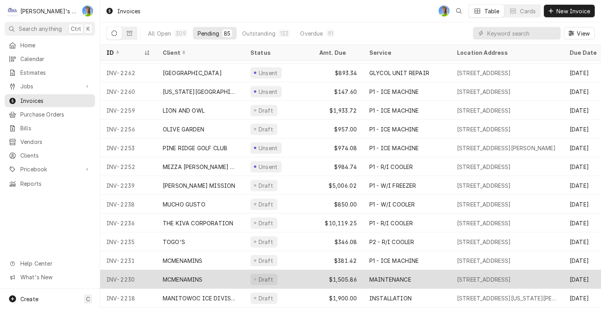
click at [417, 277] on div "MAINTENANCE" at bounding box center [407, 279] width 88 height 19
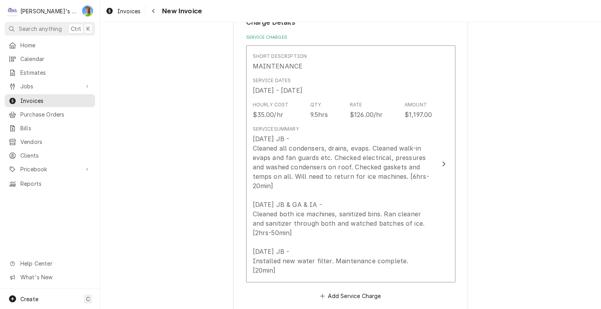
scroll to position [786, 0]
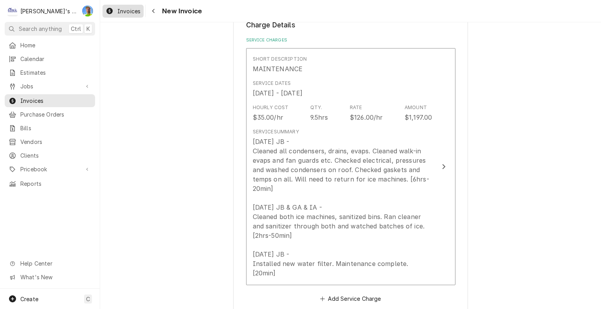
click at [122, 14] on span "Invoices" at bounding box center [128, 11] width 23 height 8
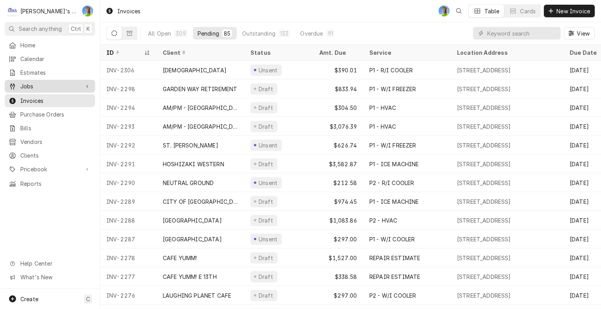
click at [35, 85] on span "Jobs" at bounding box center [49, 86] width 59 height 8
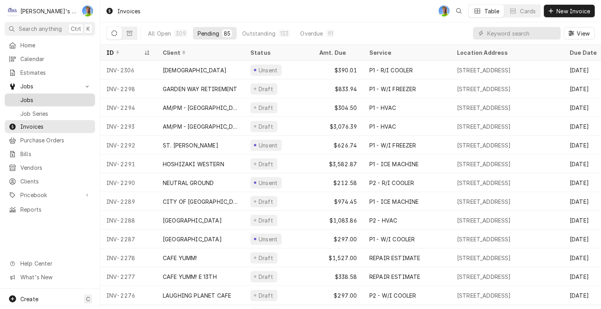
click at [36, 96] on span "Jobs" at bounding box center [55, 100] width 71 height 8
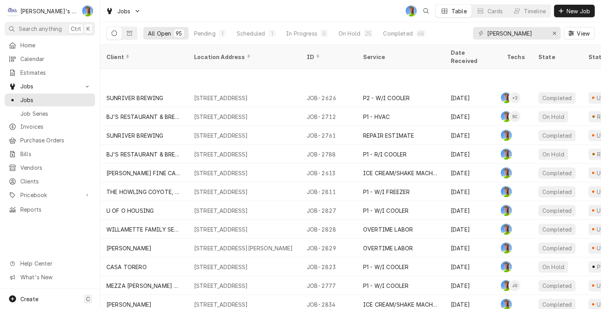
scroll to position [1540, 0]
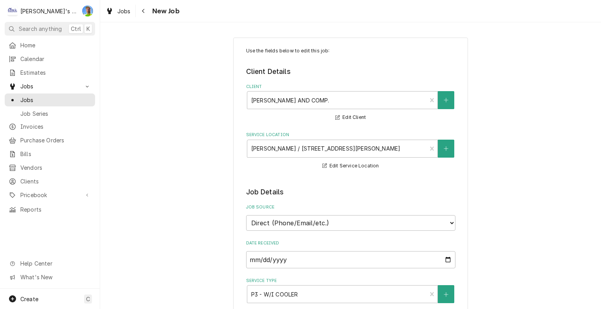
type textarea "x"
